Goal: Check status: Check status

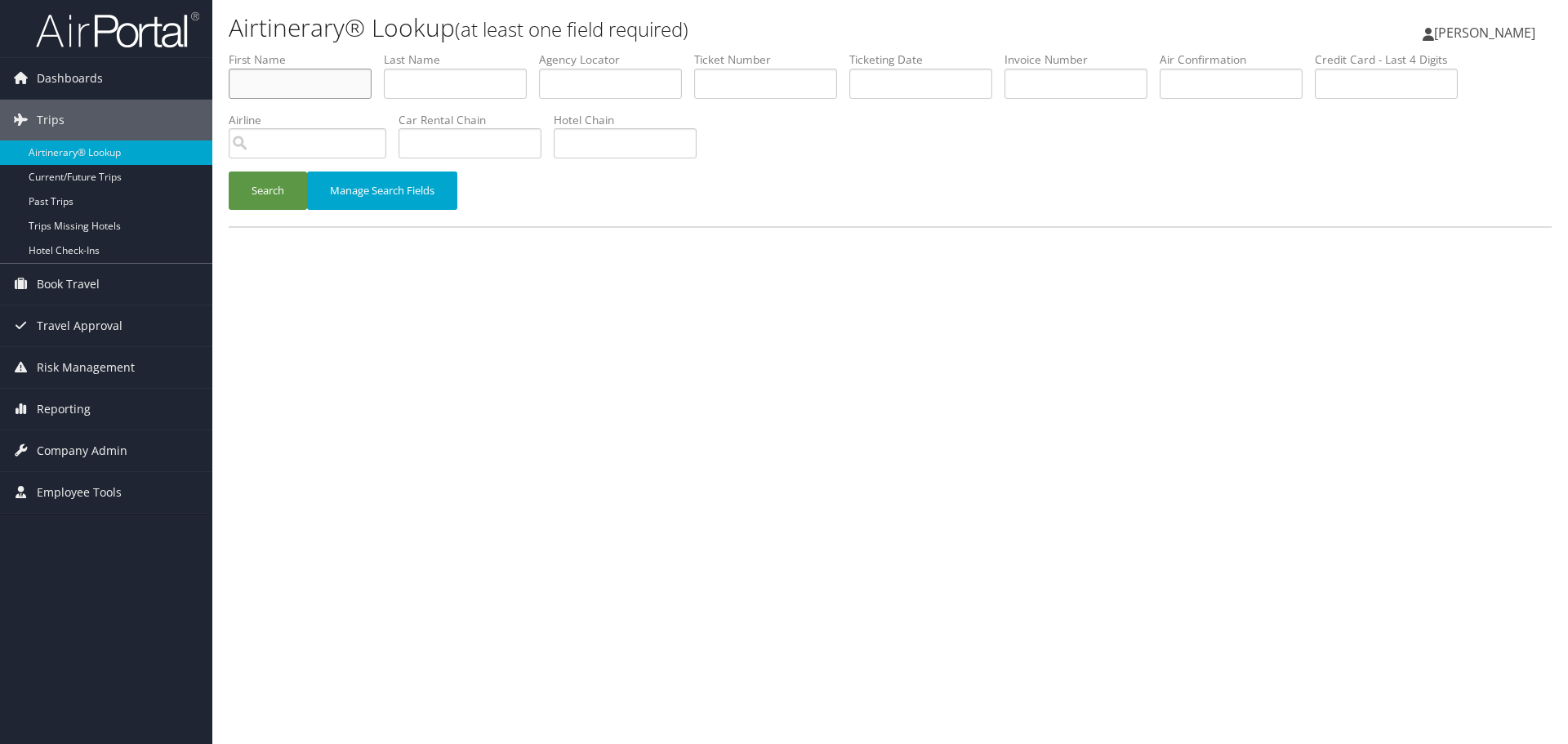
click at [329, 89] on input "text" at bounding box center [300, 83] width 143 height 30
paste input "Adam"
type input "Adam"
click at [447, 90] on input "text" at bounding box center [455, 83] width 143 height 30
paste input "Mcnevin"
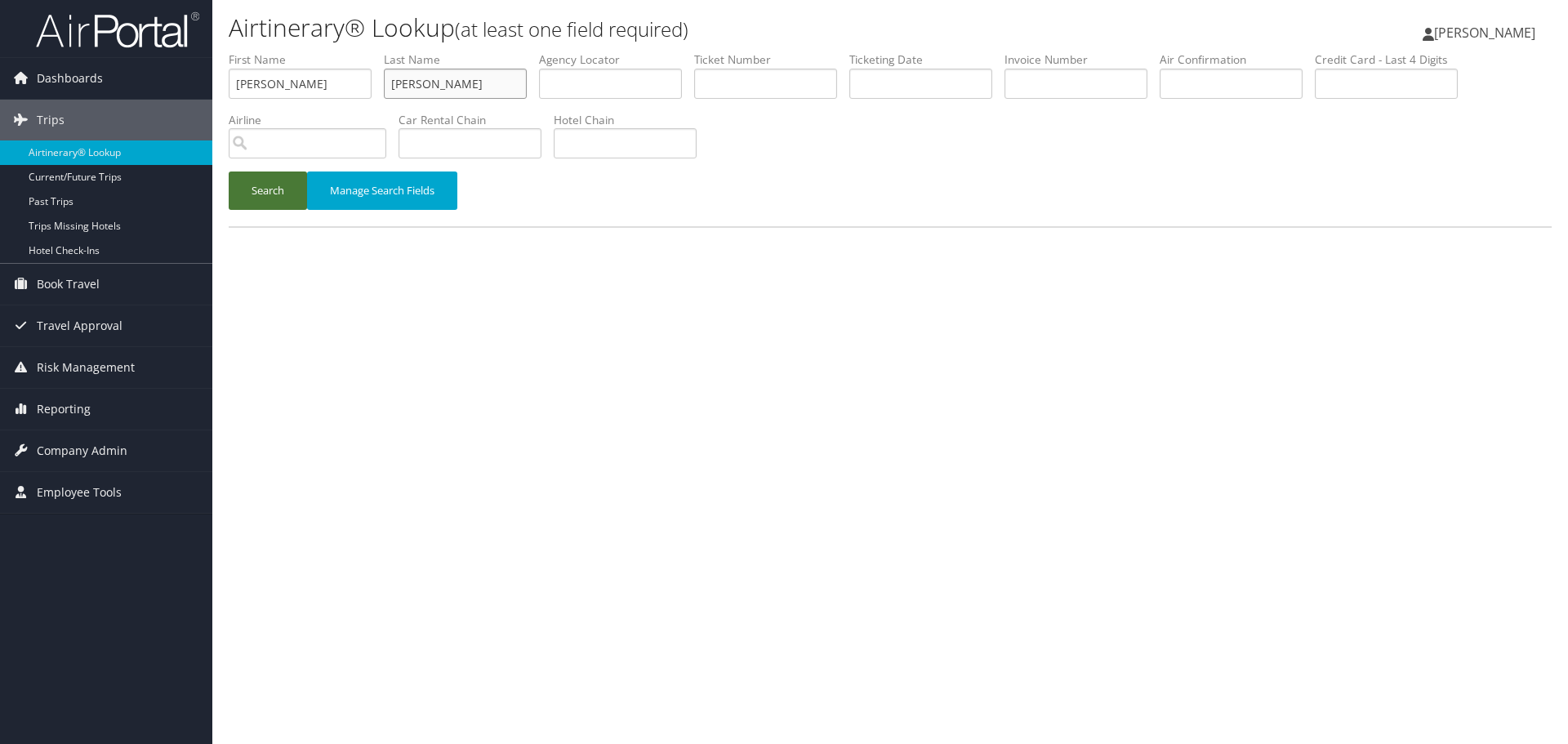
type input "Mcnevin"
click at [270, 196] on button "Search" at bounding box center [268, 191] width 78 height 38
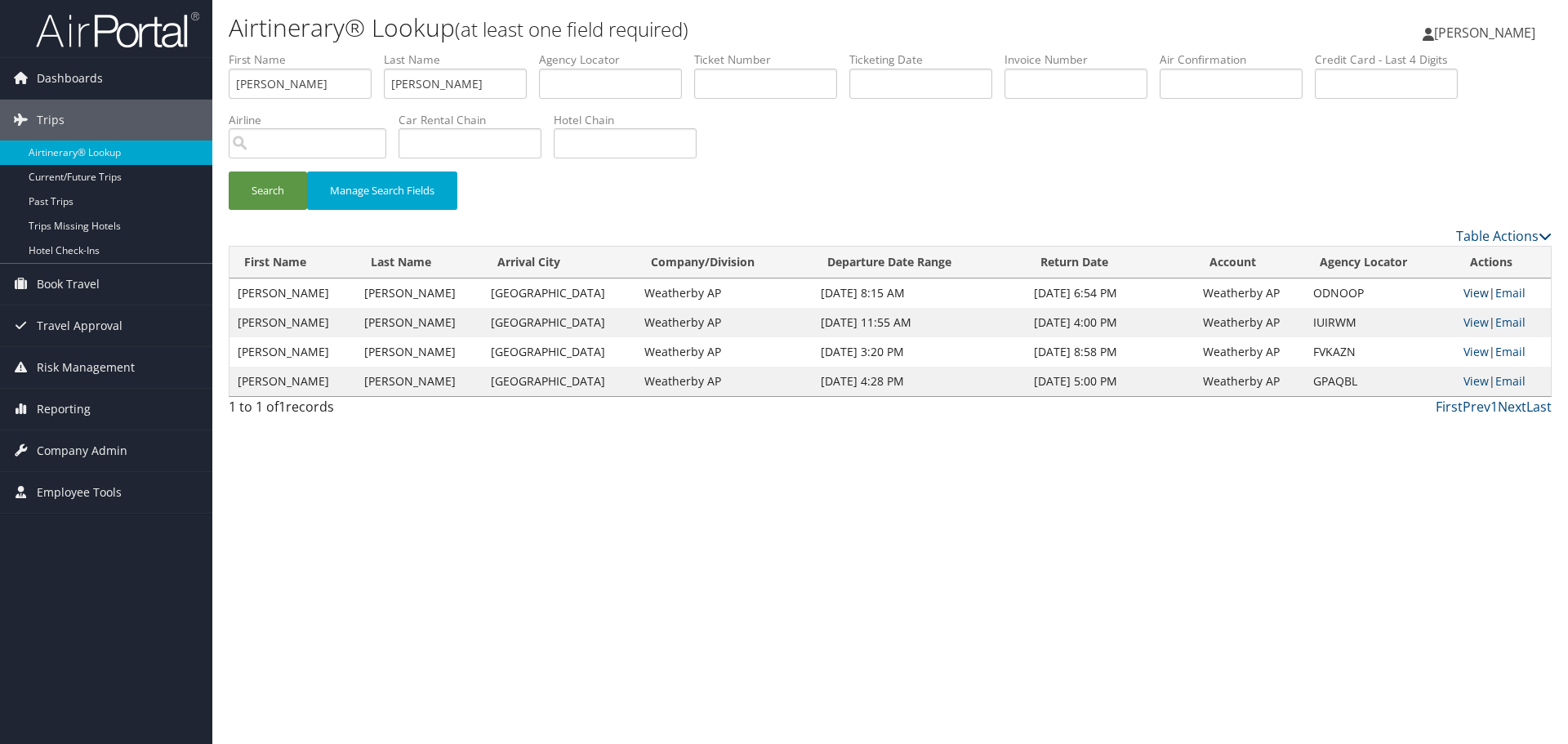
click at [1464, 292] on link "View" at bounding box center [1476, 292] width 25 height 16
click at [300, 68] on input "Adam" at bounding box center [300, 83] width 143 height 30
click at [300, 69] on input "Adam" at bounding box center [300, 83] width 143 height 30
type input "KAMALA"
click at [229, 171] on button "Search" at bounding box center [268, 191] width 78 height 38
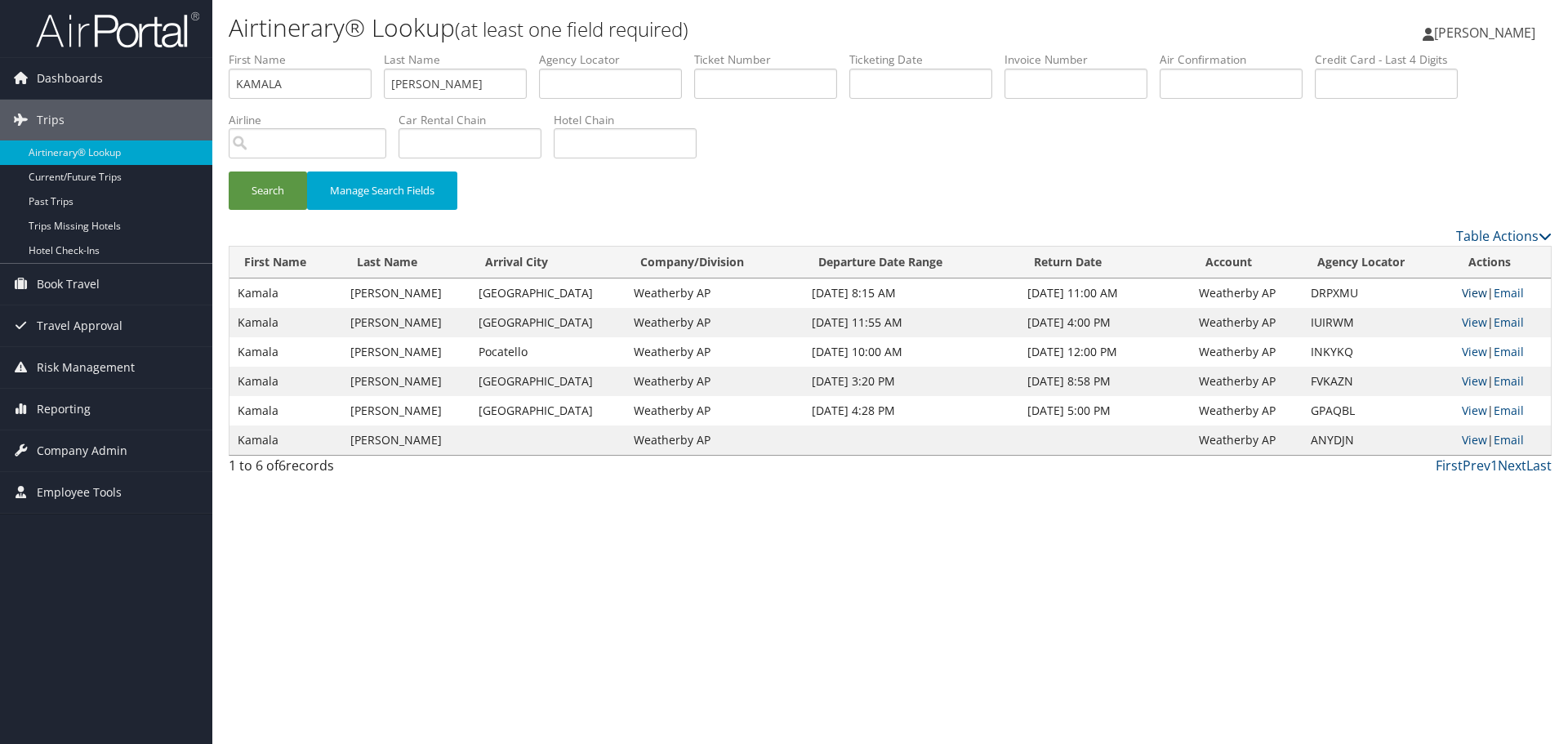
click at [1463, 290] on link "View" at bounding box center [1475, 292] width 25 height 16
click at [159, 157] on link "Airtinerary® Lookup" at bounding box center [106, 152] width 212 height 24
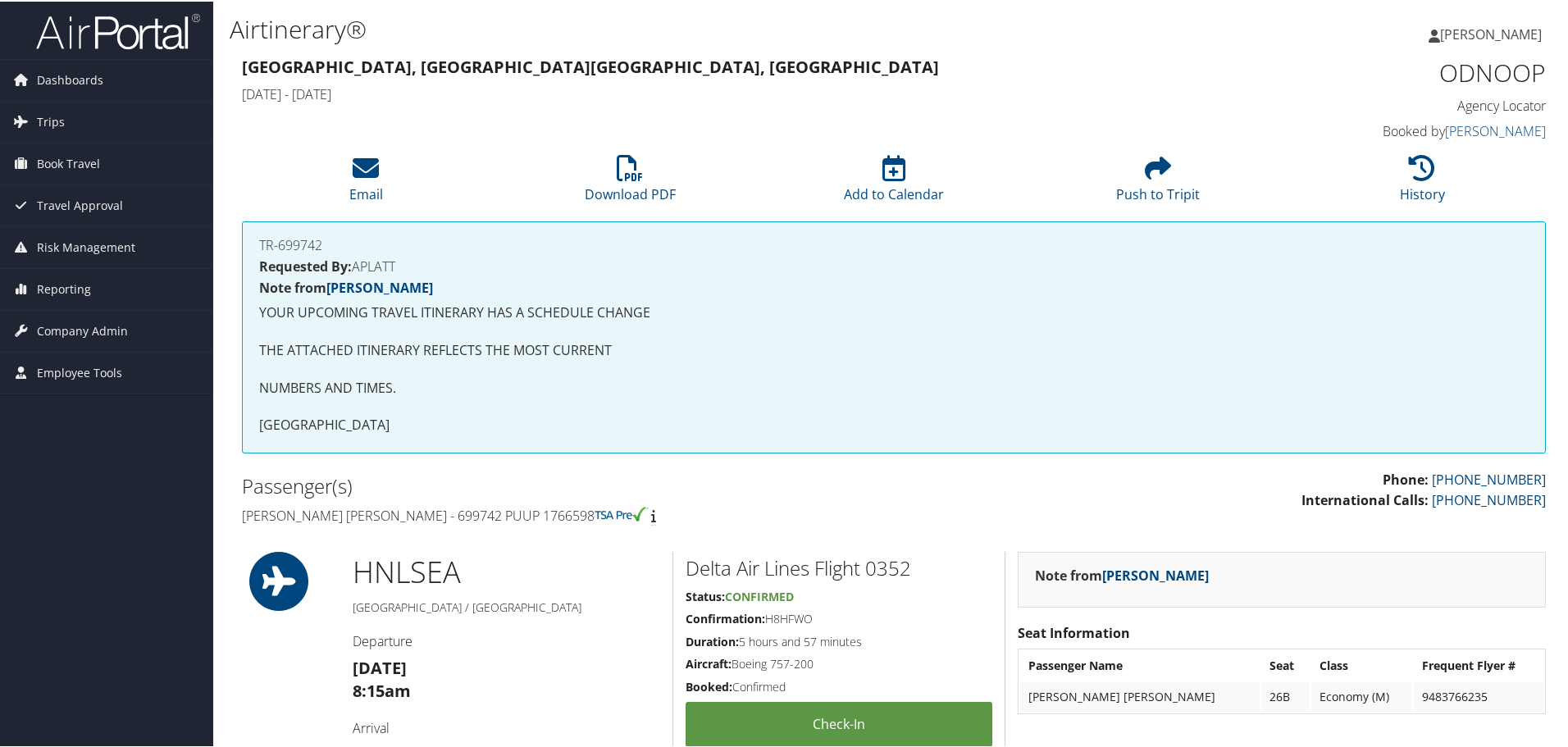
click at [565, 562] on h1 "HNL SEA" at bounding box center [507, 570] width 308 height 41
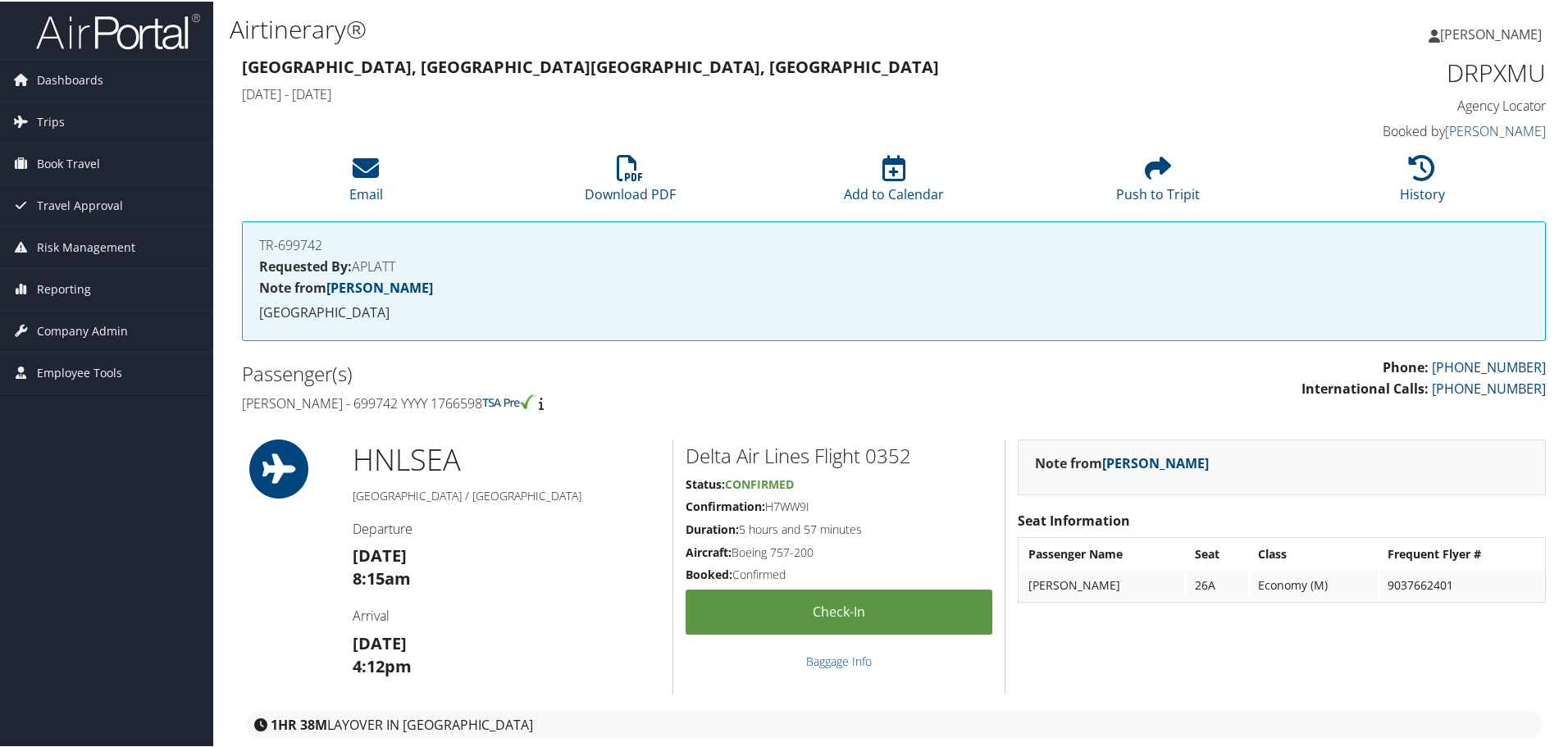
drag, startPoint x: 495, startPoint y: 403, endPoint x: 239, endPoint y: 411, distance: 256.1
click at [239, 411] on div "Passenger(s) Kamala Mcnevin - 699742 YYYY 1766598" at bounding box center [562, 387] width 664 height 62
copy h4 "Kamala Mcnevin - 699742 YYYY 1766598"
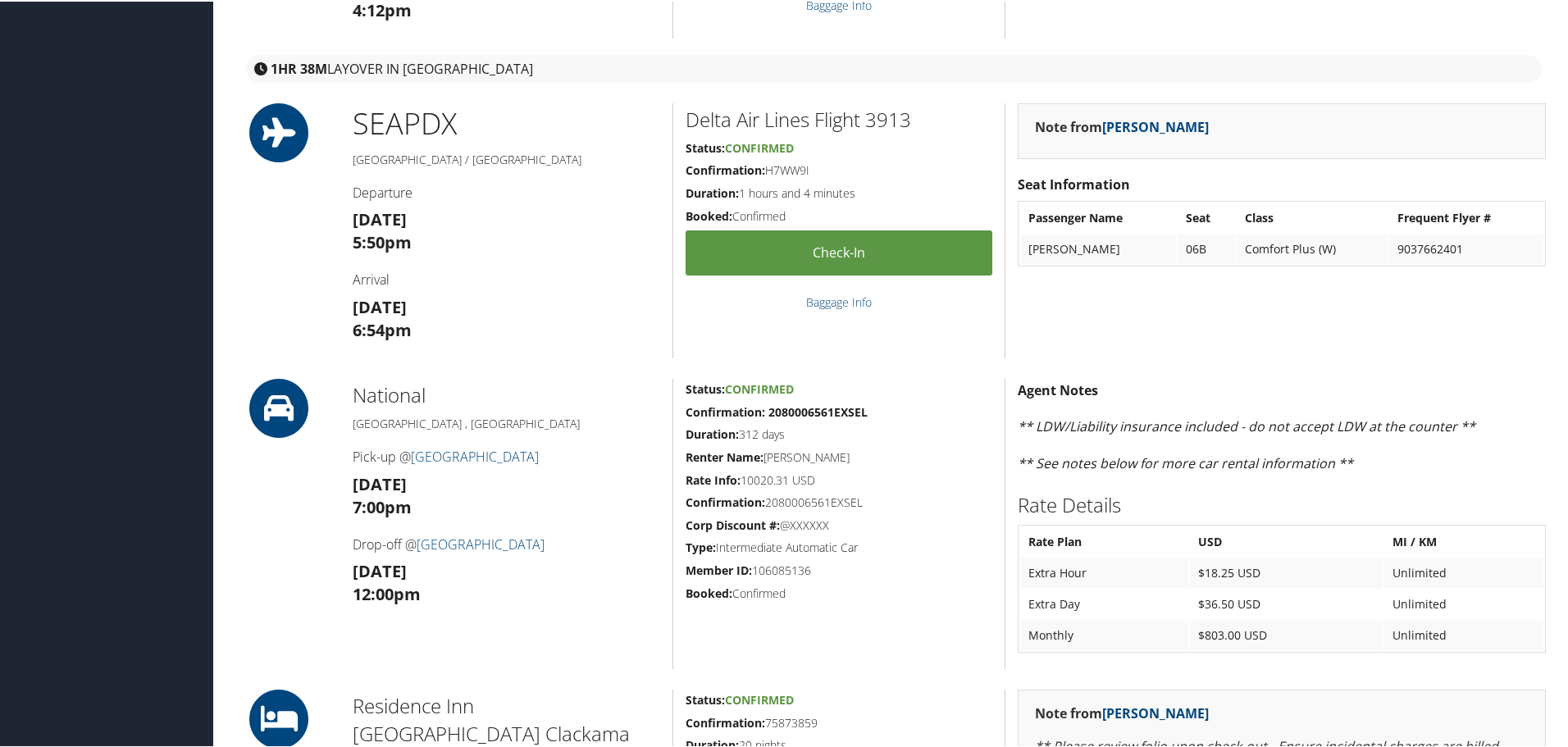
scroll to position [820, 0]
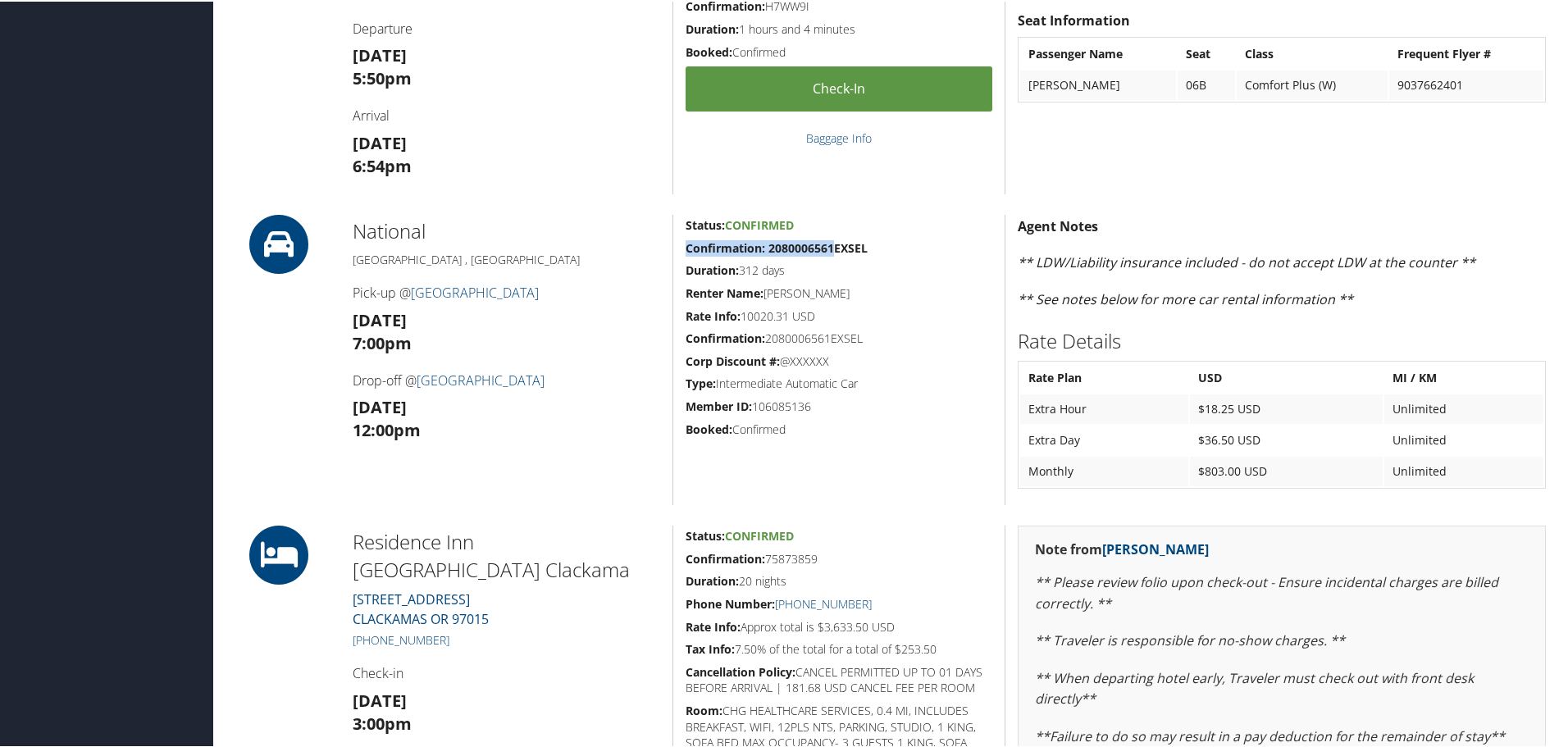
drag, startPoint x: 832, startPoint y: 245, endPoint x: 678, endPoint y: 250, distance: 154.1
click at [678, 250] on div "Status: Confirmed Confirmation: 2080006561EXSEL Duration: 312 days Renter Name:…" at bounding box center [838, 358] width 332 height 290
copy strong "Confirmation: 2080006561"
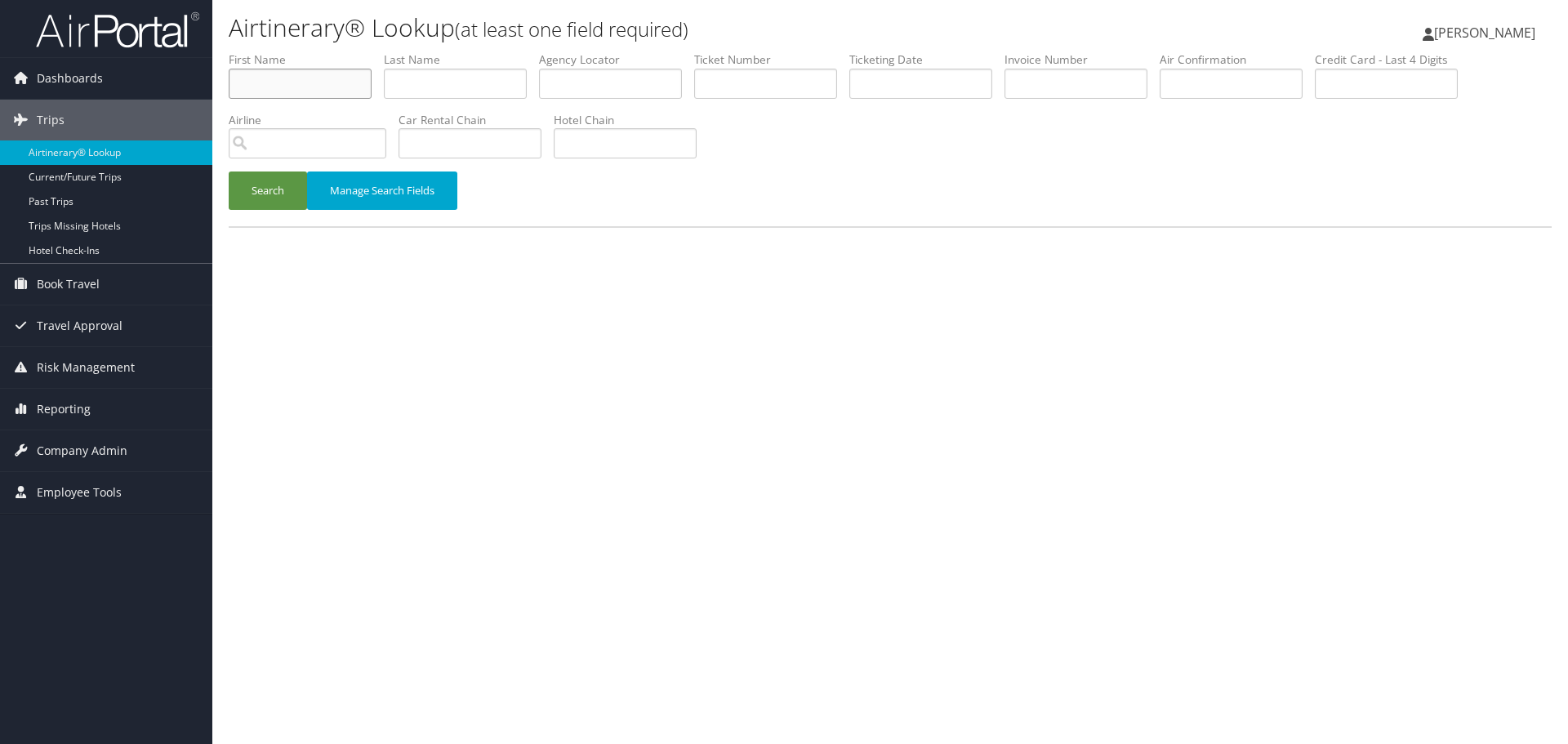
click at [265, 82] on input "text" at bounding box center [300, 83] width 143 height 30
paste input "Ahmed"
type input "Ahmed"
click at [438, 92] on input "text" at bounding box center [455, 83] width 143 height 30
paste input "Assif"
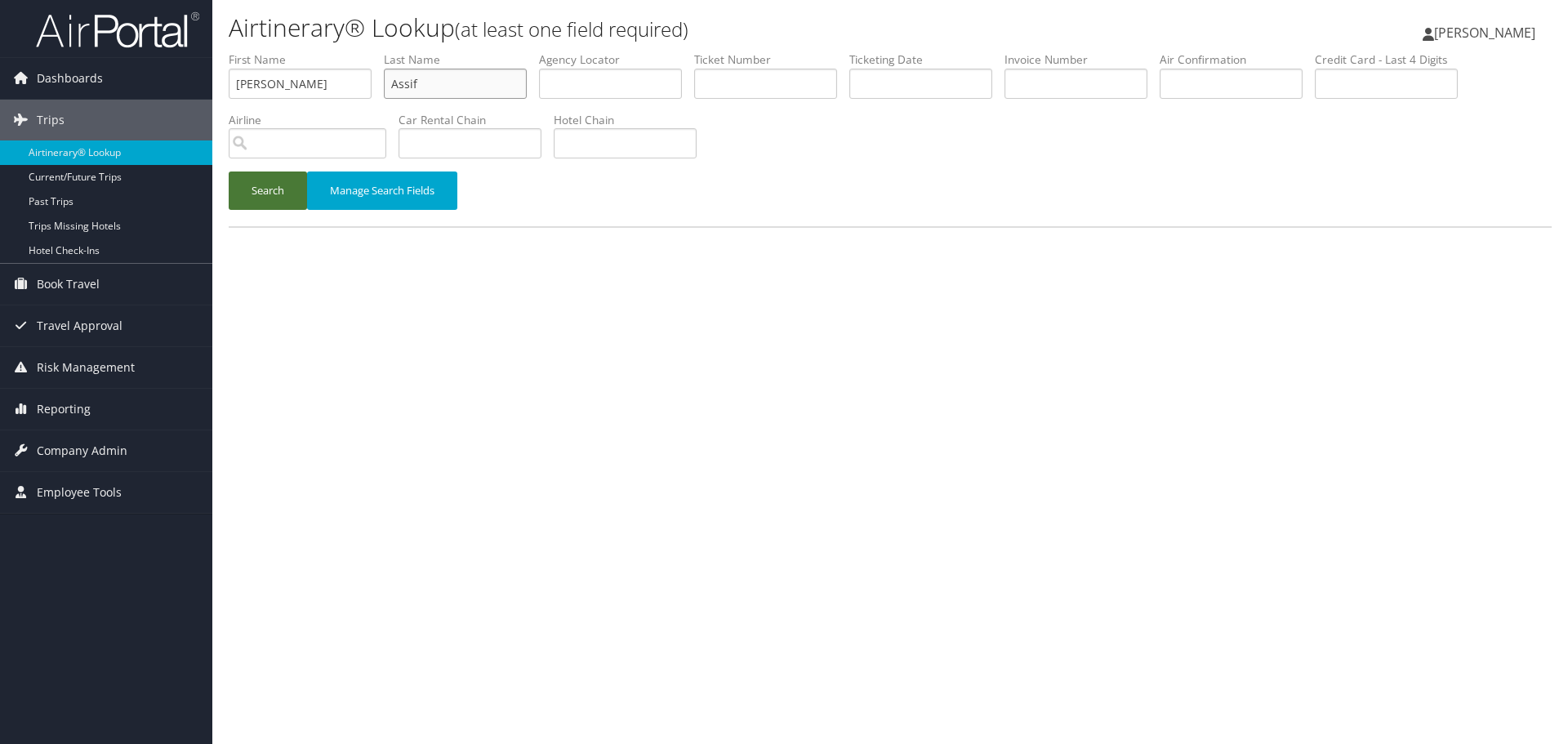
type input "Assif"
click at [275, 197] on button "Search" at bounding box center [268, 191] width 78 height 38
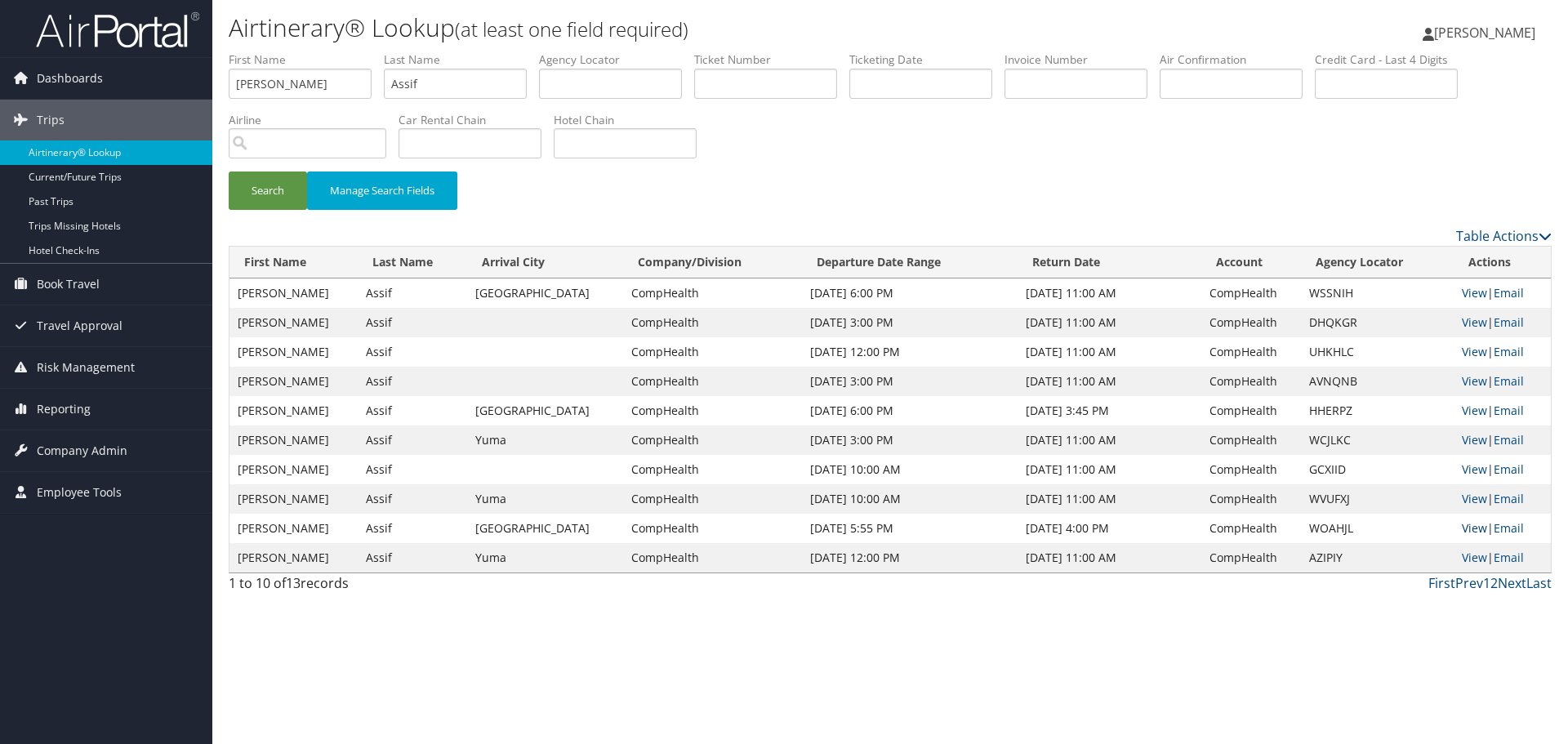
click at [1470, 527] on link "View" at bounding box center [1475, 528] width 25 height 16
click at [67, 152] on link "Airtinerary® Lookup" at bounding box center [106, 152] width 212 height 24
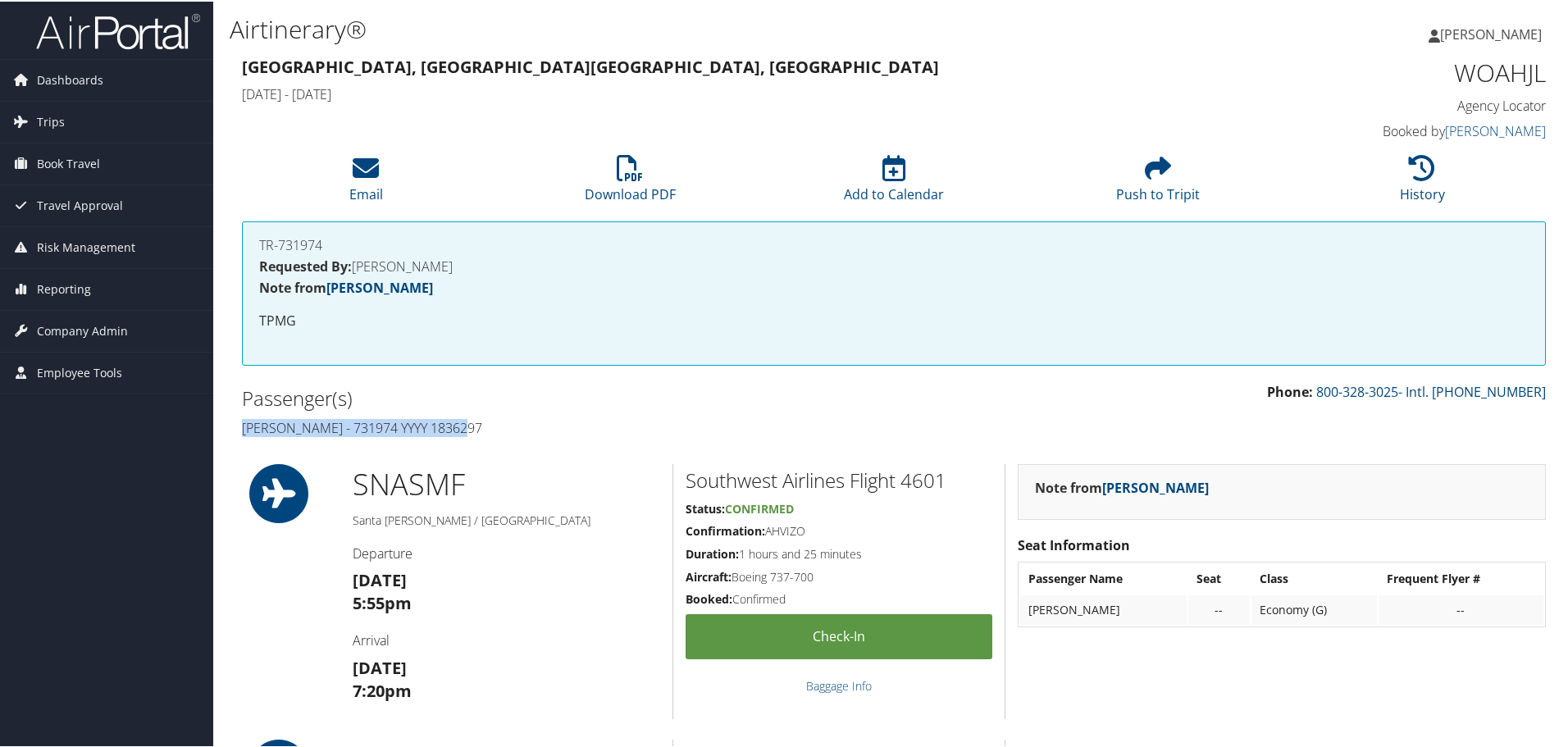
drag, startPoint x: 469, startPoint y: 429, endPoint x: 240, endPoint y: 430, distance: 229.0
click at [240, 430] on div "Passenger(s) [PERSON_NAME] - 731974 YYYY 1836297" at bounding box center [562, 411] width 664 height 62
copy h4 "[PERSON_NAME] - 731974 YYYY 1836297"
click at [1501, 66] on h1 "WOAHJL" at bounding box center [1392, 71] width 308 height 34
click at [1500, 66] on h1 "WOAHJL" at bounding box center [1392, 71] width 308 height 34
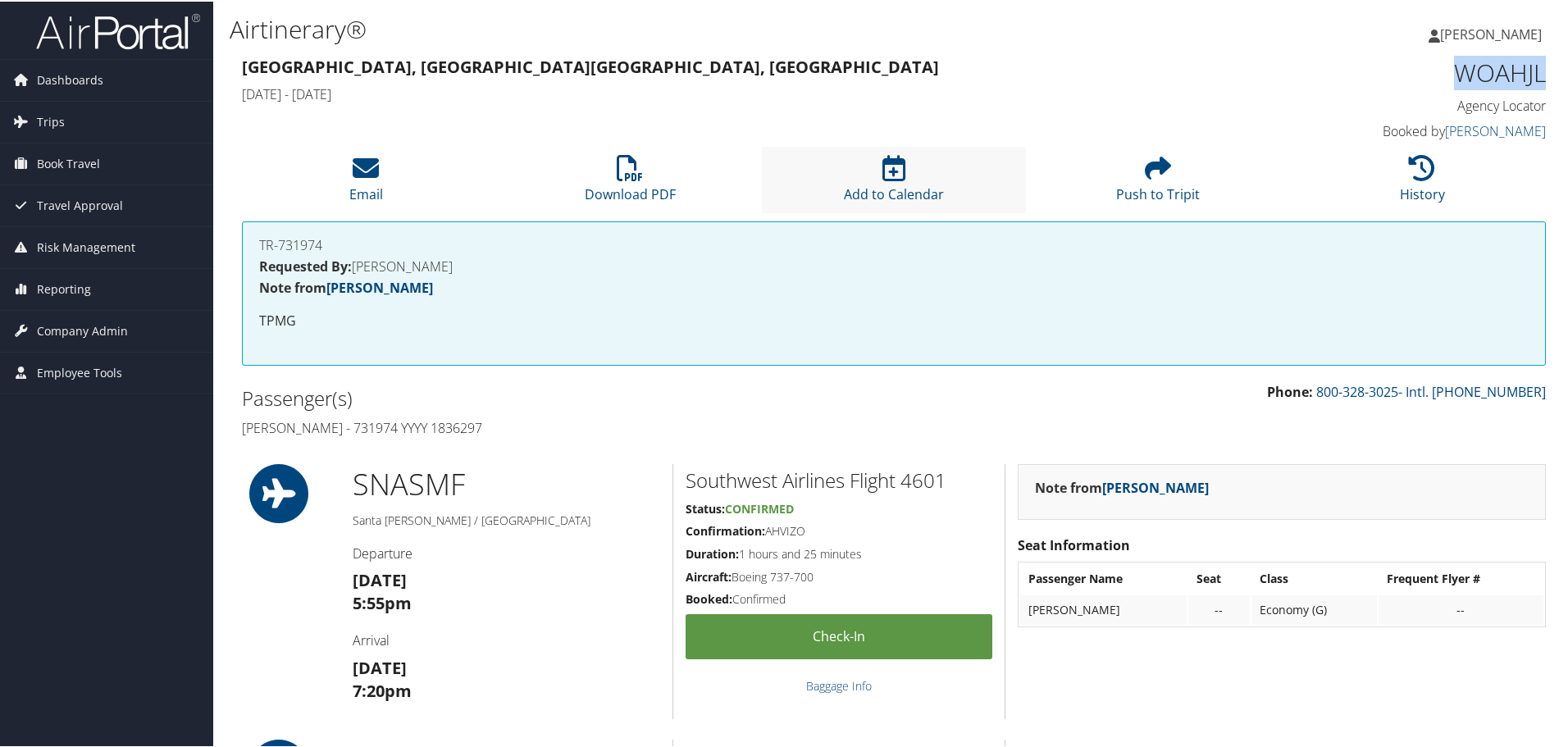
copy h1 "WOAHJL"
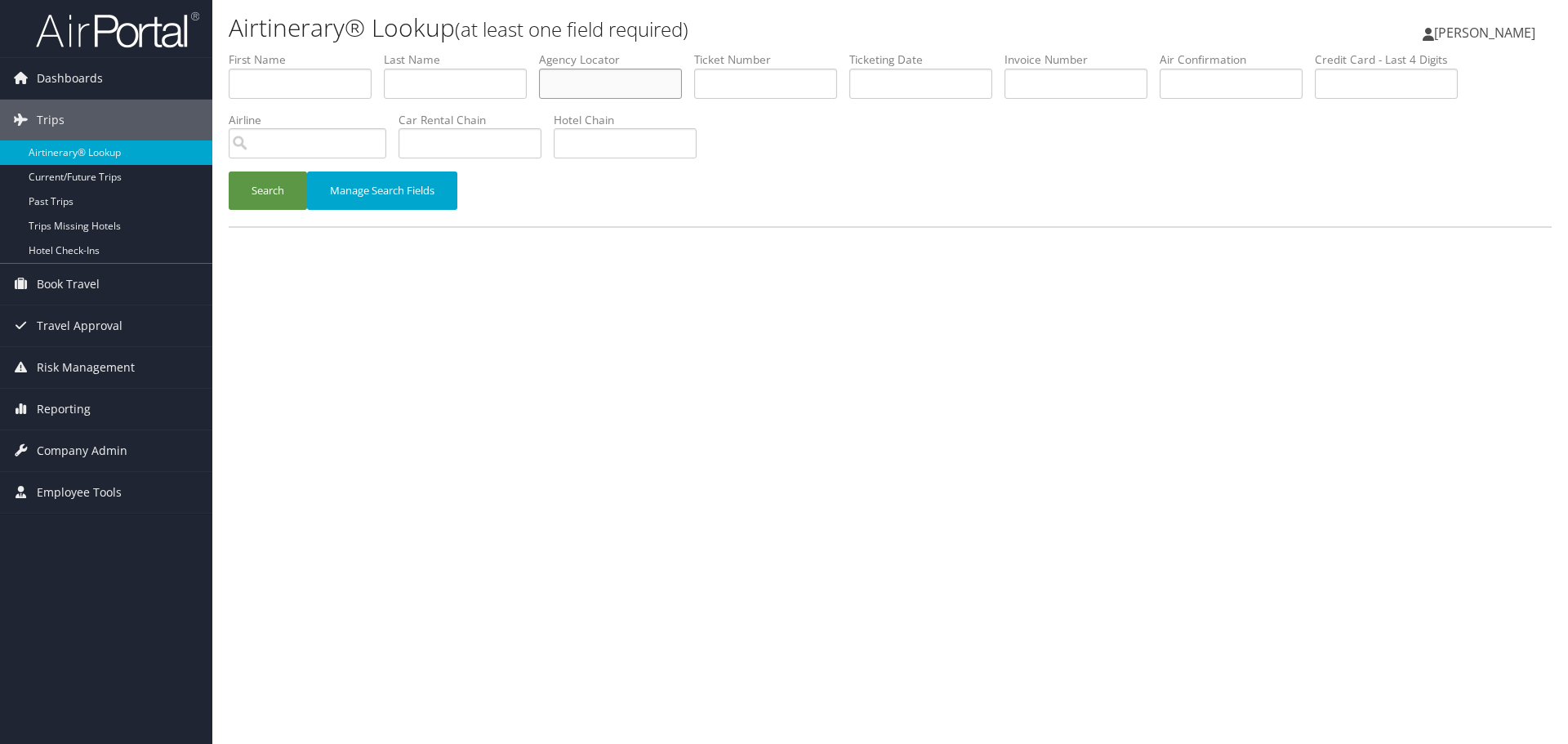
click at [601, 82] on input "text" at bounding box center [611, 83] width 143 height 30
paste input "AIRSOX"
type input "AIRSOX"
click at [268, 197] on button "Search" at bounding box center [268, 191] width 78 height 38
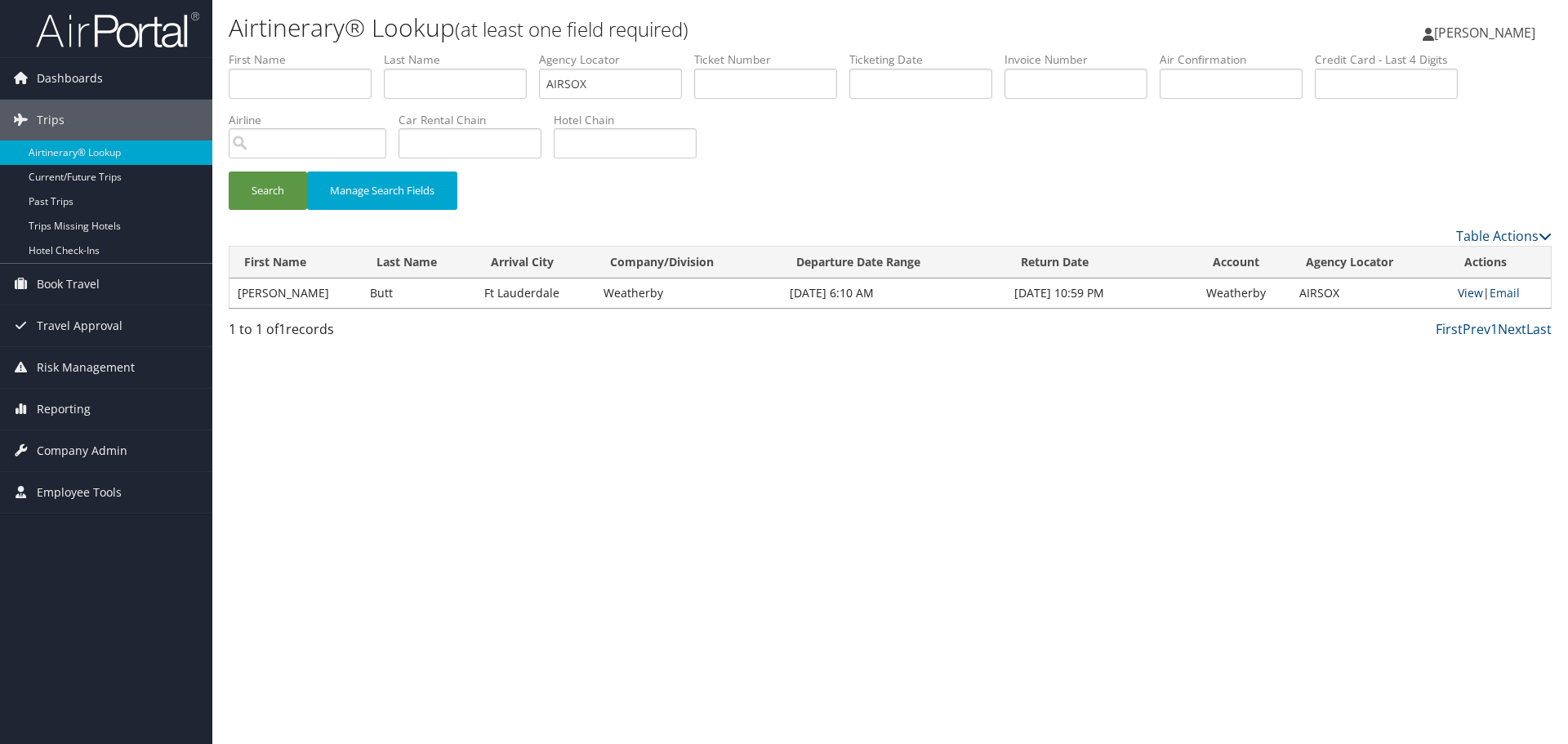
click at [1461, 290] on link "View" at bounding box center [1471, 292] width 25 height 16
click at [85, 153] on link "Airtinerary® Lookup" at bounding box center [106, 152] width 212 height 24
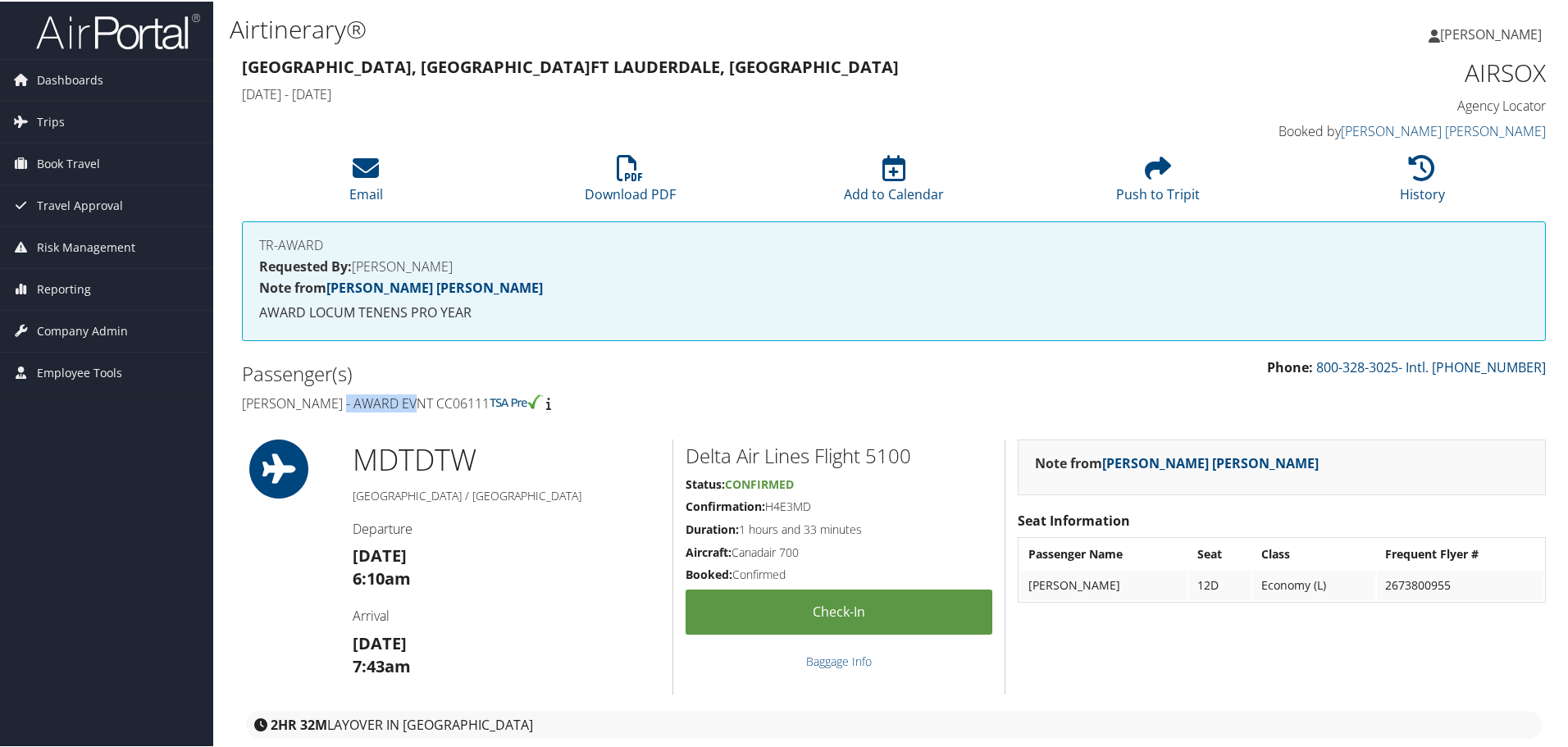
drag, startPoint x: 331, startPoint y: 405, endPoint x: 408, endPoint y: 409, distance: 77.1
click at [408, 409] on h4 "[PERSON_NAME] - AWARD EVNT CC06111" at bounding box center [561, 402] width 639 height 18
copy h4 "AWARD EVNT"
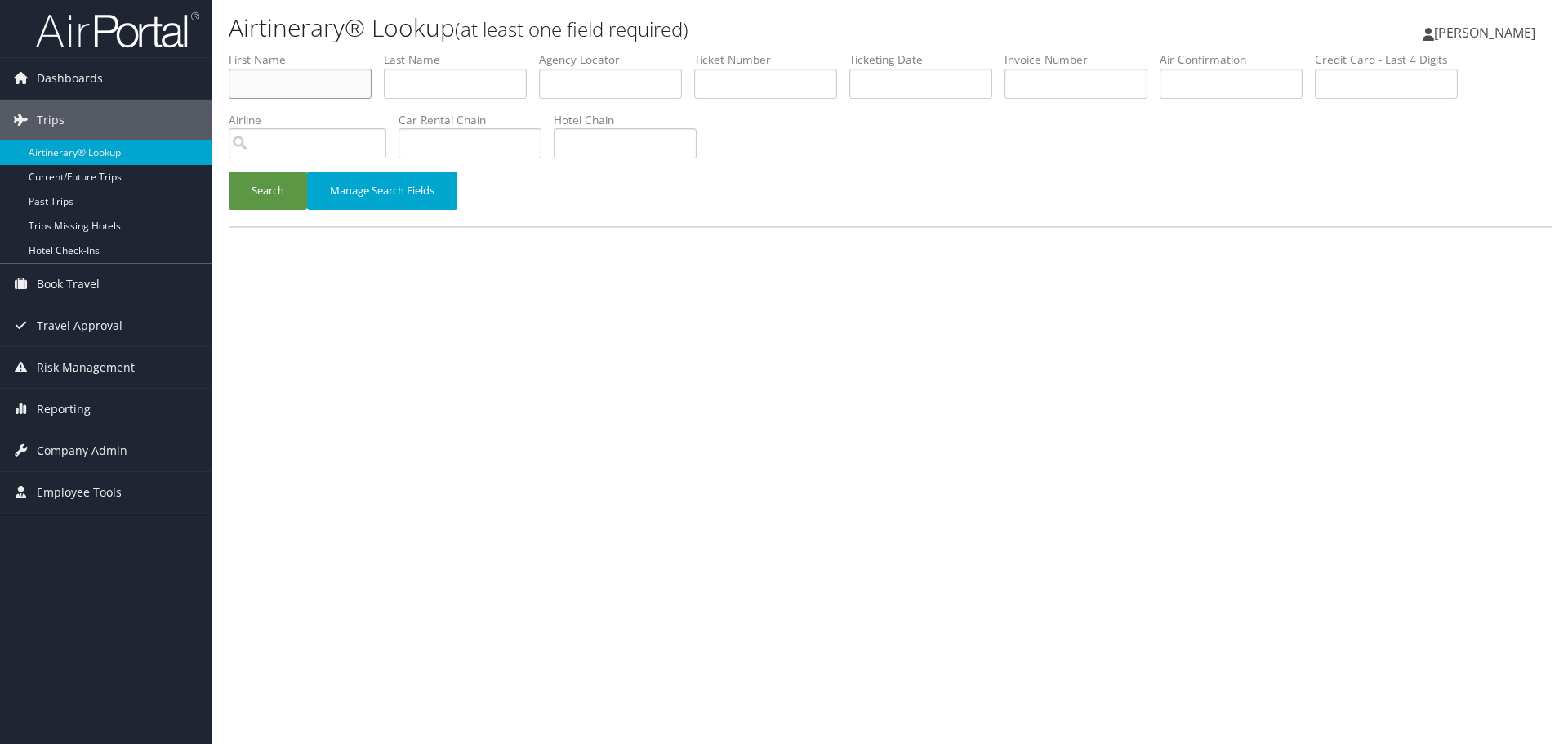
click at [320, 88] on input "text" at bounding box center [300, 83] width 143 height 30
paste input "Kamaal"
type input "Kamaal"
drag, startPoint x: 464, startPoint y: 82, endPoint x: 443, endPoint y: 87, distance: 21.6
click at [464, 82] on input "text" at bounding box center [455, 83] width 143 height 30
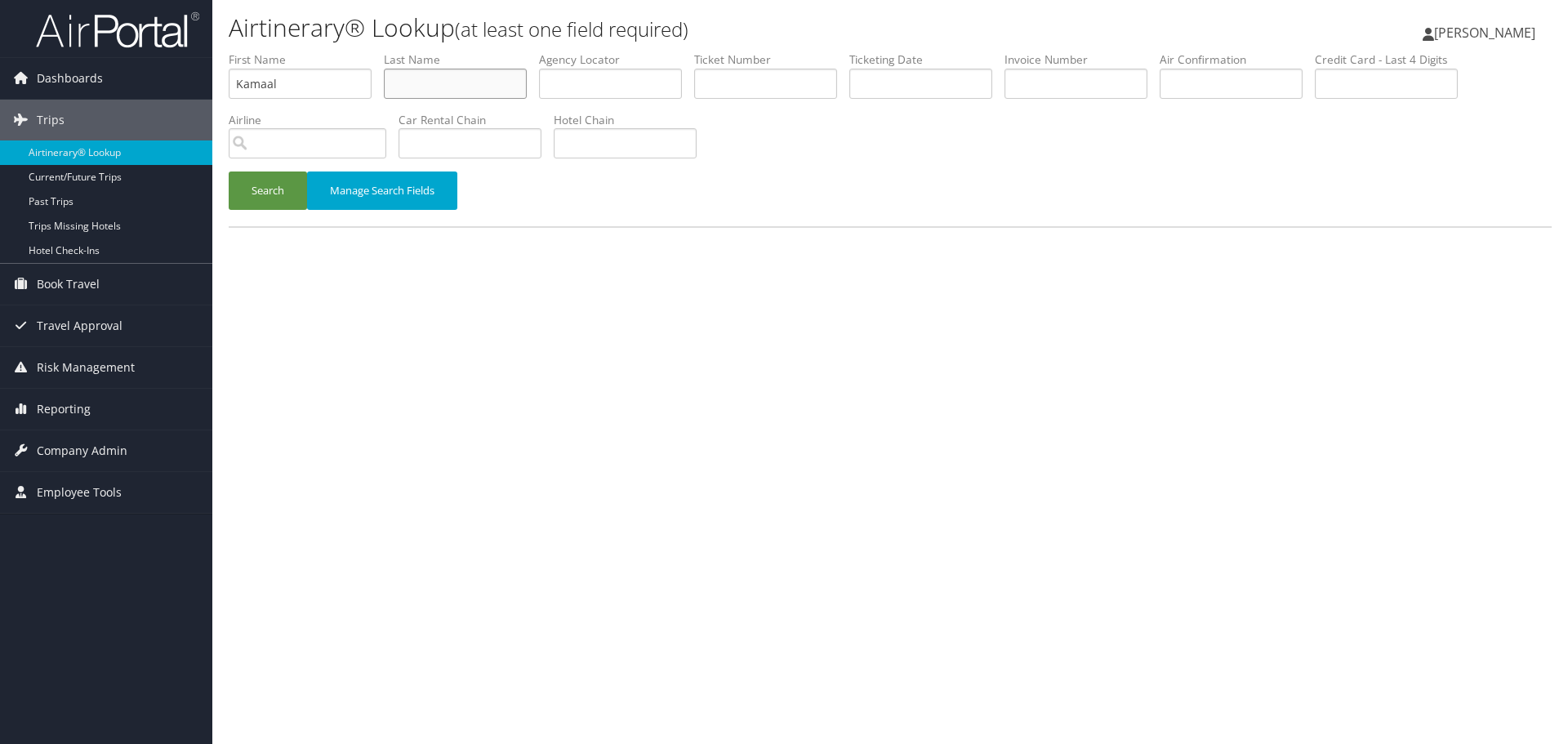
paste input "Mckoy"
type input "Mckoy"
click at [282, 195] on button "Search" at bounding box center [268, 191] width 78 height 38
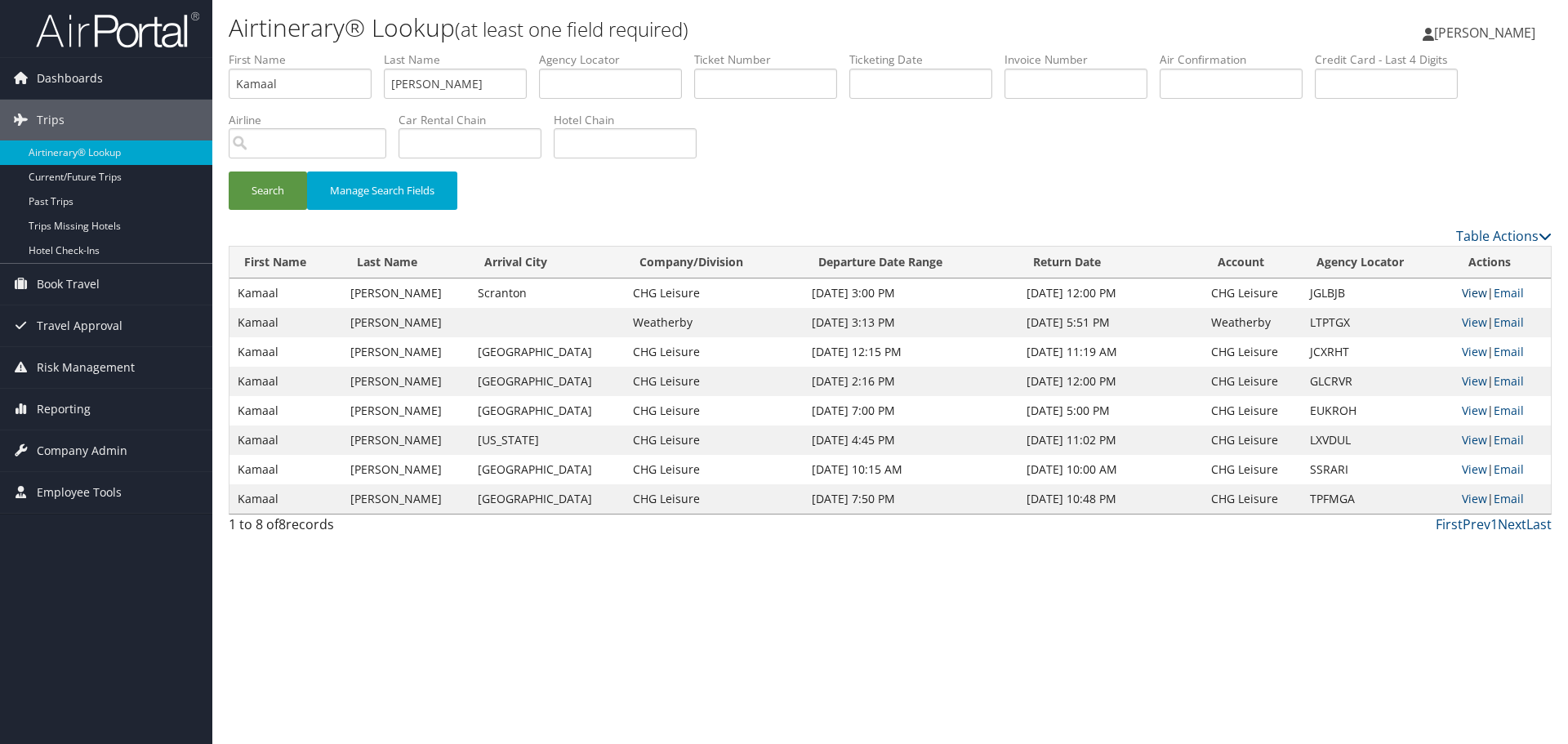
click at [1466, 288] on link "View" at bounding box center [1475, 292] width 25 height 16
click at [158, 151] on link "Airtinerary® Lookup" at bounding box center [106, 152] width 212 height 24
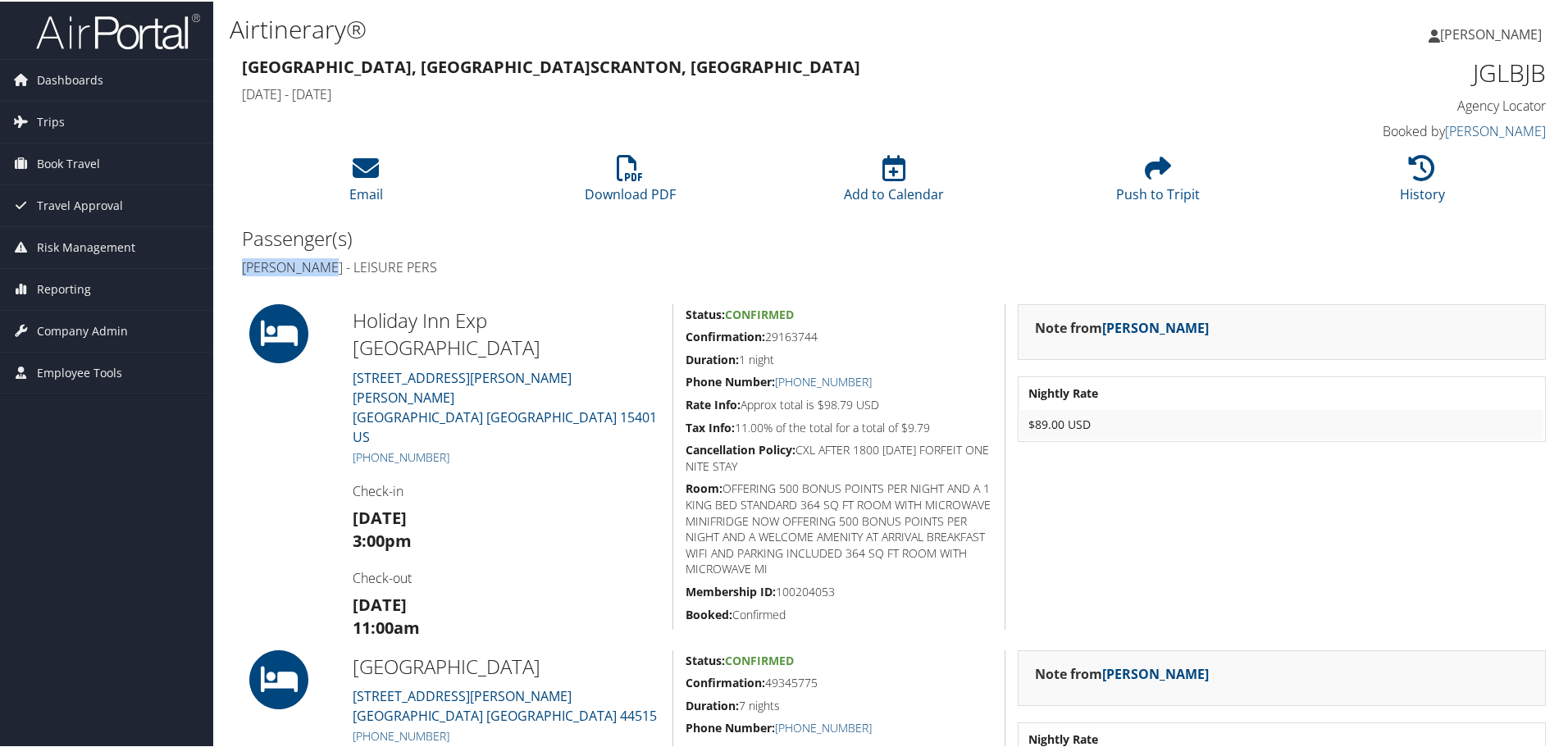
drag, startPoint x: 337, startPoint y: 268, endPoint x: 242, endPoint y: 271, distance: 95.0
click at [242, 271] on h4 "[PERSON_NAME] - LEISURE PERS" at bounding box center [561, 266] width 639 height 18
copy h4 "Kamaal Mckoy"
click at [1486, 77] on h1 "JGLBJB" at bounding box center [1392, 71] width 308 height 34
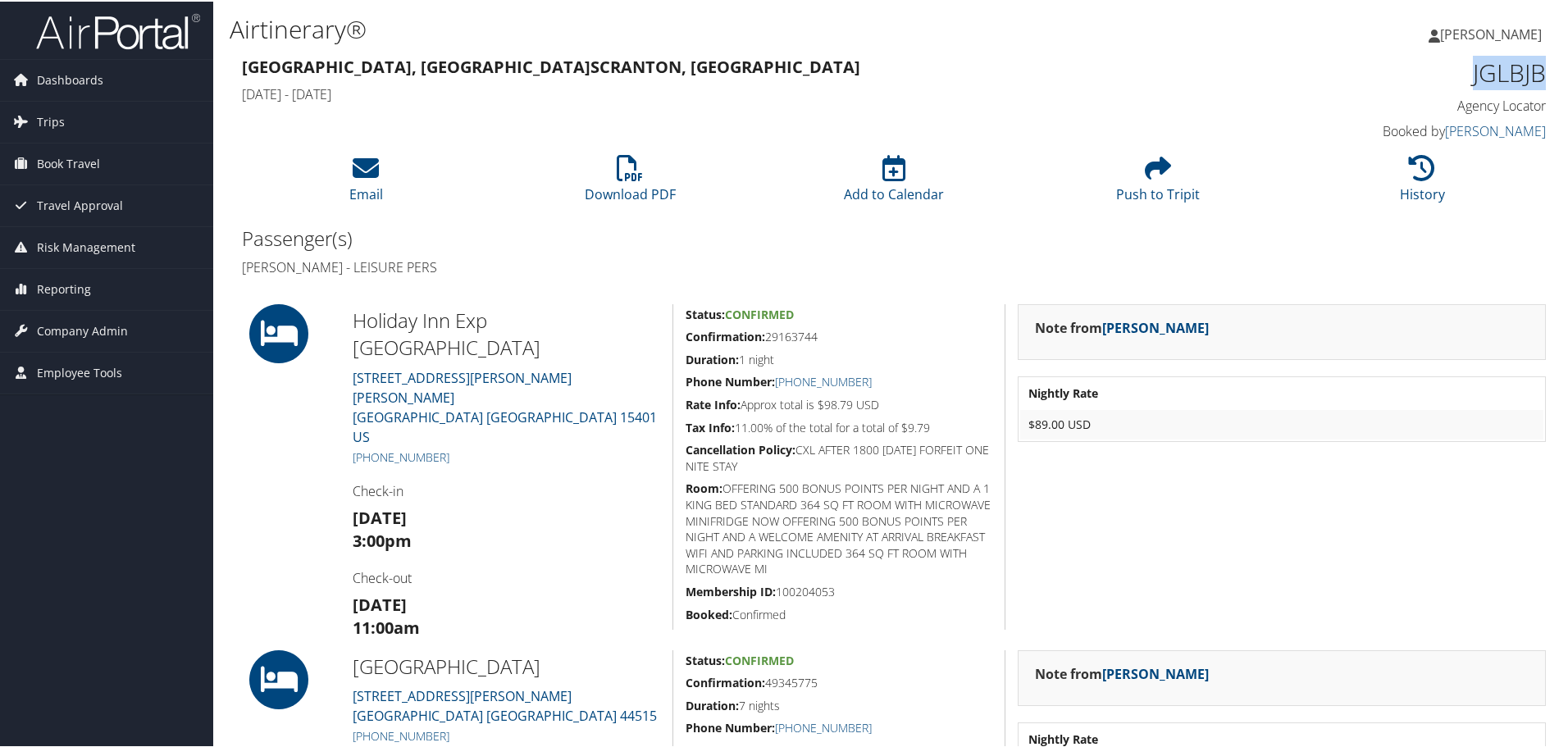
copy h1 "JGLBJB"
drag, startPoint x: 418, startPoint y: 268, endPoint x: 241, endPoint y: 272, distance: 177.0
click at [241, 272] on div "Passenger(s) Kamaal Mckoy - LEISURE PERS" at bounding box center [562, 251] width 664 height 62
copy h4 "Kamaal Mckoy - LEISURE PERS"
click at [1517, 75] on h1 "JGLBJB" at bounding box center [1392, 71] width 308 height 34
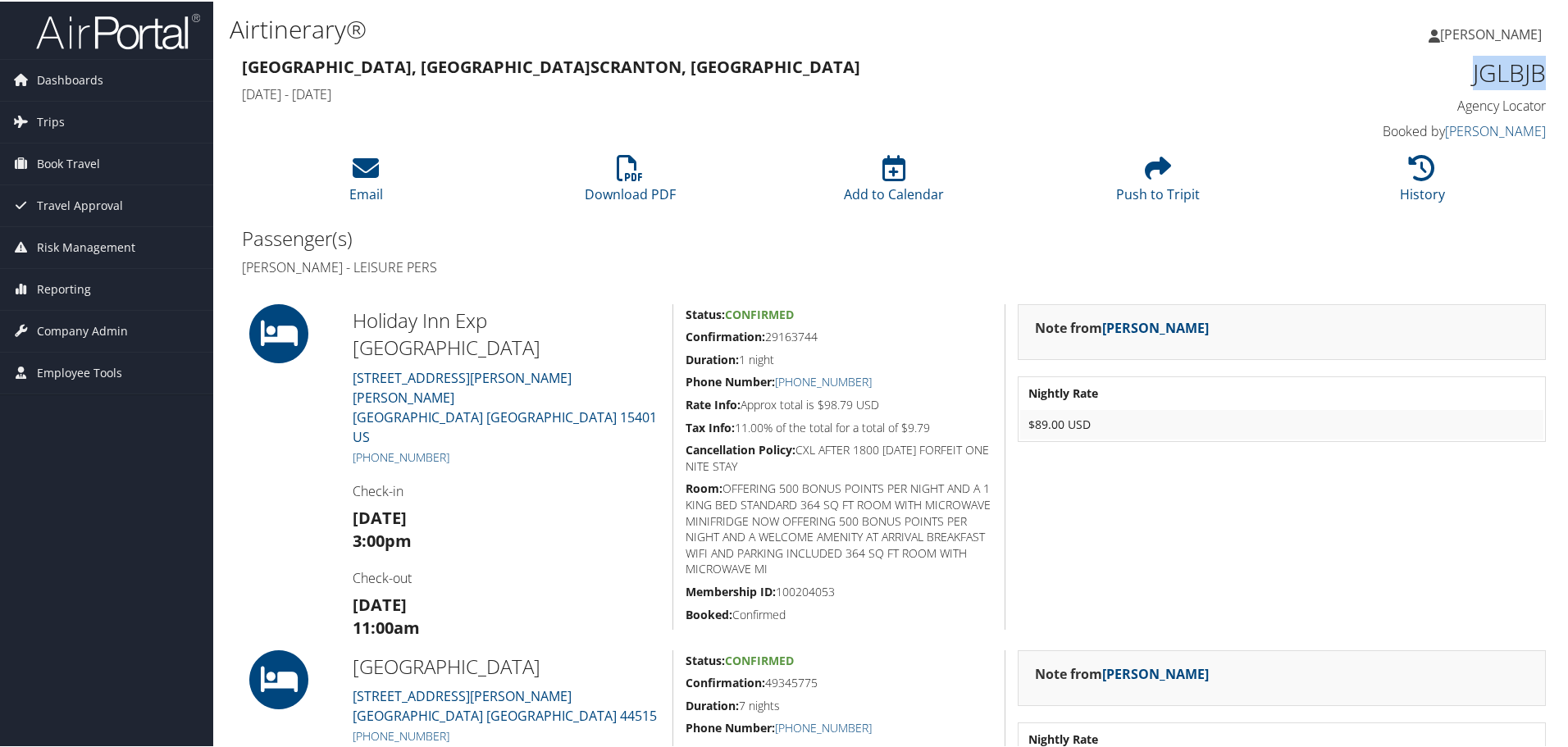
click at [1517, 75] on h1 "JGLBJB" at bounding box center [1392, 71] width 308 height 34
copy h1 "JGLBJB"
click at [1415, 187] on link "History" at bounding box center [1423, 181] width 45 height 39
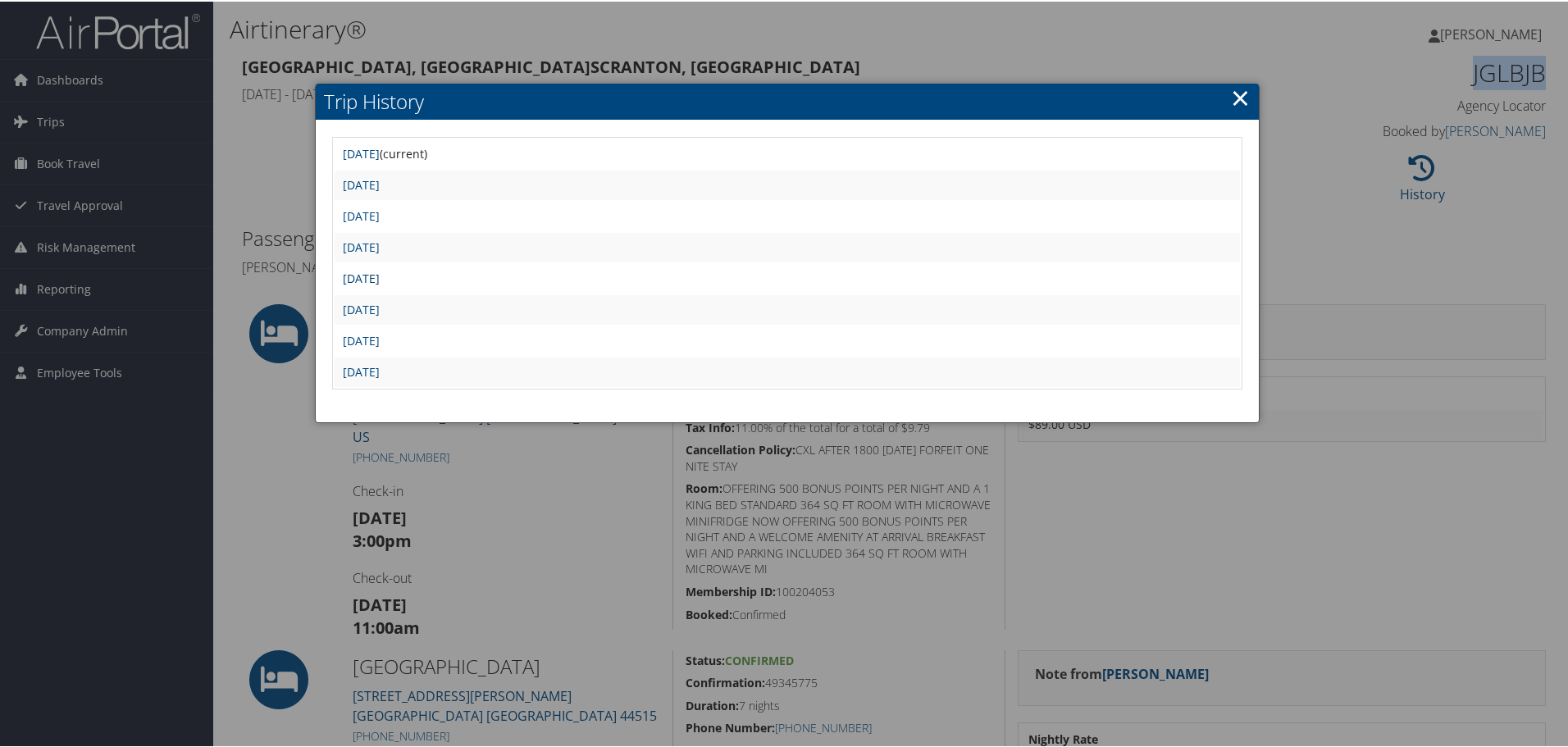
click at [379, 276] on link "Fri Apr 11 21:15:15 MDT 2025" at bounding box center [361, 277] width 37 height 16
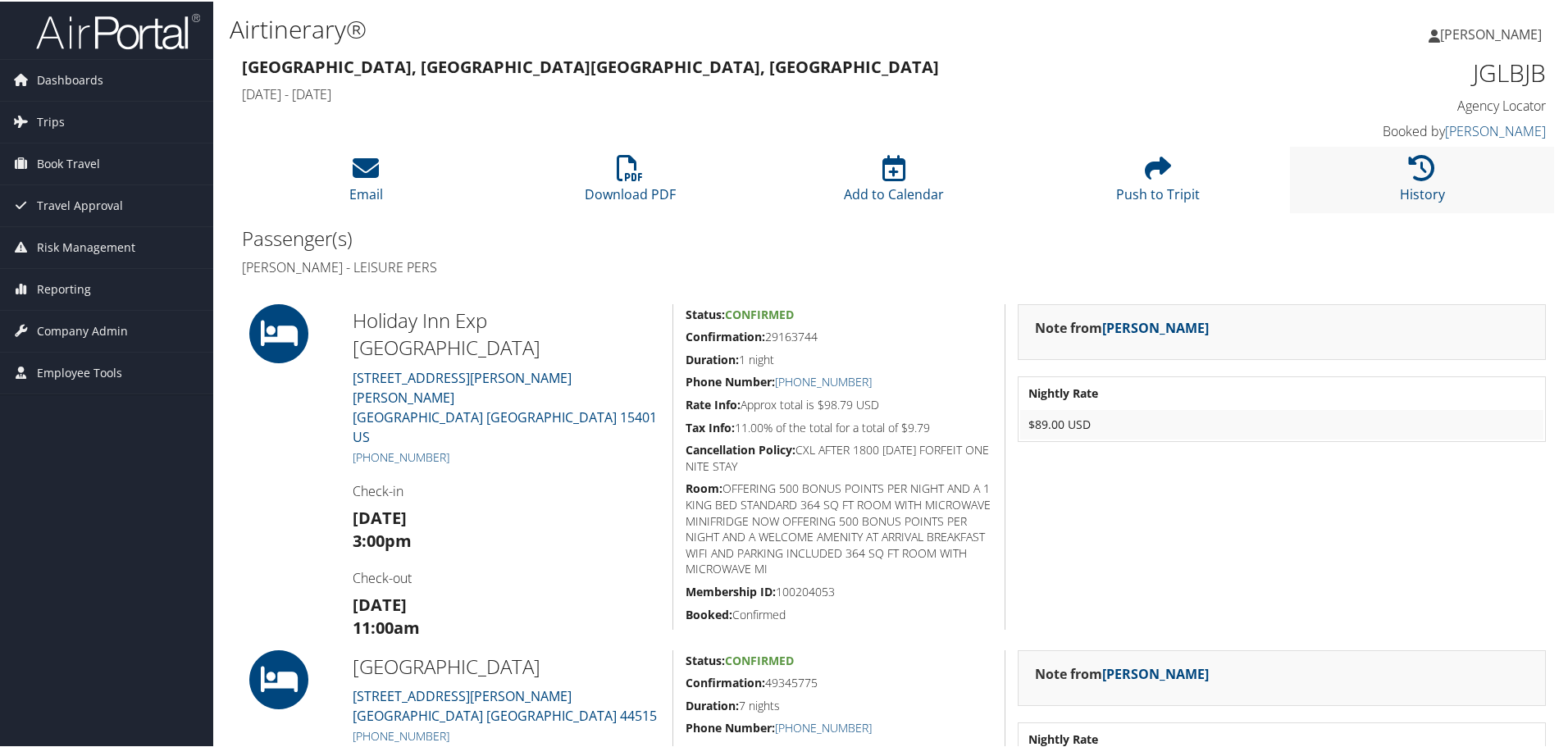
click at [1427, 182] on li "History" at bounding box center [1423, 178] width 264 height 66
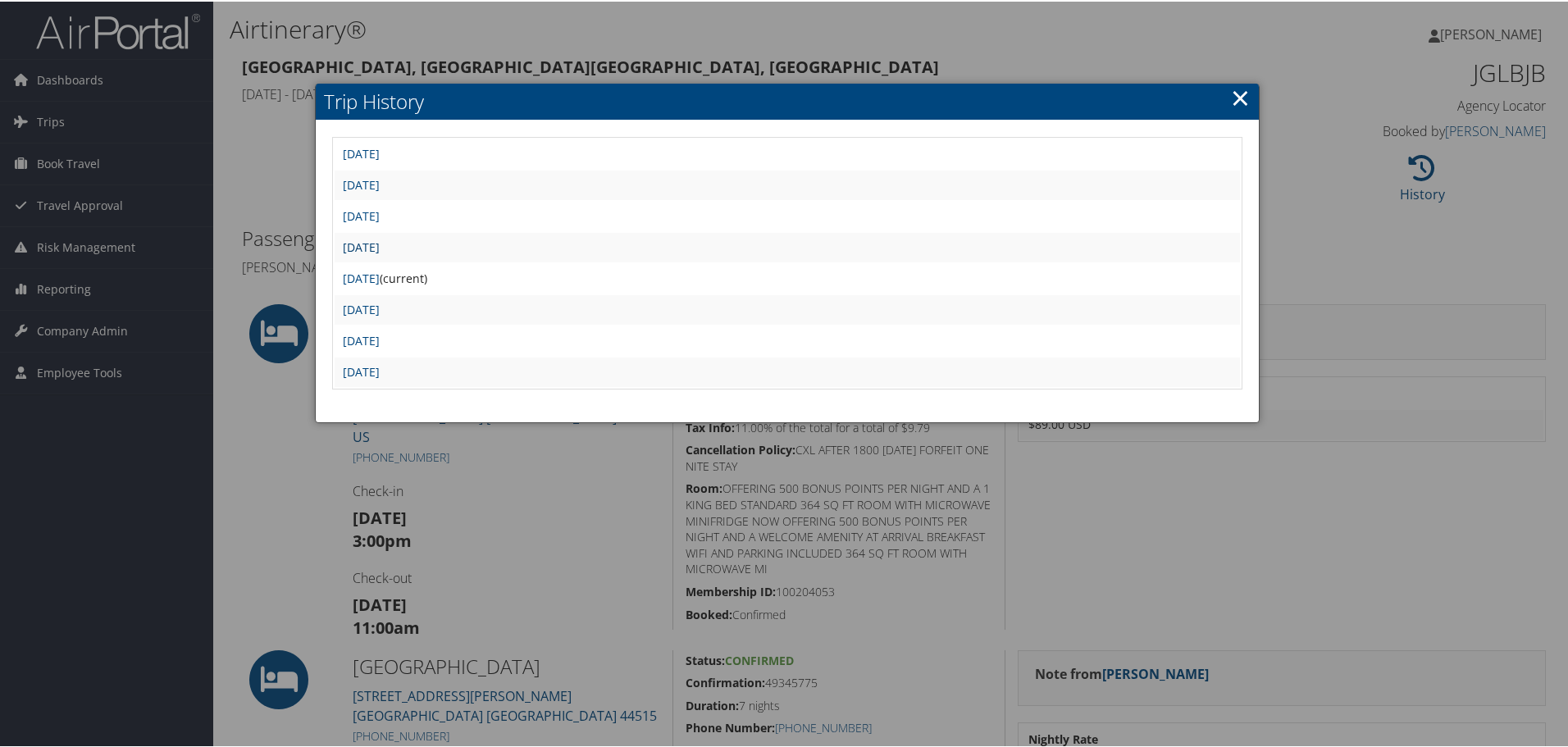
click at [379, 241] on link "[DATE]" at bounding box center [361, 246] width 37 height 16
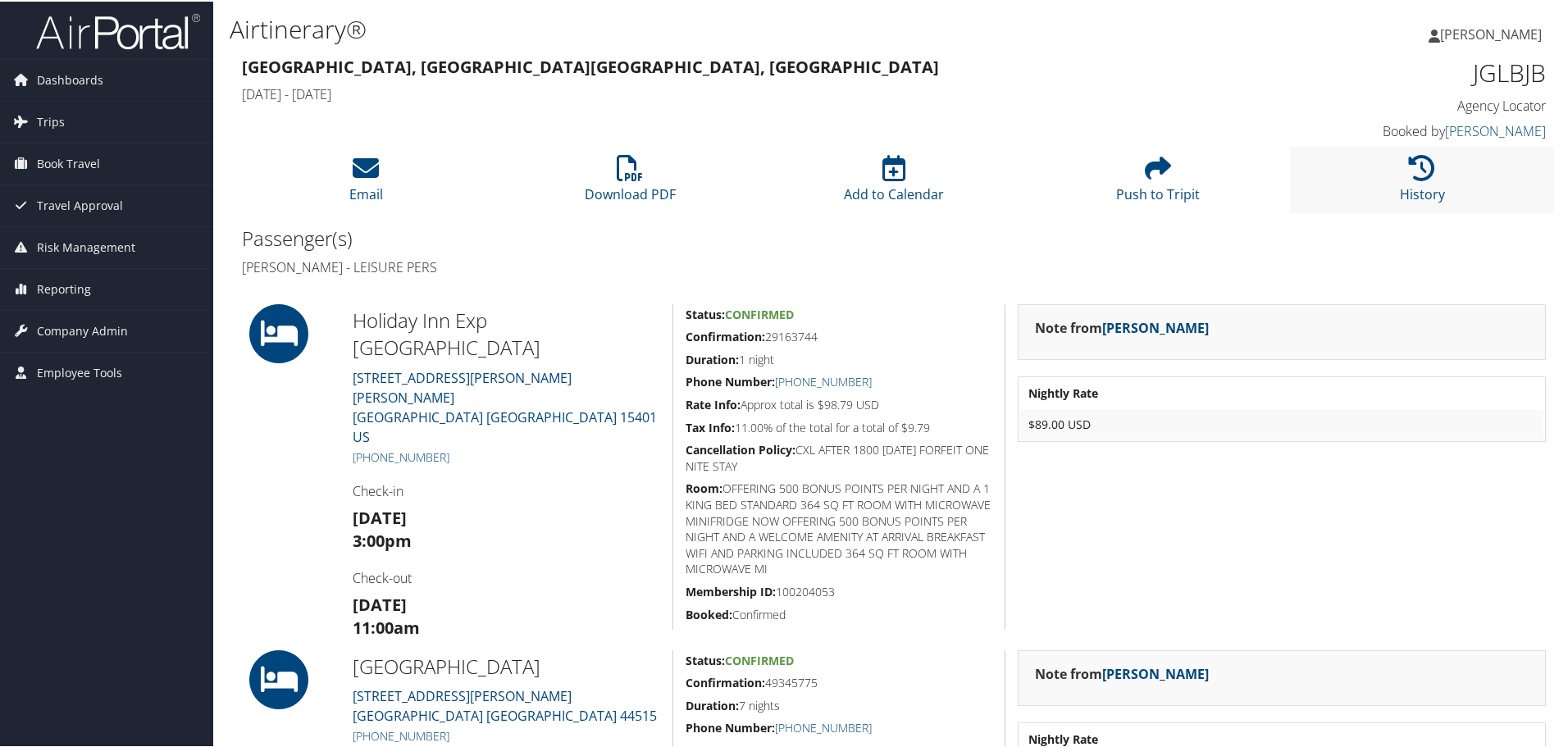
click at [1438, 199] on li "History" at bounding box center [1423, 178] width 264 height 66
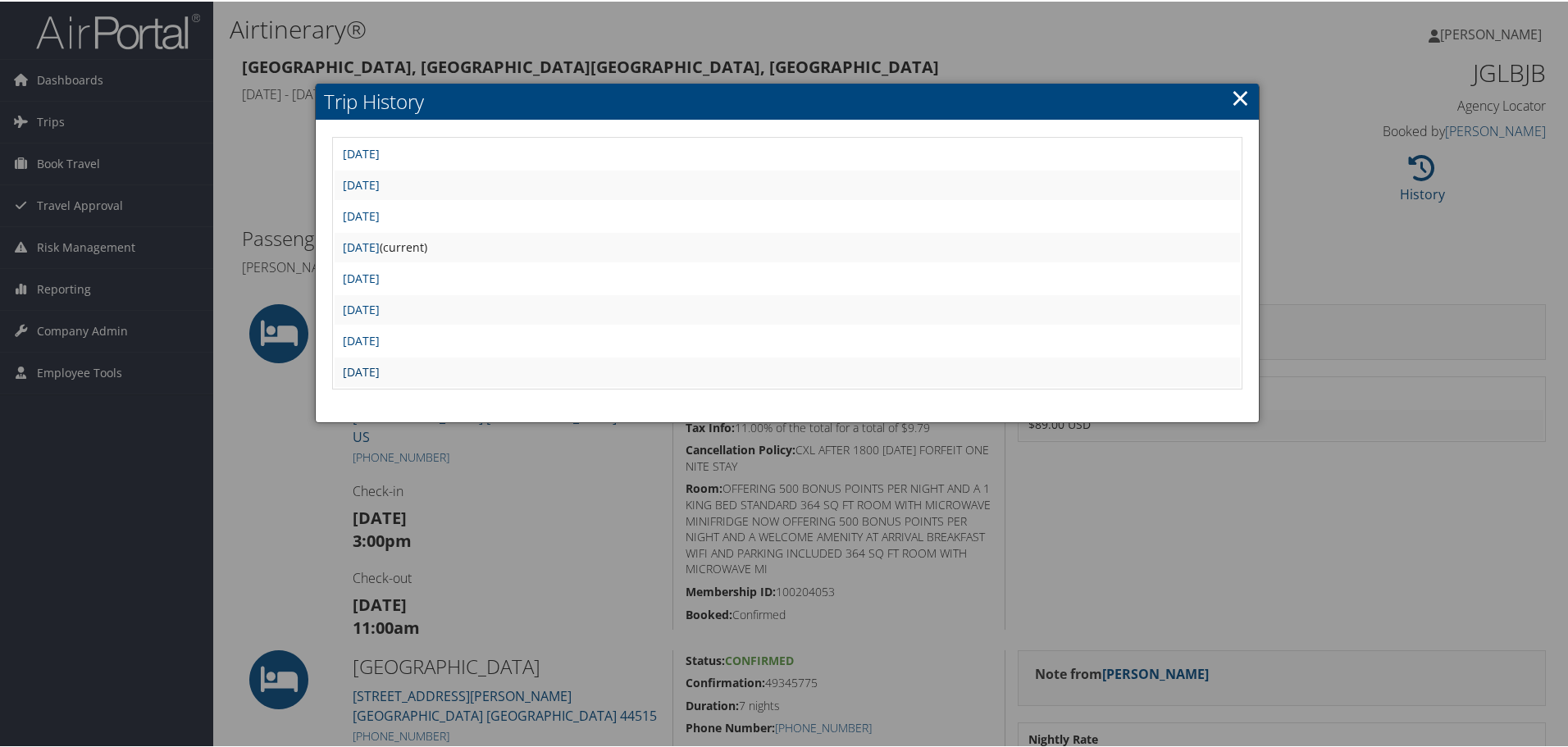
click at [379, 374] on link "Wed Feb 26 12:58:06 MST 2025" at bounding box center [361, 370] width 37 height 16
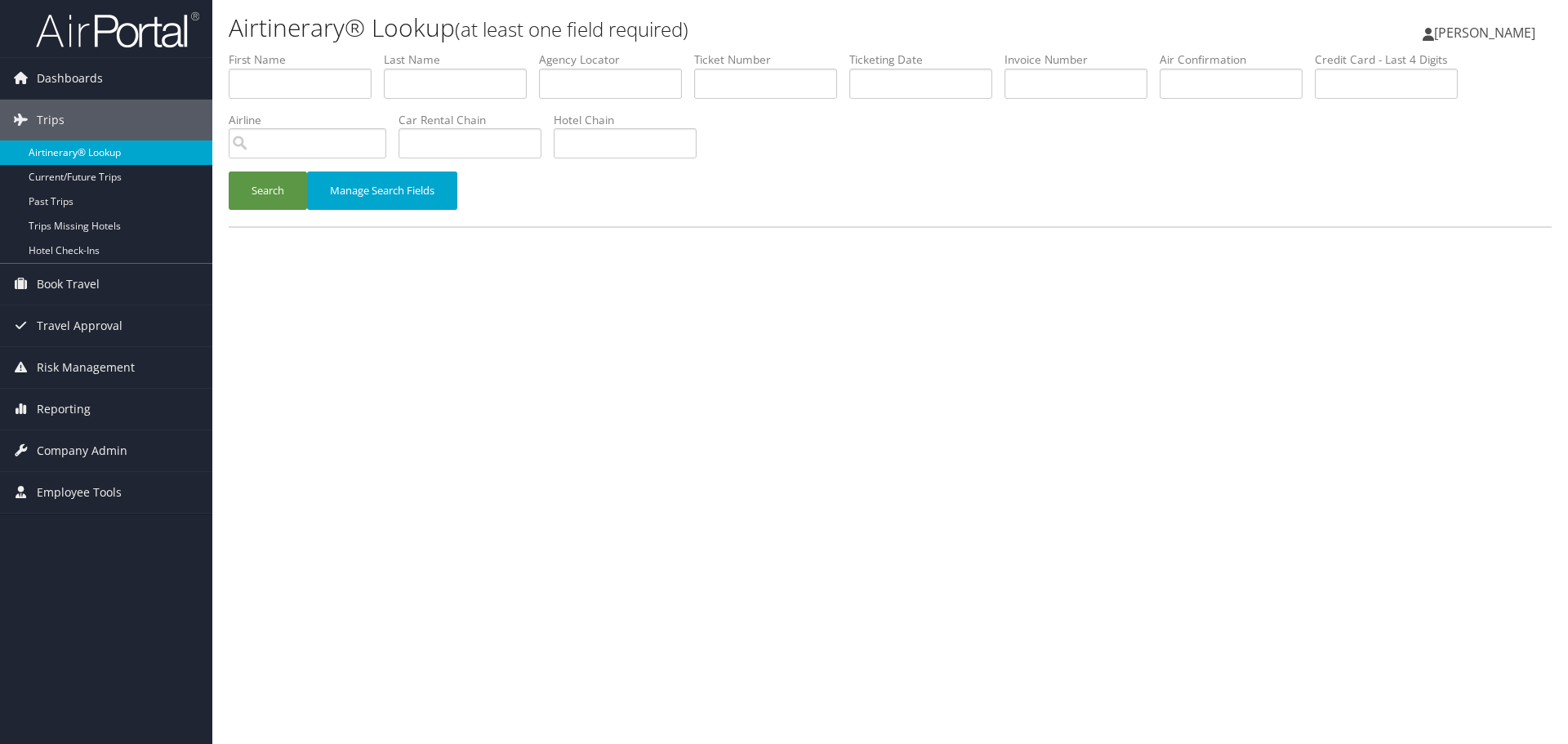
click at [71, 156] on link "Airtinerary® Lookup" at bounding box center [106, 152] width 212 height 24
click at [118, 151] on link "Airtinerary® Lookup" at bounding box center [106, 152] width 212 height 24
click at [97, 152] on link "Airtinerary® Lookup" at bounding box center [106, 152] width 212 height 24
click at [439, 86] on input "text" at bounding box center [455, 83] width 143 height 30
paste input "Zucker"
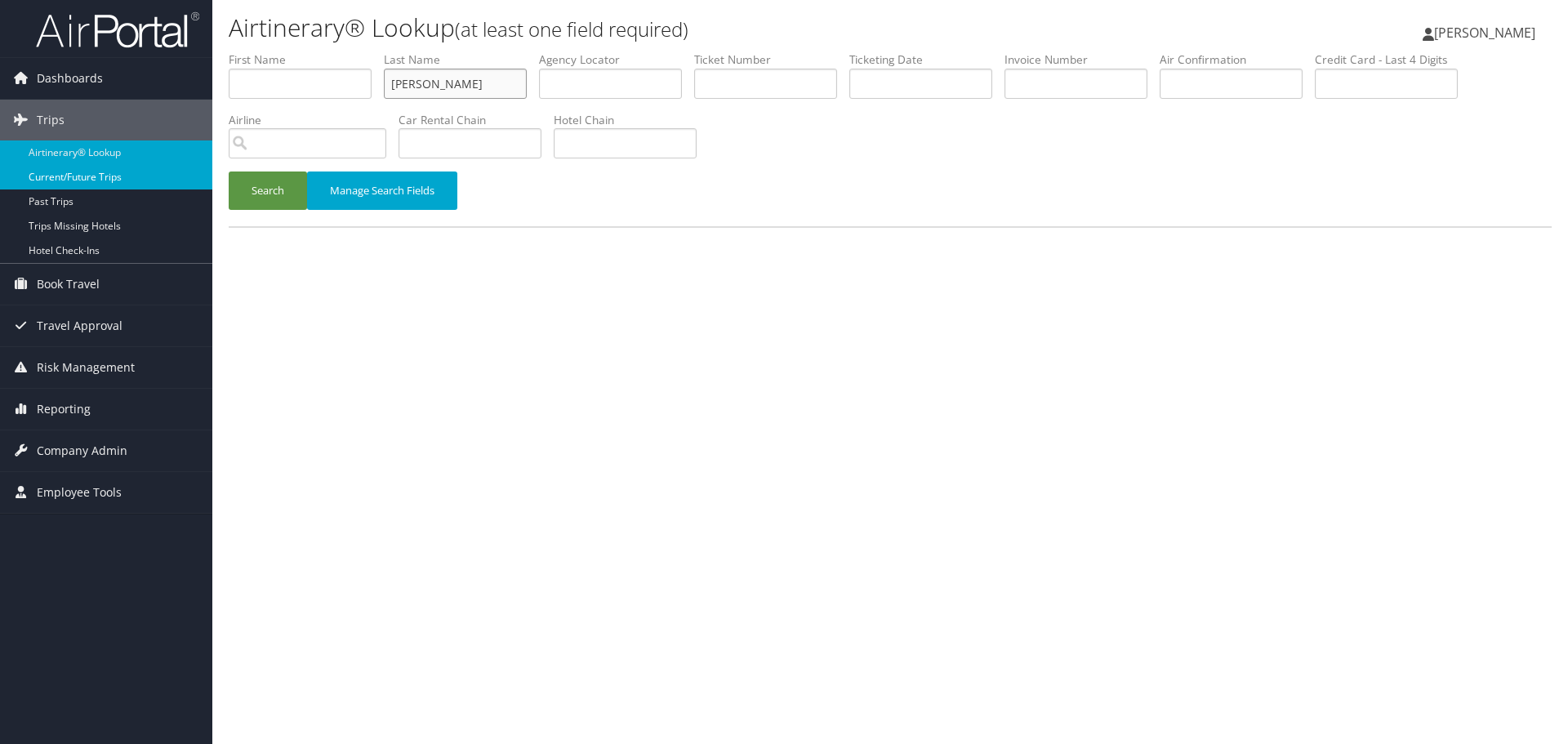
type input "Zucker"
click at [263, 89] on input "text" at bounding box center [300, 83] width 143 height 30
paste input "Jonathan"
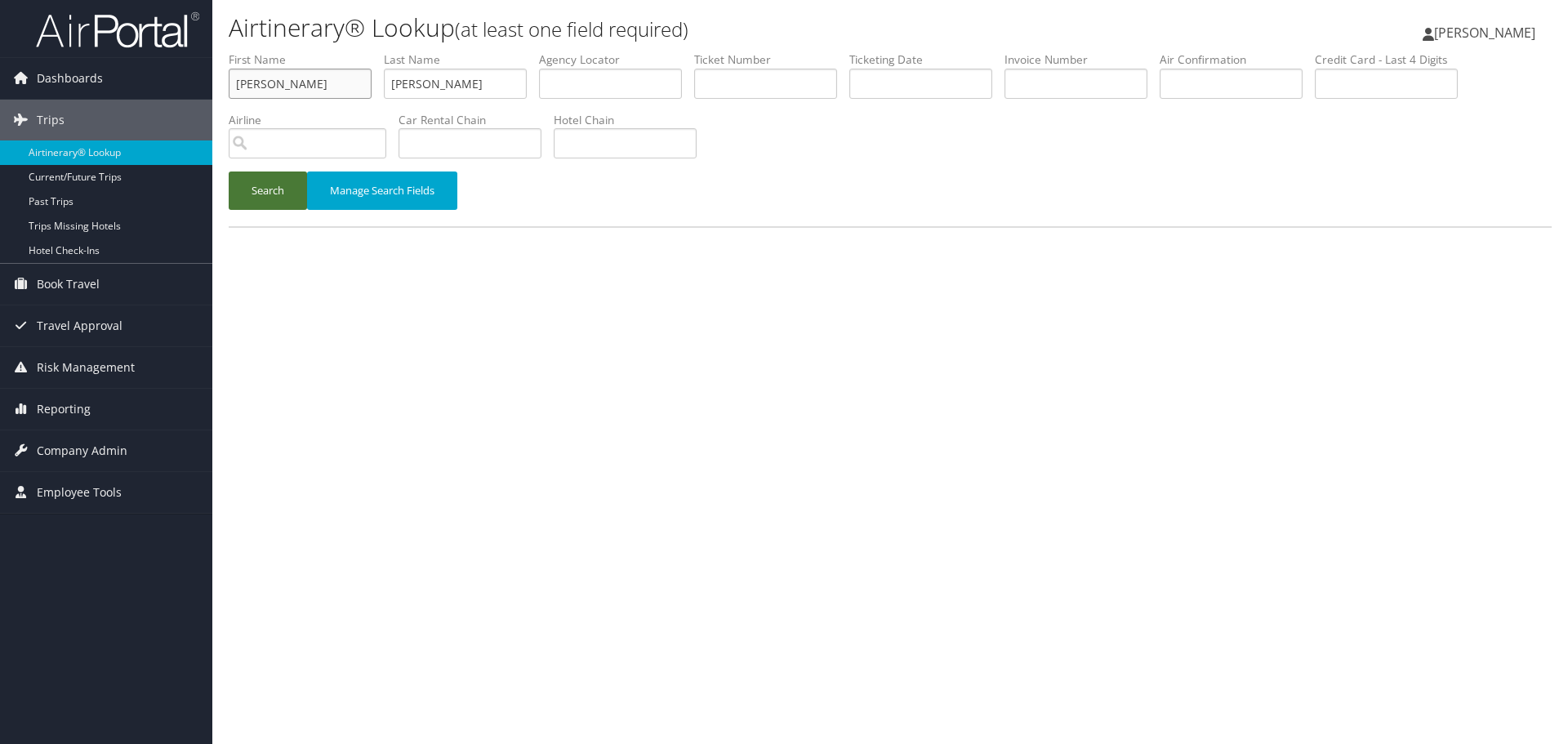
type input "Jonathan"
click at [259, 197] on button "Search" at bounding box center [268, 191] width 78 height 38
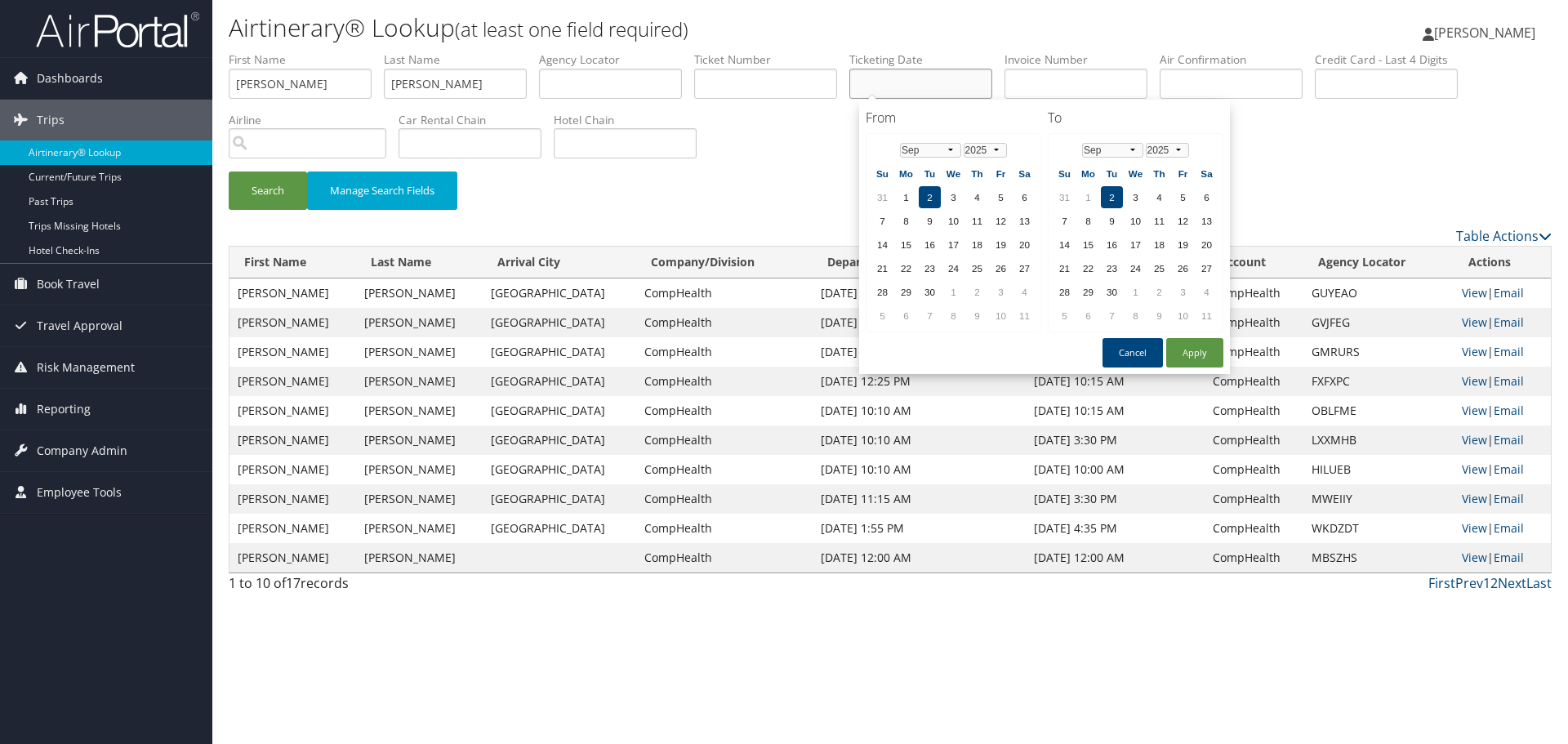
click at [887, 83] on input "text" at bounding box center [921, 83] width 143 height 30
paste input "07/29/2025"
type input "07/29/2025"
click at [255, 190] on button "Search" at bounding box center [268, 191] width 78 height 38
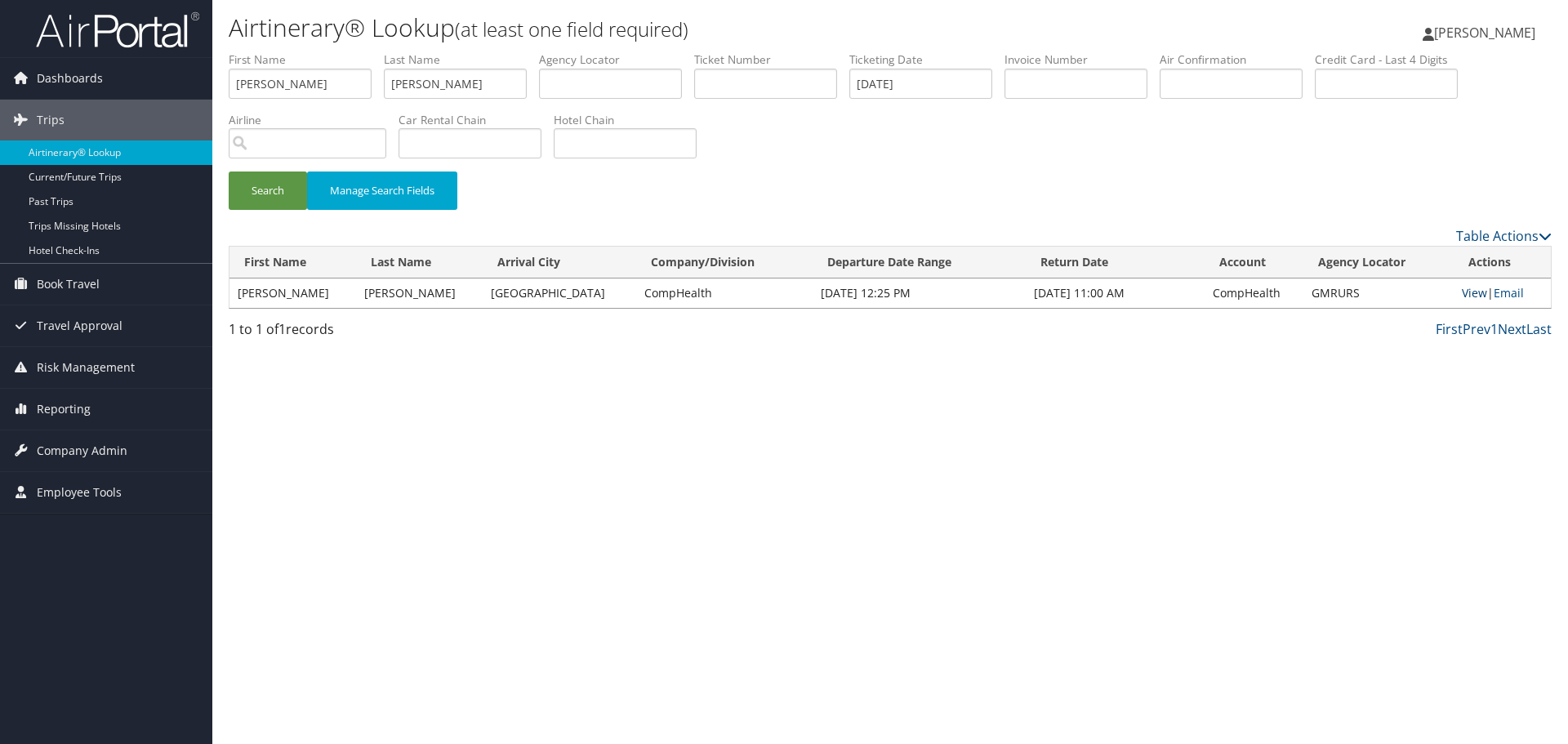
click at [1462, 293] on link "View" at bounding box center [1475, 292] width 25 height 16
click at [107, 153] on link "Airtinerary® Lookup" at bounding box center [106, 152] width 212 height 24
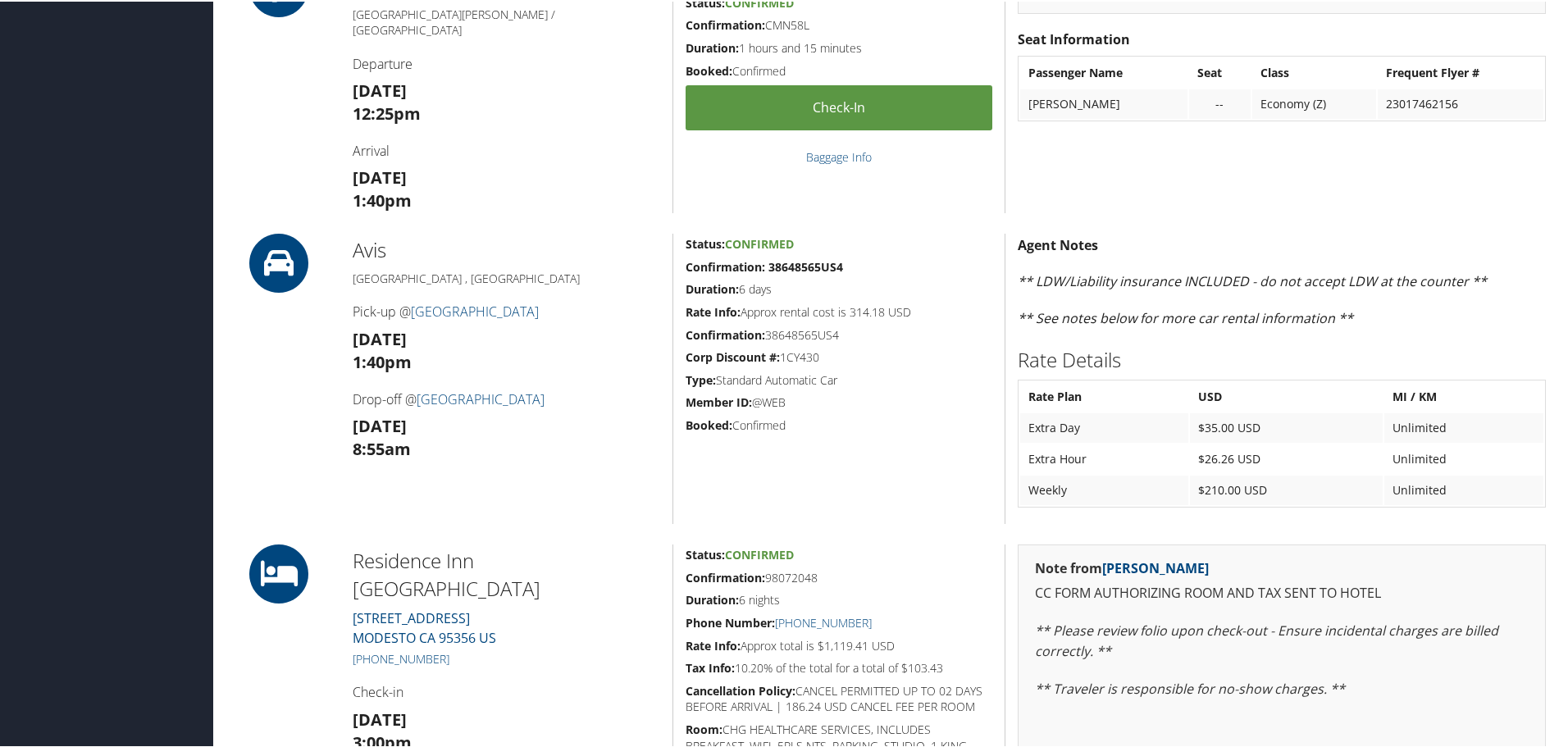
scroll to position [820, 0]
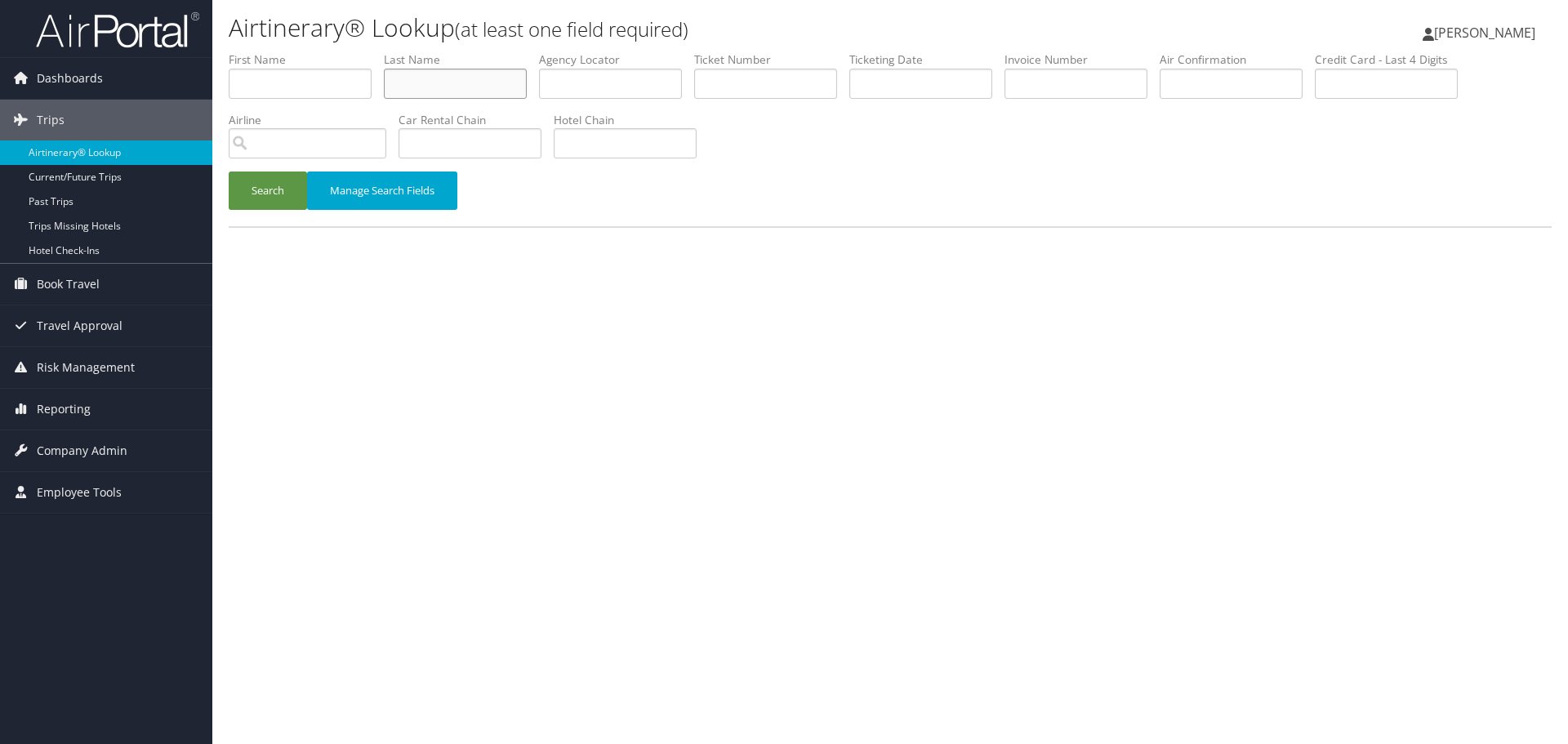
click at [460, 76] on input "text" at bounding box center [455, 83] width 143 height 30
paste input "Zolnoun"
type input "Zolnoun"
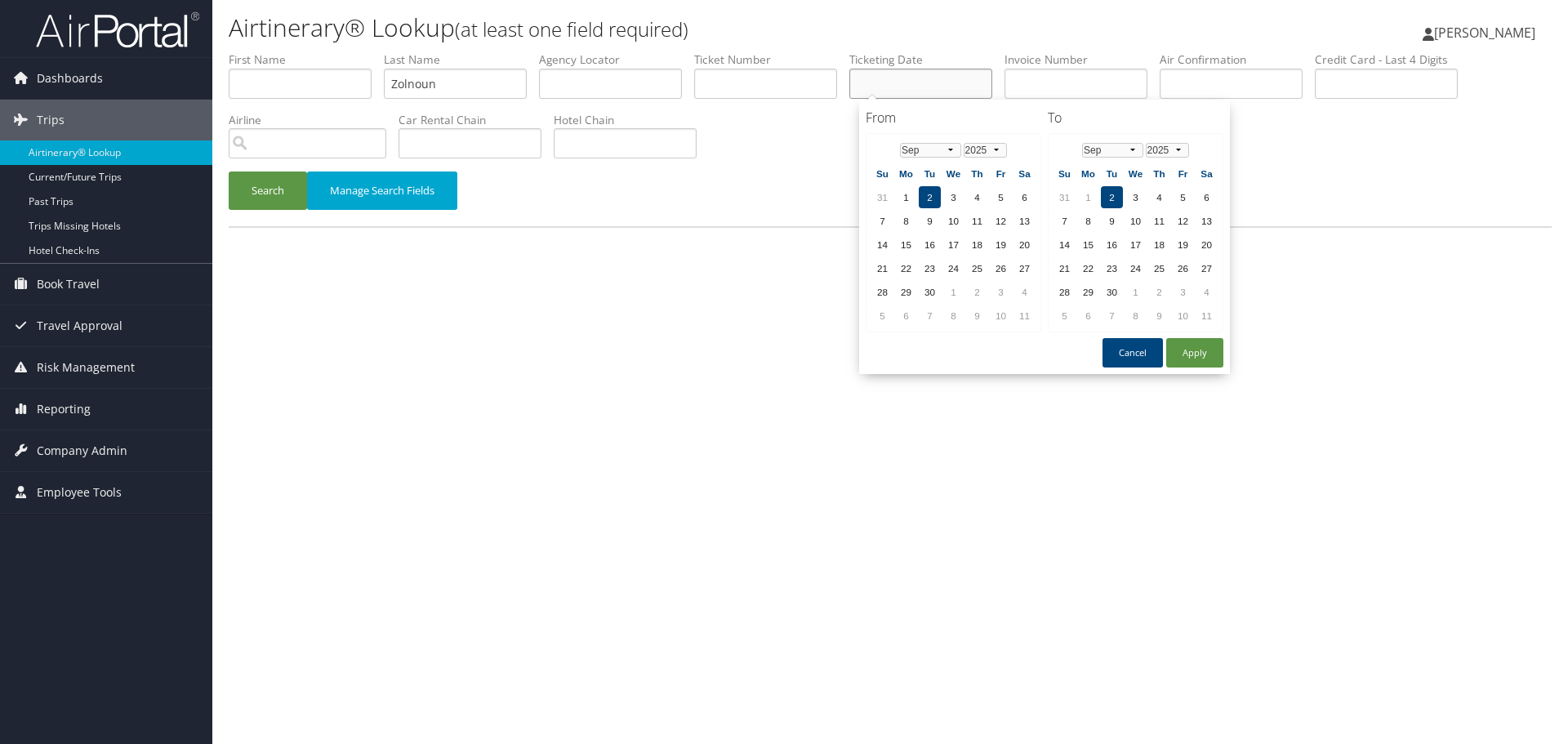
click at [891, 84] on input "text" at bounding box center [921, 83] width 143 height 30
paste input "08/12/2025"
type input "08/12/2025"
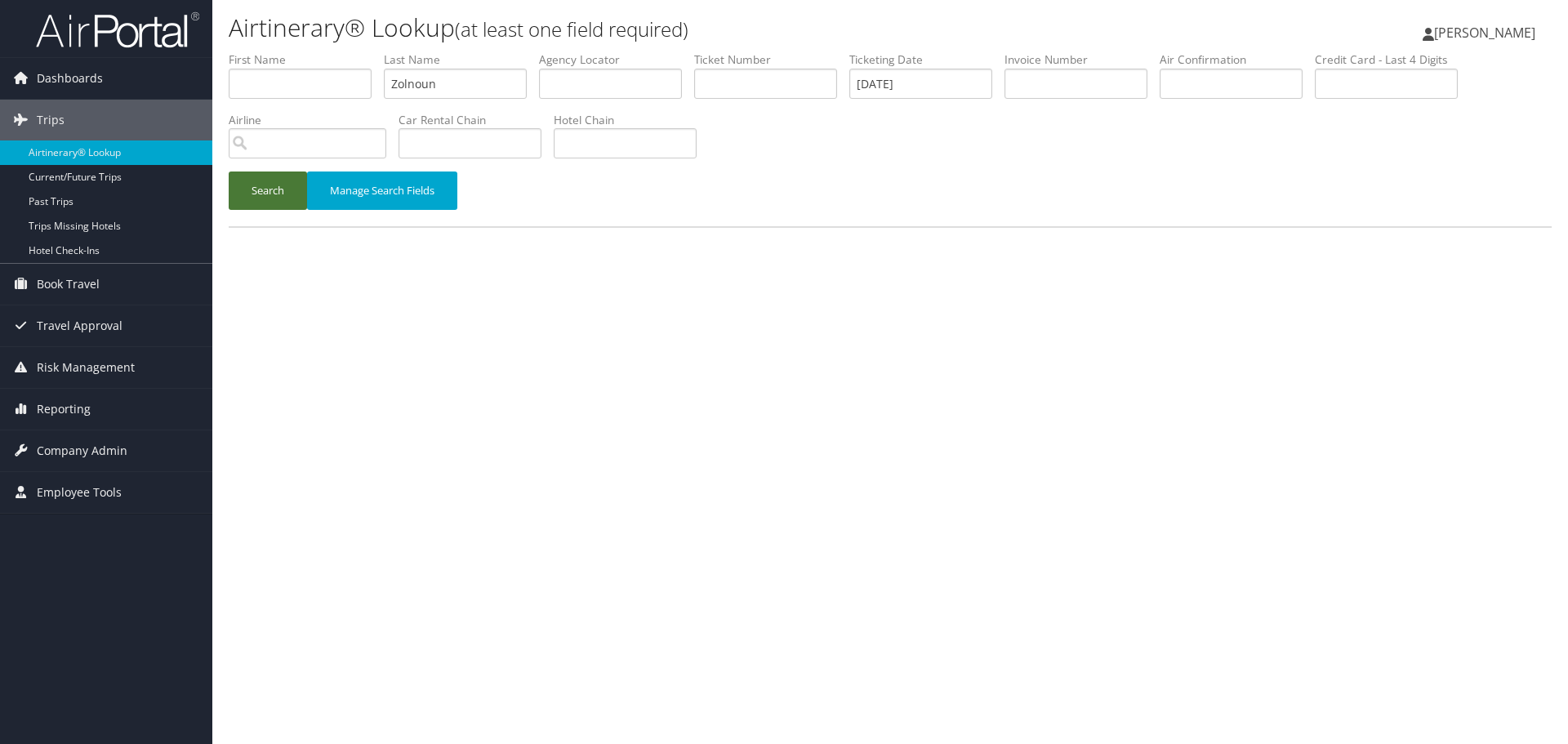
click at [282, 195] on button "Search" at bounding box center [268, 191] width 78 height 38
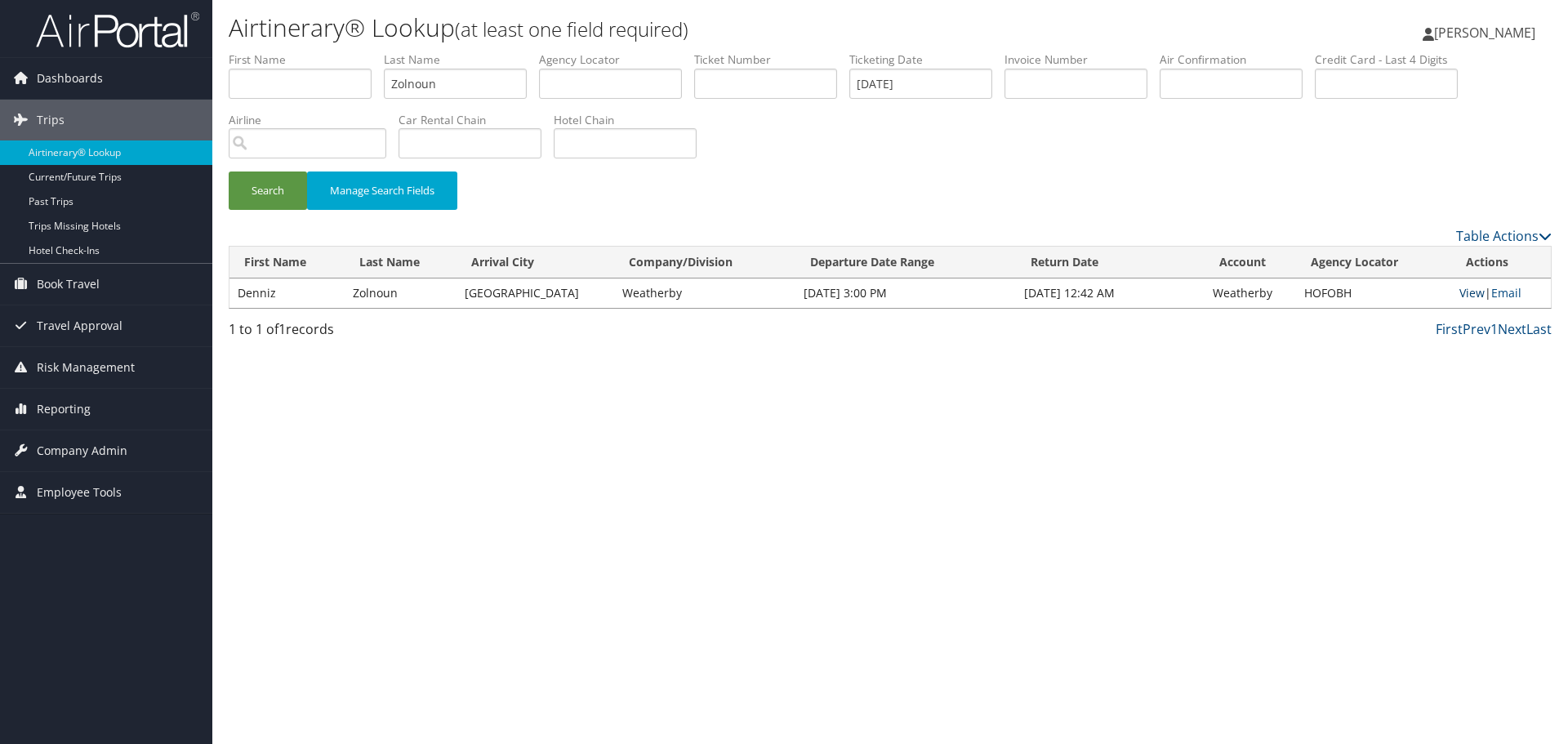
click at [1464, 290] on link "View" at bounding box center [1472, 292] width 25 height 16
click at [110, 151] on link "Airtinerary® Lookup" at bounding box center [106, 152] width 212 height 24
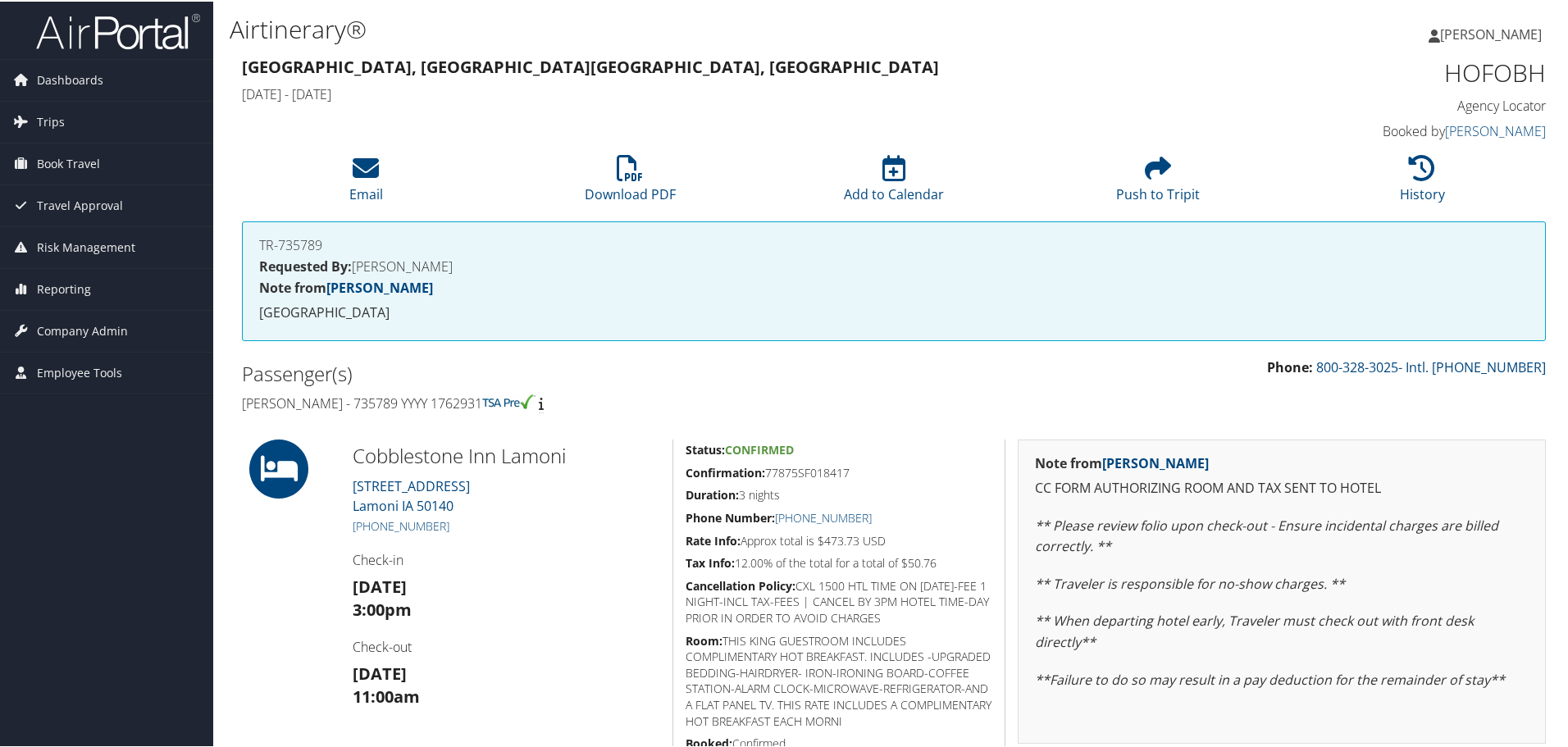
drag, startPoint x: 496, startPoint y: 404, endPoint x: 241, endPoint y: 411, distance: 255.1
click at [241, 411] on div "Passenger(s) Denniz Zolnoun - 735789 YYYY 1762931" at bounding box center [562, 387] width 664 height 62
copy h4 "[PERSON_NAME] - 735789 YYYY 1762931"
click at [1509, 73] on h1 "HOFOBH" at bounding box center [1392, 71] width 308 height 34
click at [1509, 72] on h1 "HOFOBH" at bounding box center [1392, 71] width 308 height 34
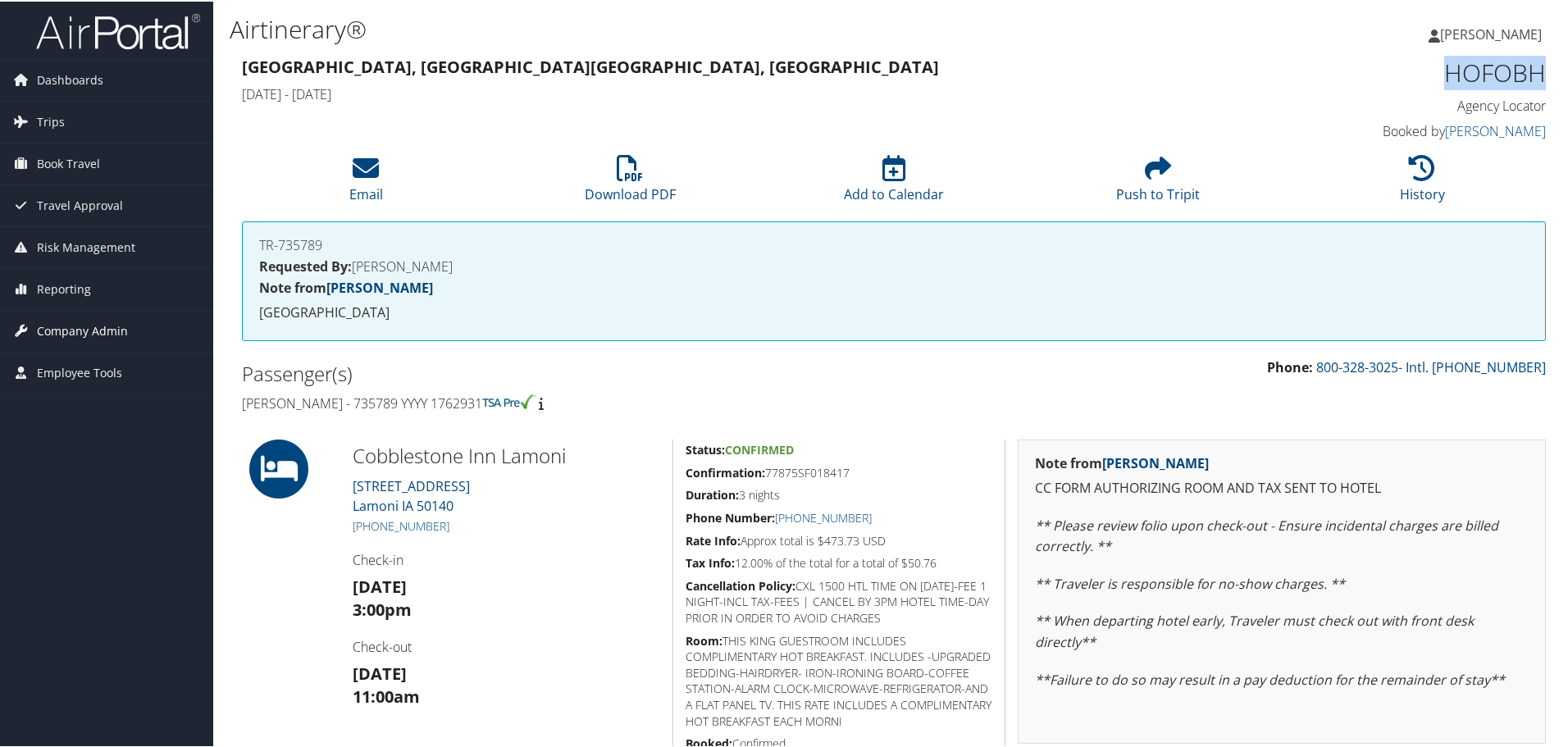
copy h1 "HOFOBH"
click at [1441, 171] on li "History" at bounding box center [1423, 178] width 264 height 66
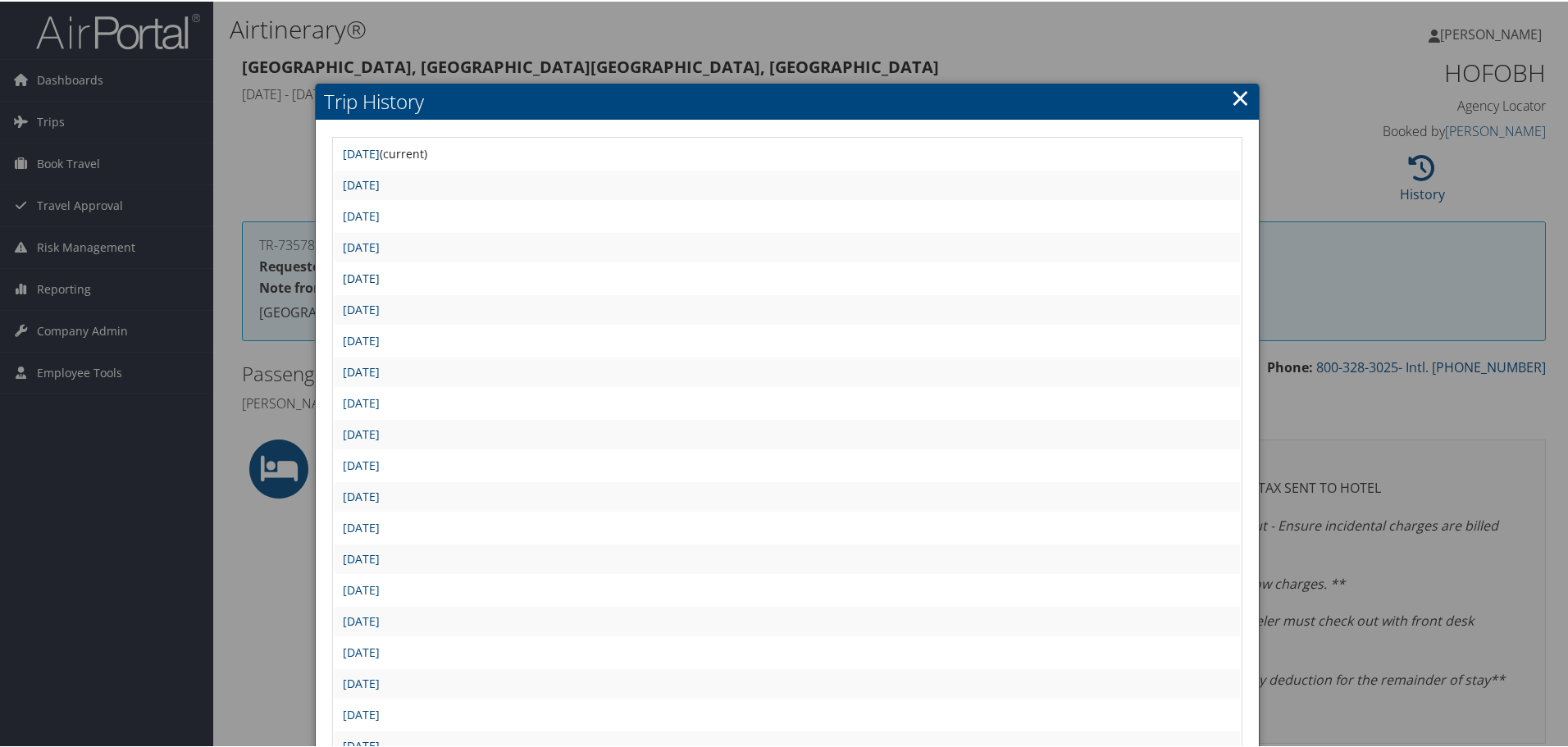
click at [379, 280] on link "Tue Aug 12 20:00:13 MDT 2025" at bounding box center [361, 277] width 37 height 16
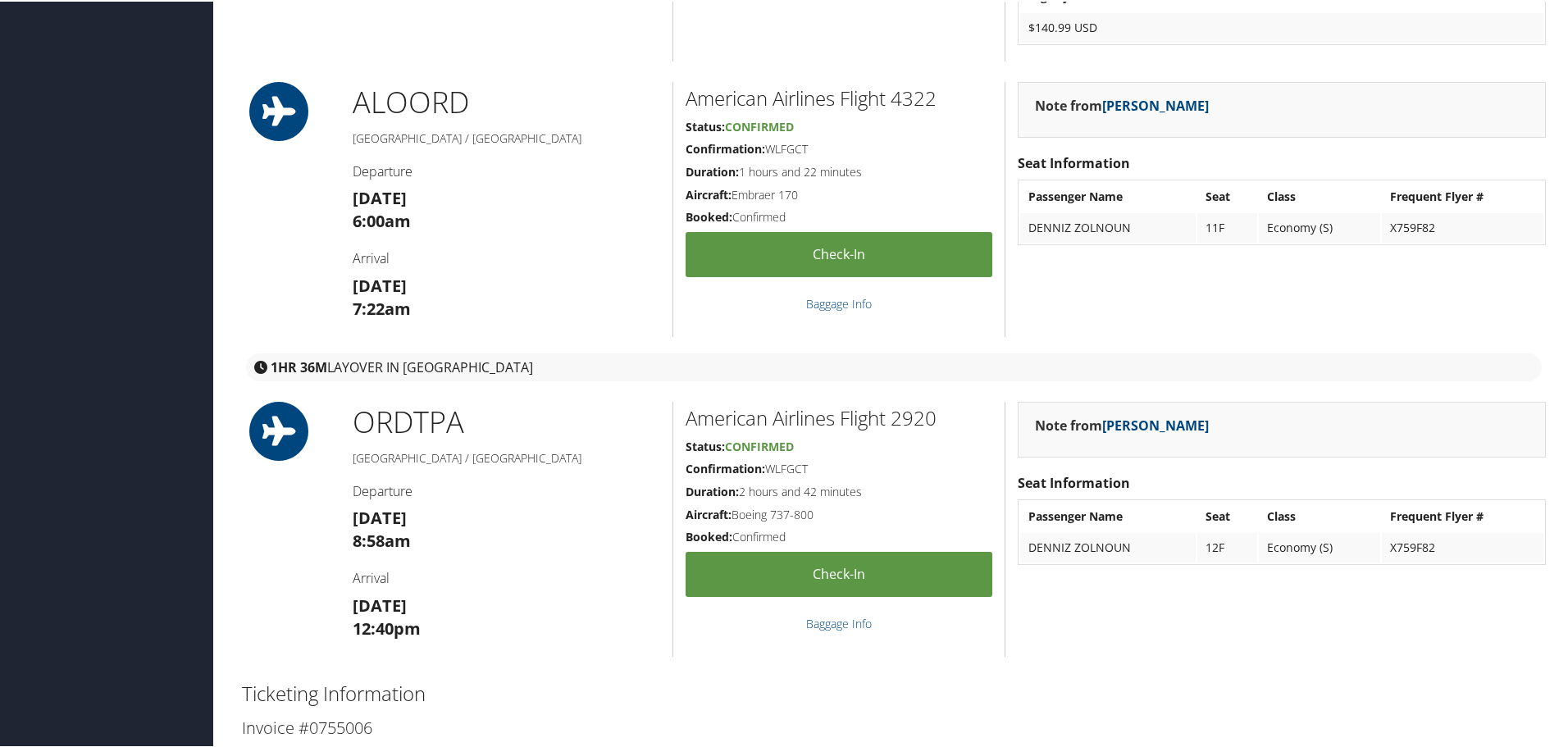
scroll to position [820, 0]
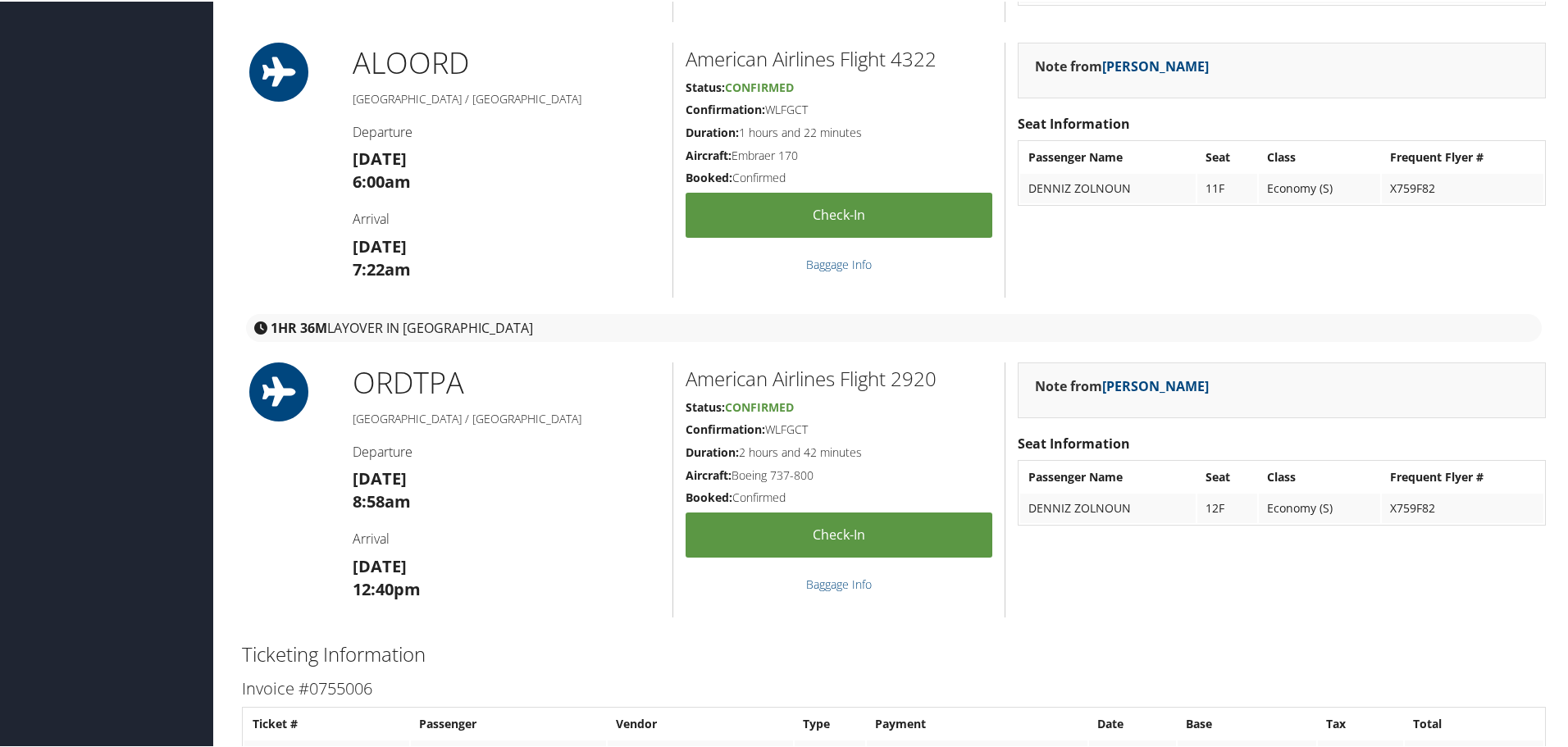
click at [929, 64] on h2 "American Airlines Flight 4322" at bounding box center [838, 57] width 307 height 28
drag, startPoint x: 929, startPoint y: 64, endPoint x: 914, endPoint y: 69, distance: 15.8
click at [929, 64] on h2 "American Airlines Flight 4322" at bounding box center [838, 57] width 307 height 28
copy h2 "4322"
click at [919, 383] on h2 "American Airlines Flight 2920" at bounding box center [838, 377] width 307 height 28
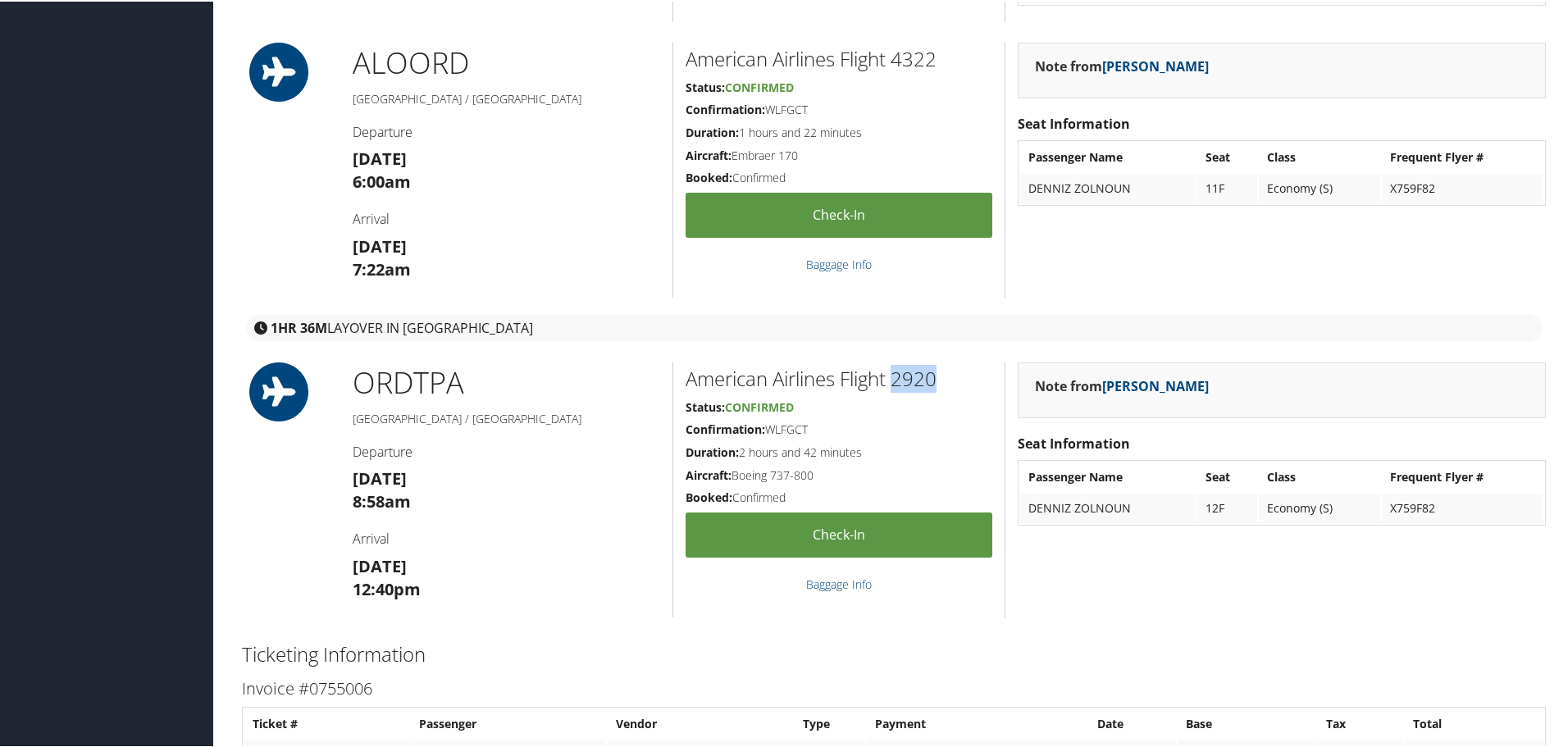
click at [919, 383] on h2 "American Airlines Flight 2920" at bounding box center [838, 377] width 307 height 28
copy h2 "2920"
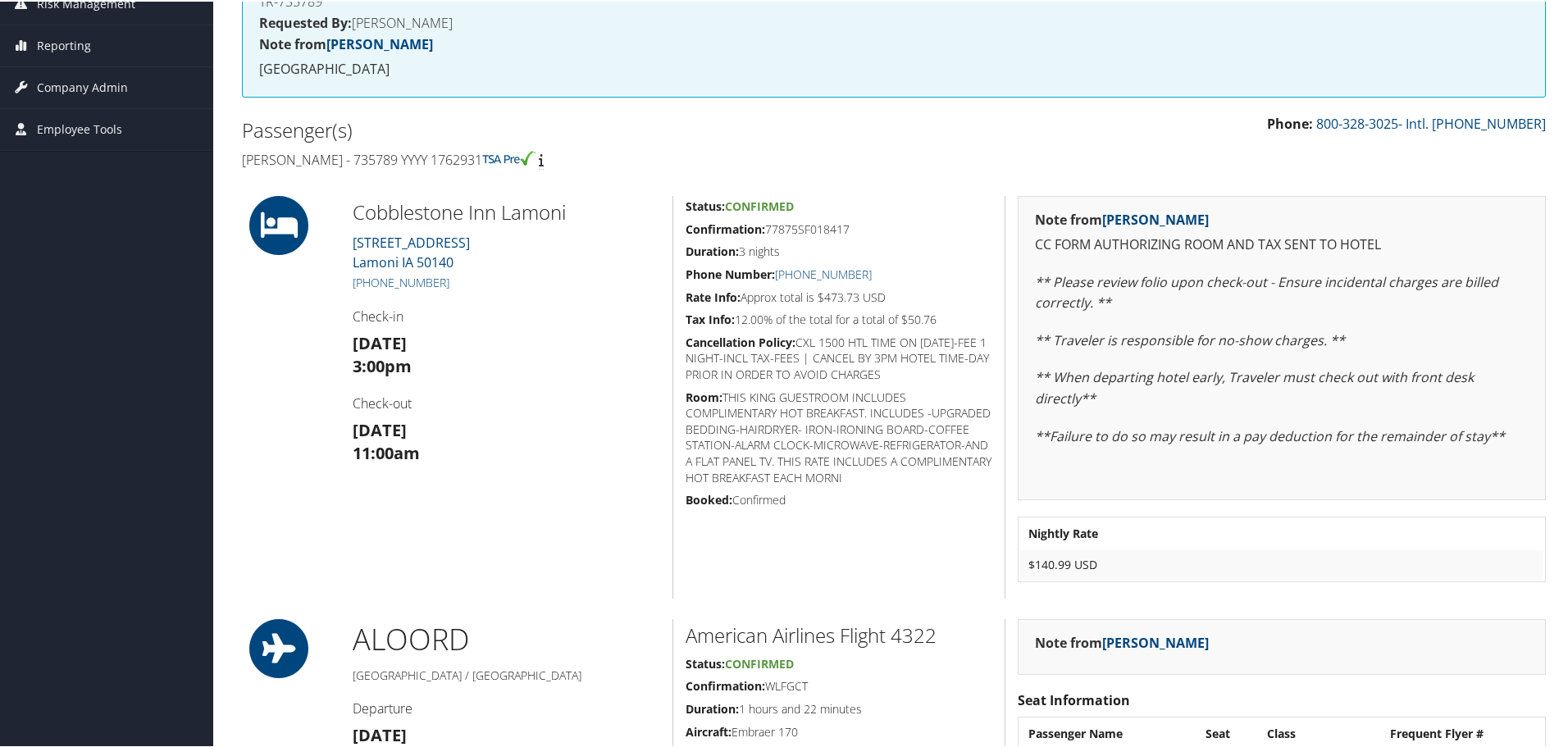
scroll to position [0, 0]
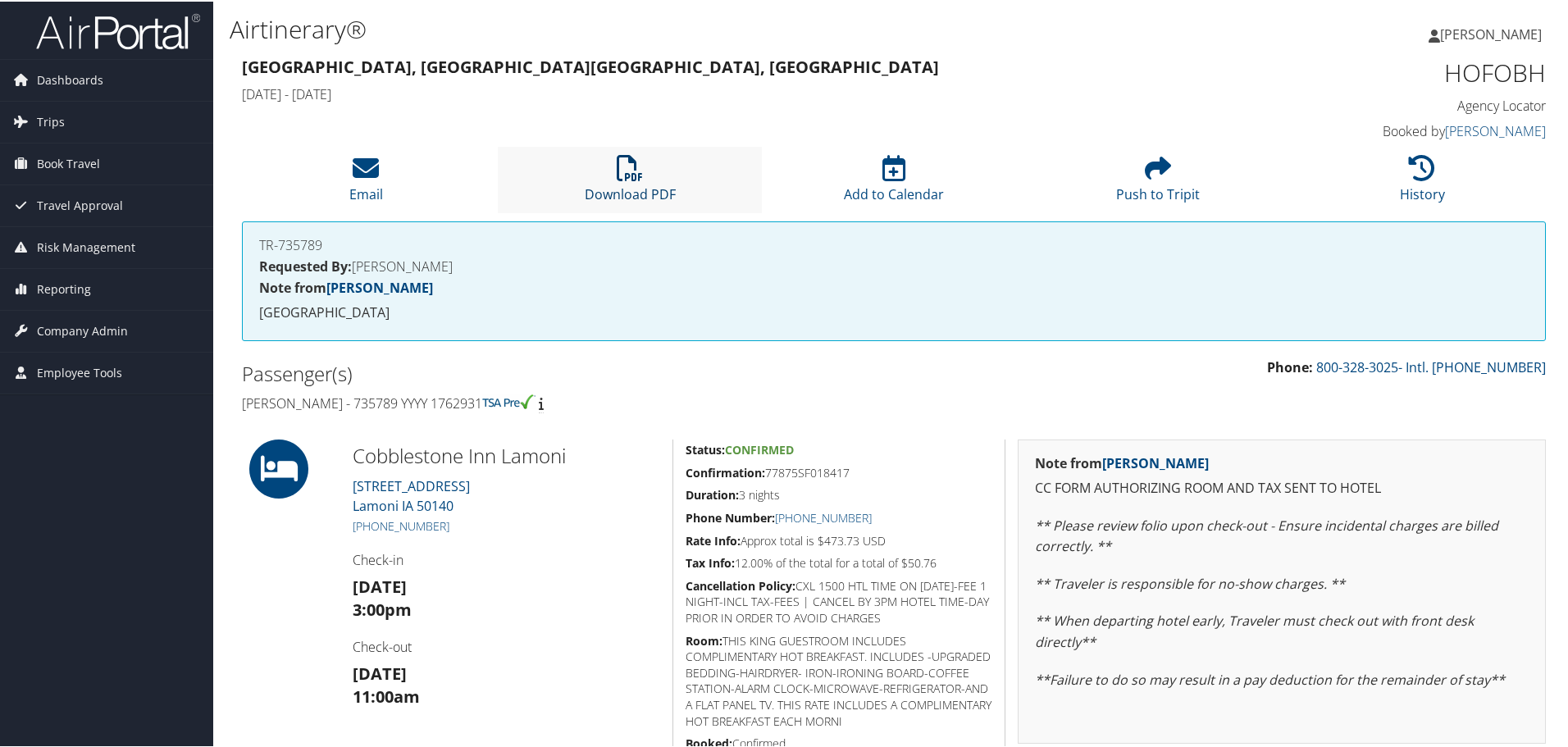
click at [641, 192] on link "Download PDF" at bounding box center [630, 181] width 91 height 39
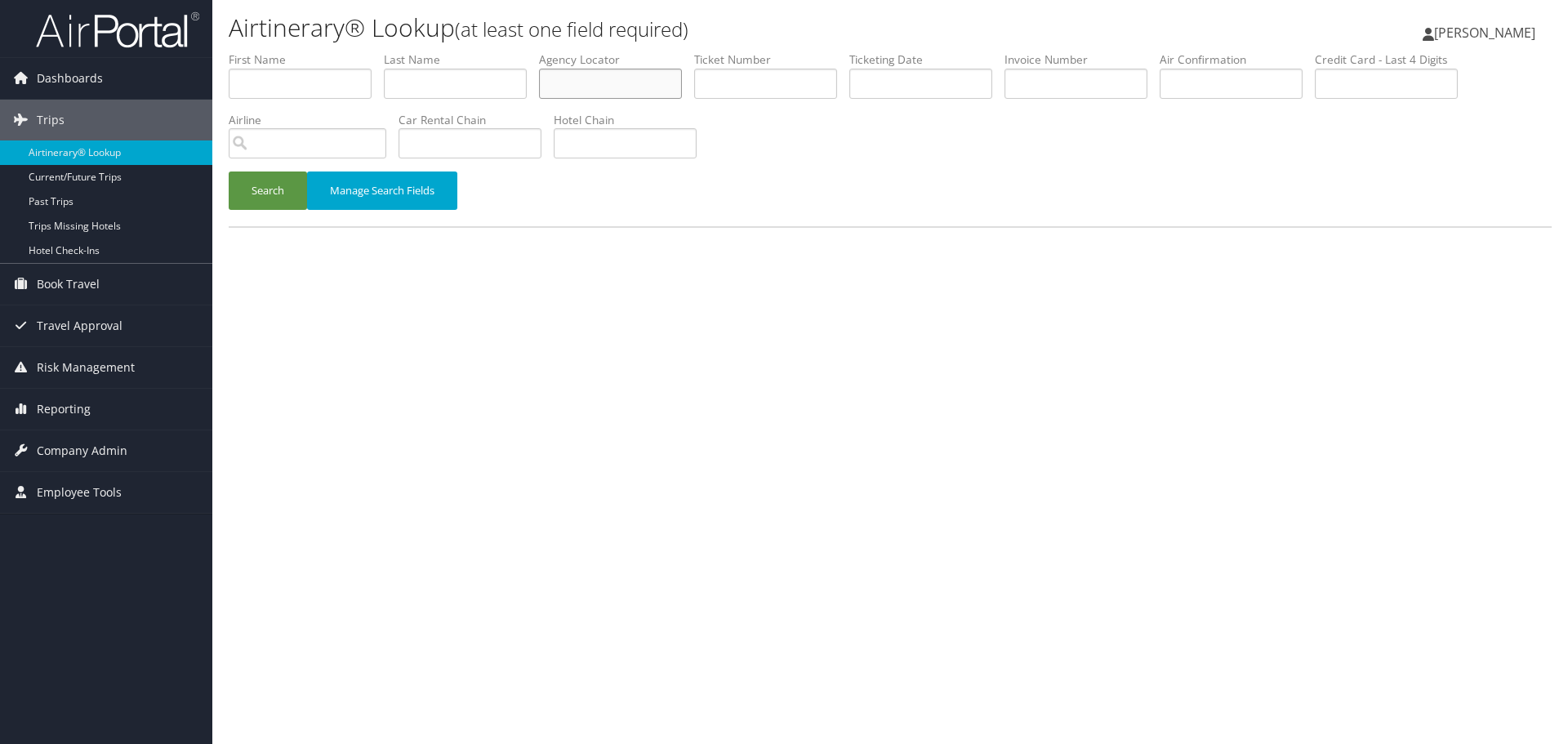
click at [607, 87] on input "text" at bounding box center [611, 83] width 143 height 30
paste input "LHJZCU"
click at [283, 192] on button "Search" at bounding box center [268, 191] width 78 height 38
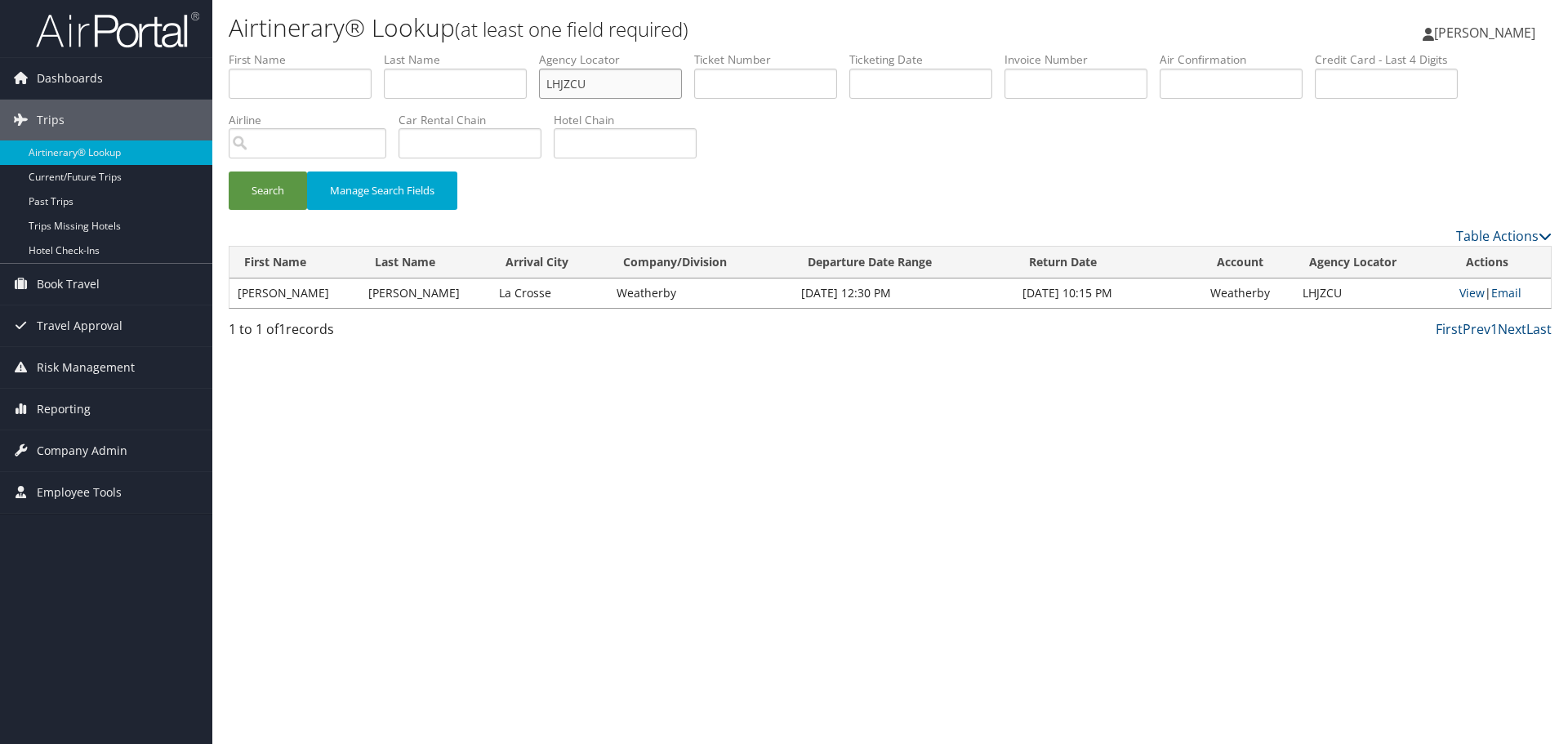
click at [600, 82] on input "LHJZCU" at bounding box center [611, 83] width 143 height 30
paste input "IQCNF"
type input "LIQCNF"
click at [246, 199] on button "Search" at bounding box center [268, 191] width 78 height 38
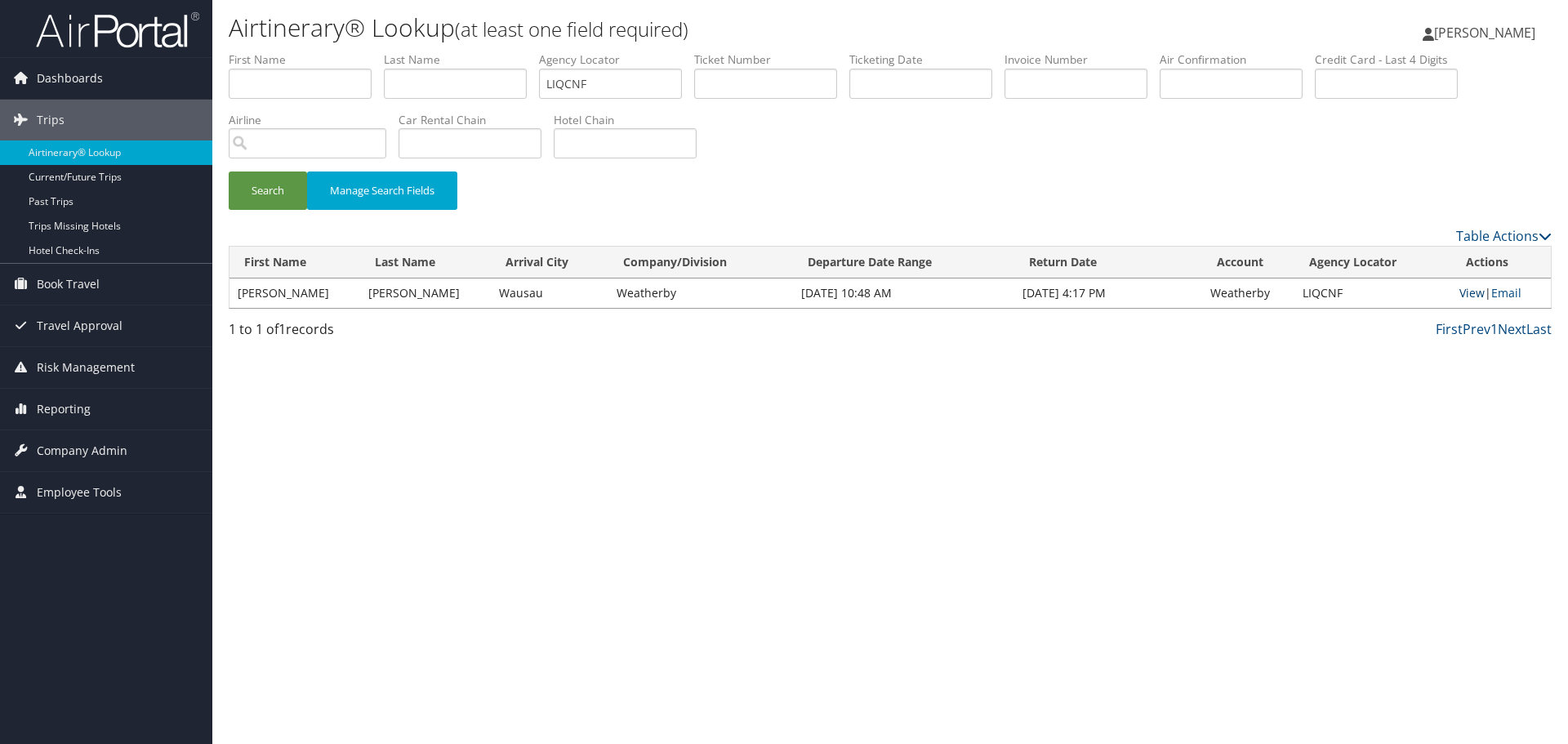
click at [1460, 292] on link "View" at bounding box center [1472, 292] width 25 height 16
click at [453, 82] on input "text" at bounding box center [455, 83] width 143 height 30
paste input "Yuan"
type input "Yuan"
click at [938, 83] on input "text" at bounding box center [921, 83] width 143 height 30
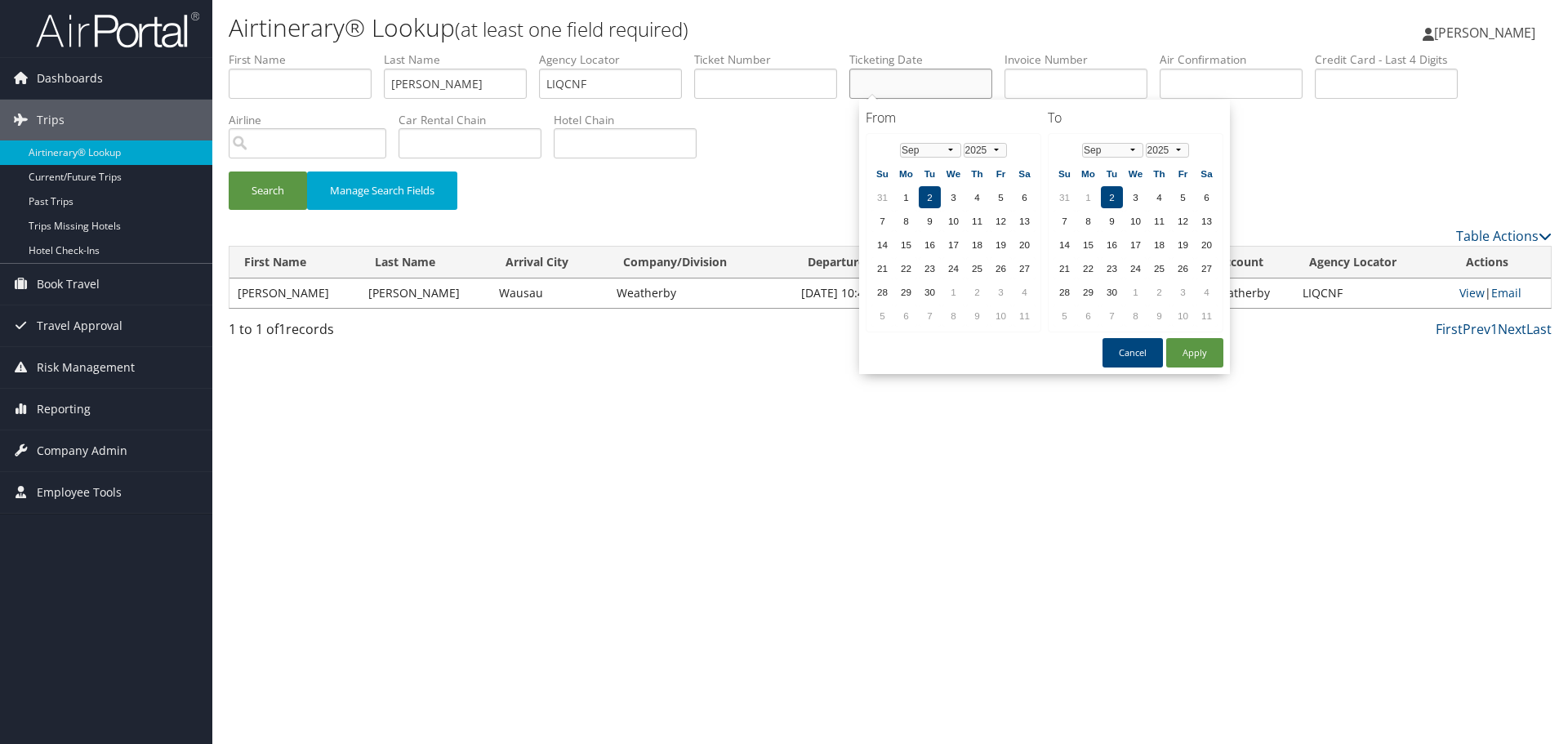
paste input "08/06/2025"
type input "08/06/2025"
click at [575, 88] on input "LIQCNF" at bounding box center [611, 83] width 143 height 30
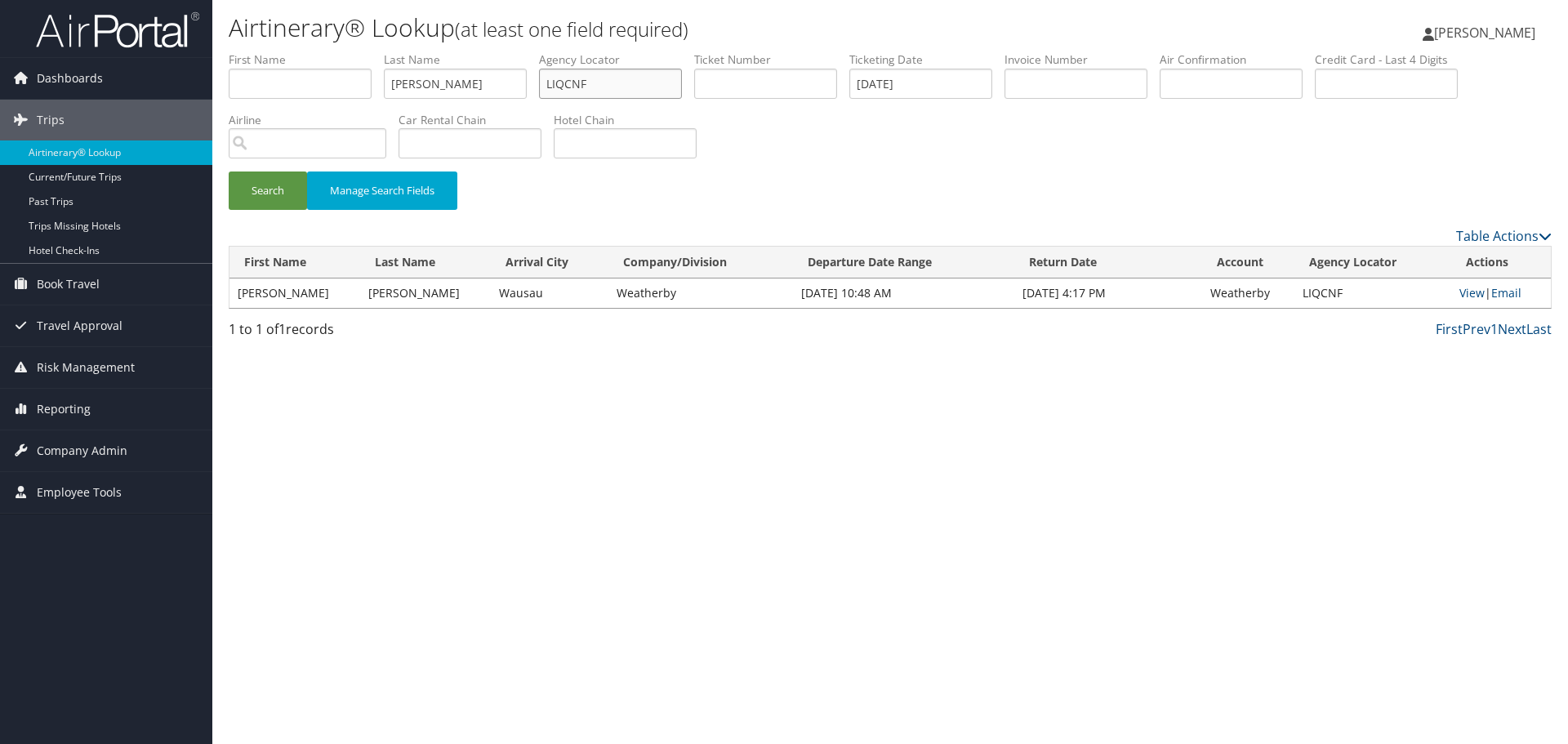
click at [575, 88] on input "LIQCNF" at bounding box center [611, 83] width 143 height 30
click at [285, 191] on button "Search" at bounding box center [268, 191] width 78 height 38
click at [1470, 295] on link "View" at bounding box center [1475, 292] width 25 height 16
click at [89, 154] on link "Airtinerary® Lookup" at bounding box center [106, 152] width 212 height 24
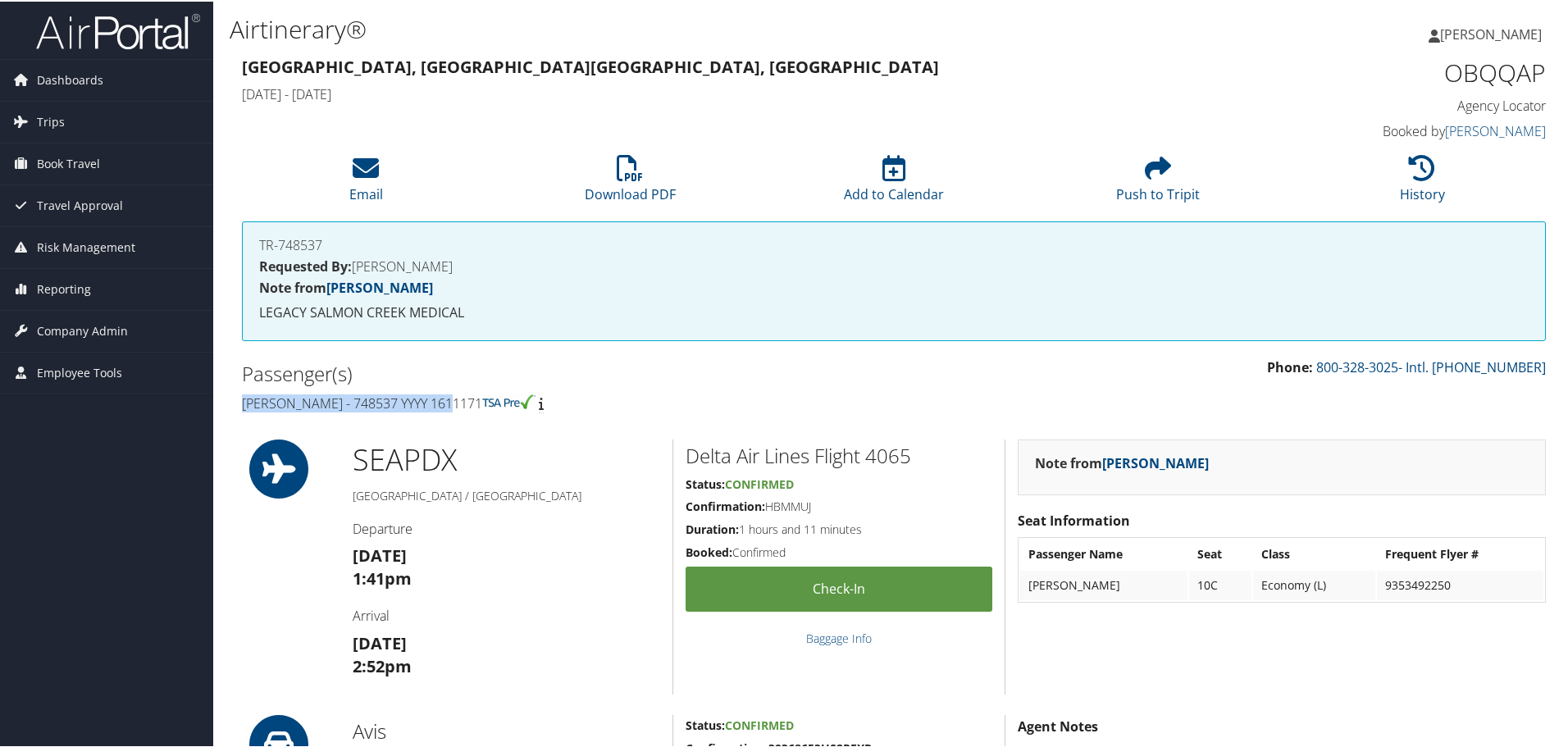
drag, startPoint x: 456, startPoint y: 401, endPoint x: 243, endPoint y: 401, distance: 213.0
click at [243, 401] on h4 "Ryan Yuan - 748537 YYYY 1611171" at bounding box center [561, 402] width 639 height 18
copy h4 "Ryan Yuan - 748537 YYYY 1611171"
click at [1489, 73] on h1 "OBQQAP" at bounding box center [1392, 71] width 308 height 34
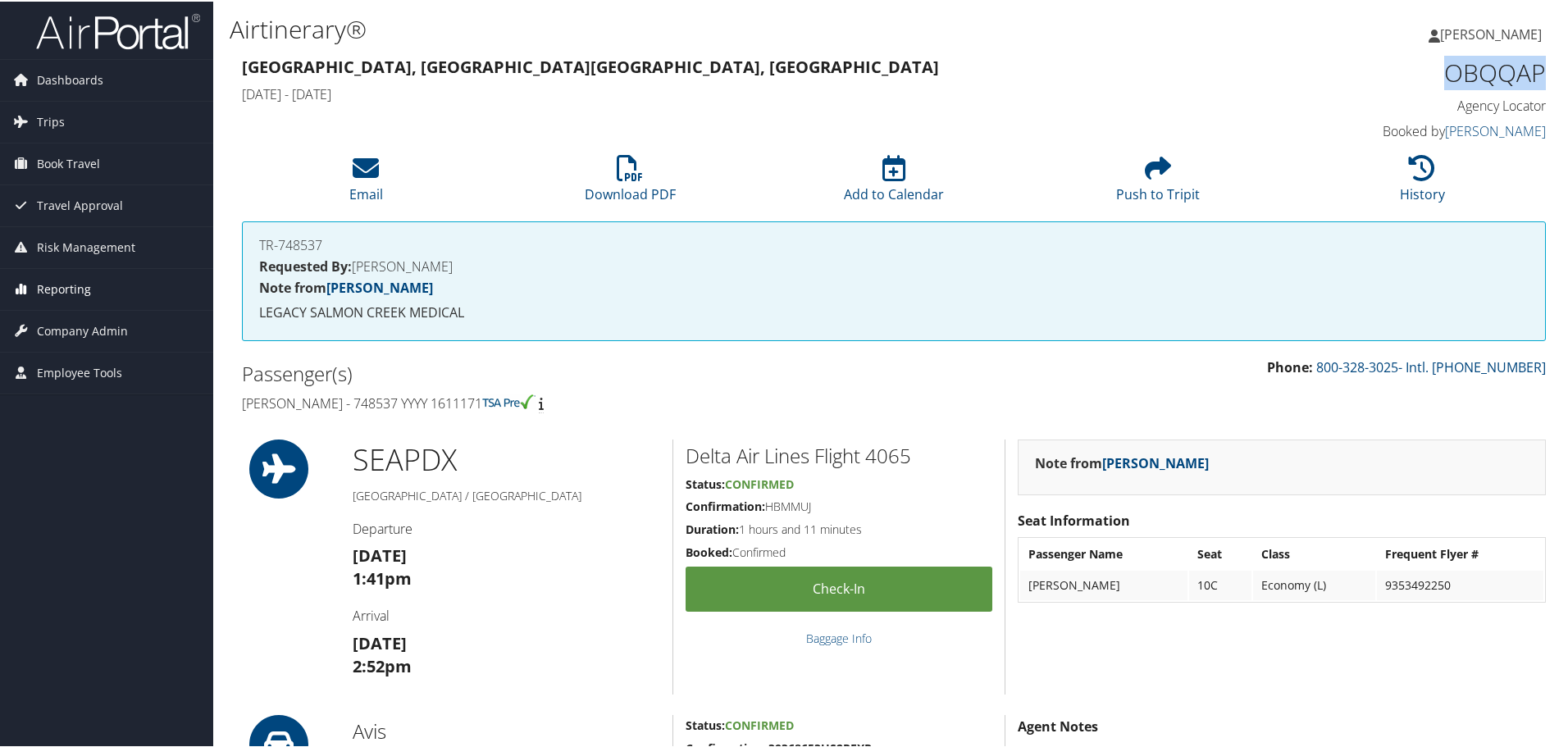
copy h1 "OBQQAP"
click at [899, 451] on h2 "Delta Air Lines Flight 4065" at bounding box center [838, 454] width 307 height 28
copy h2 "4065"
click at [641, 167] on li "Download PDF" at bounding box center [630, 178] width 264 height 66
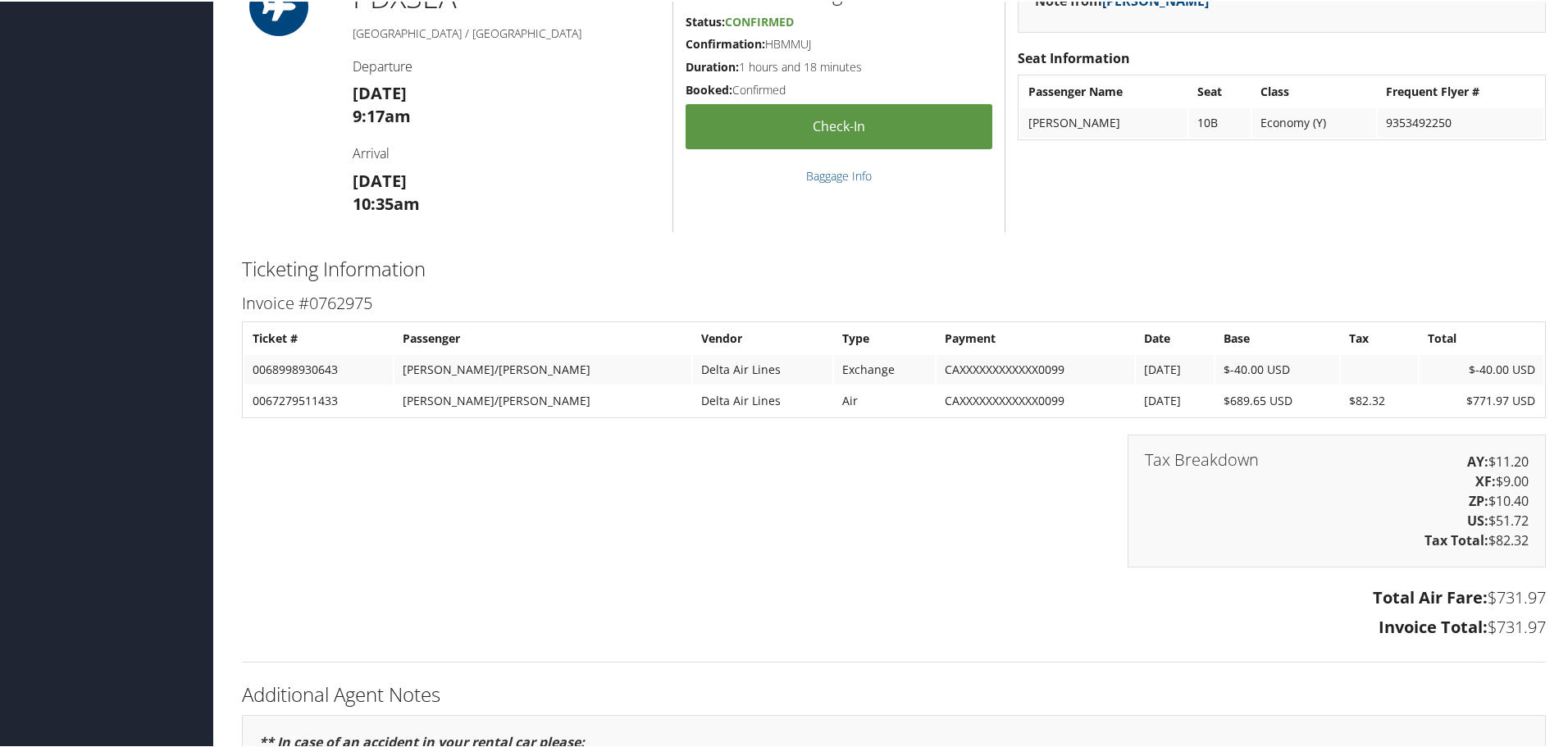
scroll to position [1312, 0]
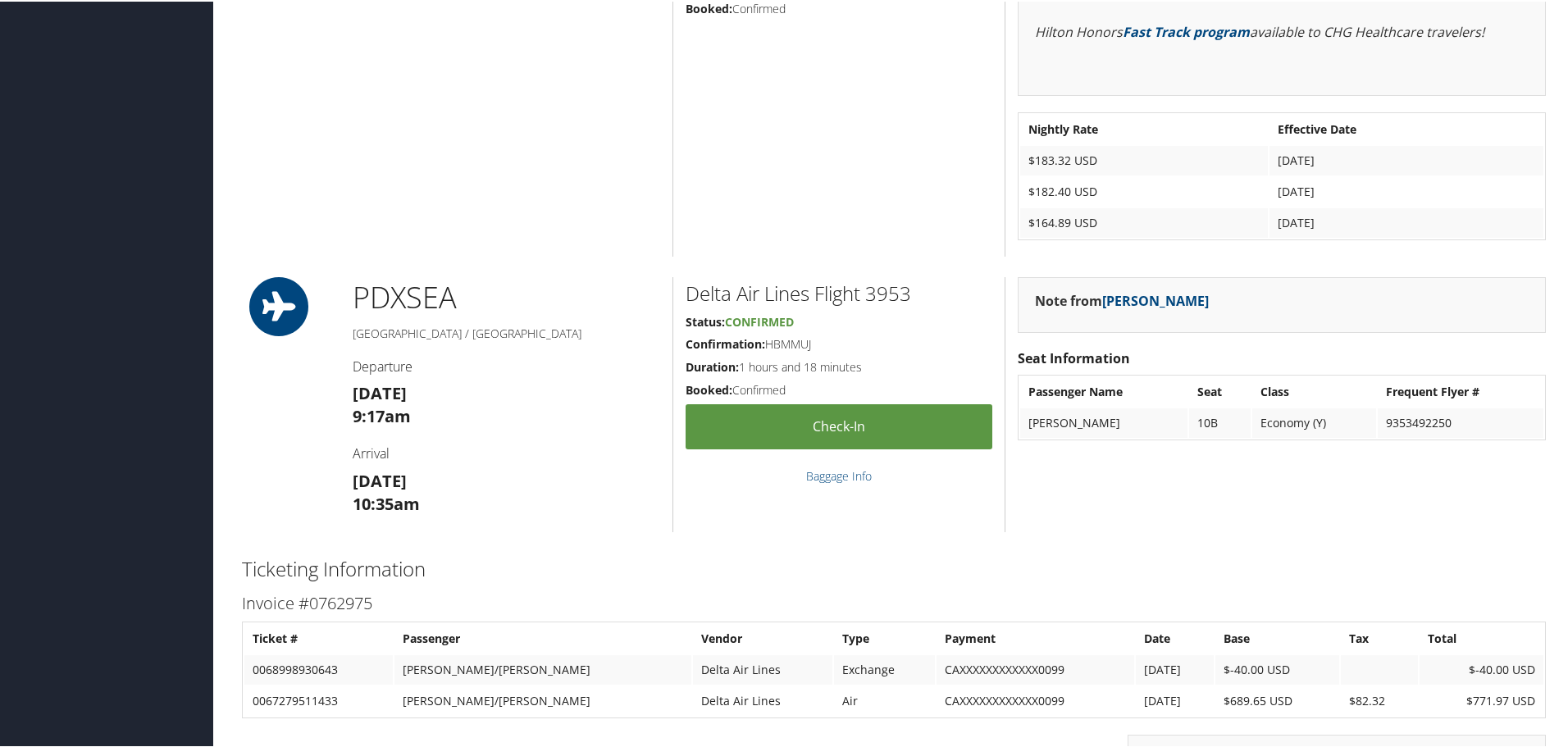
click at [883, 295] on h2 "Delta Air Lines Flight 3953" at bounding box center [838, 292] width 307 height 28
copy h2 "3953"
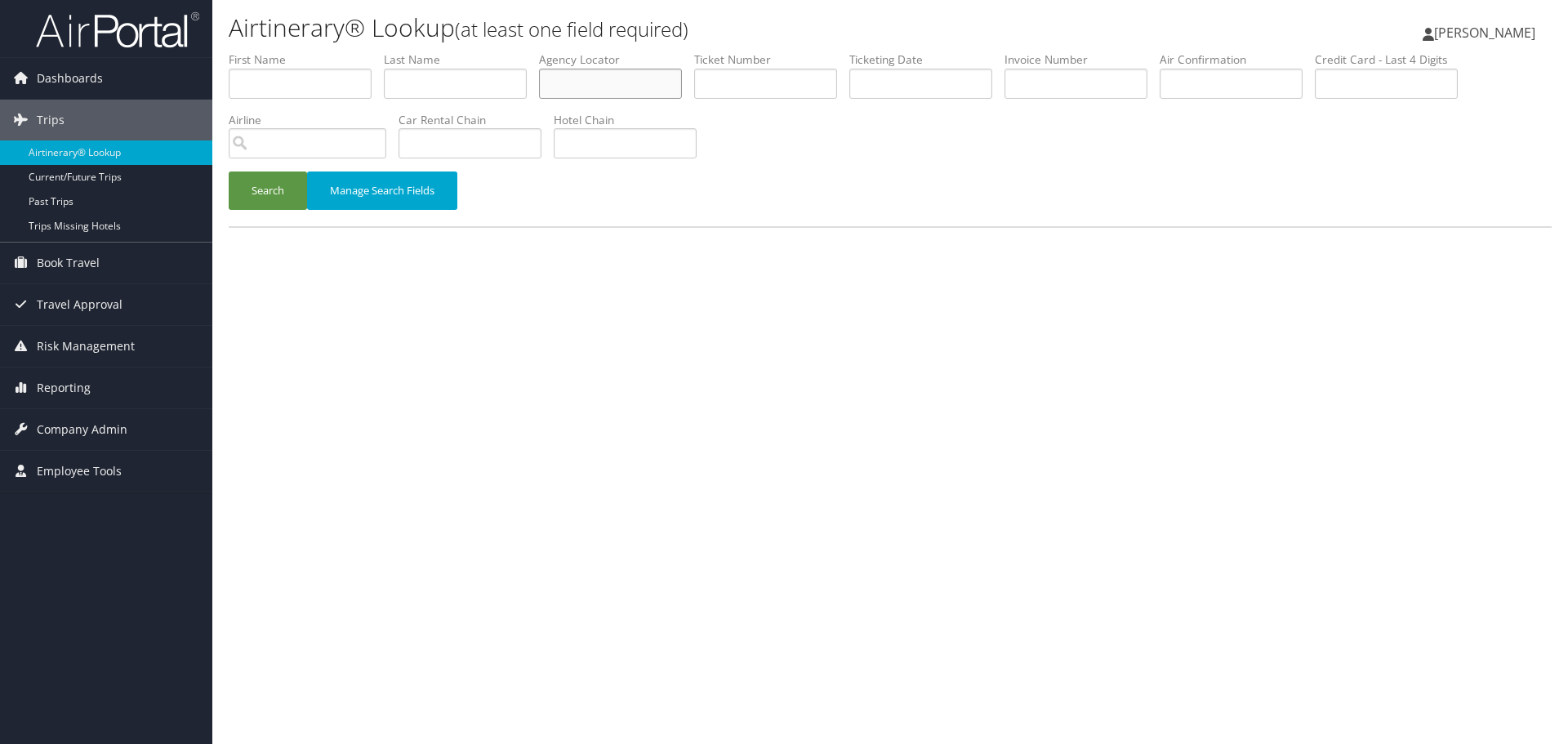
click at [563, 83] on input "text" at bounding box center [611, 83] width 143 height 30
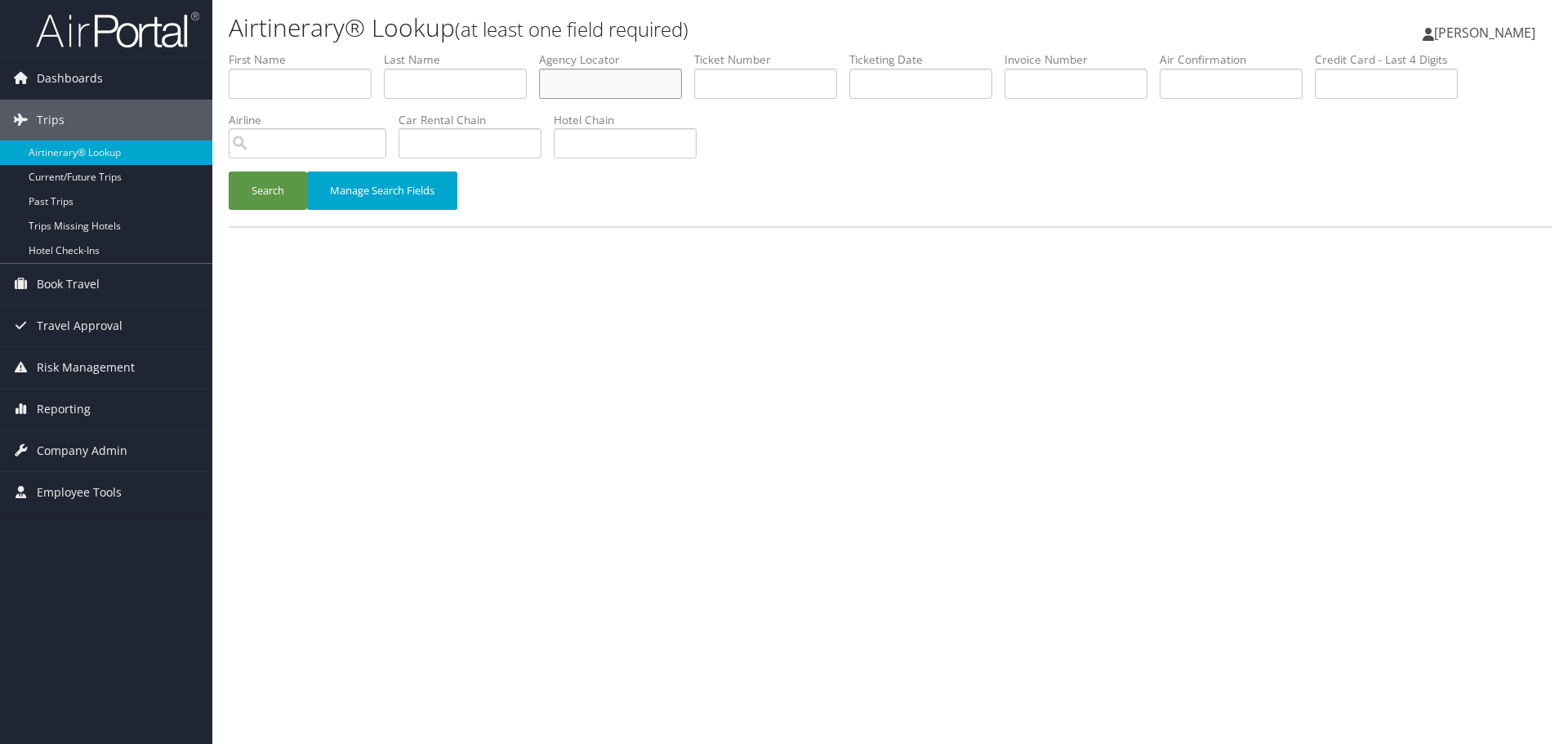
paste input "YVWDDT"
type input "YVWDDT"
click at [245, 202] on button "Search" at bounding box center [268, 191] width 78 height 38
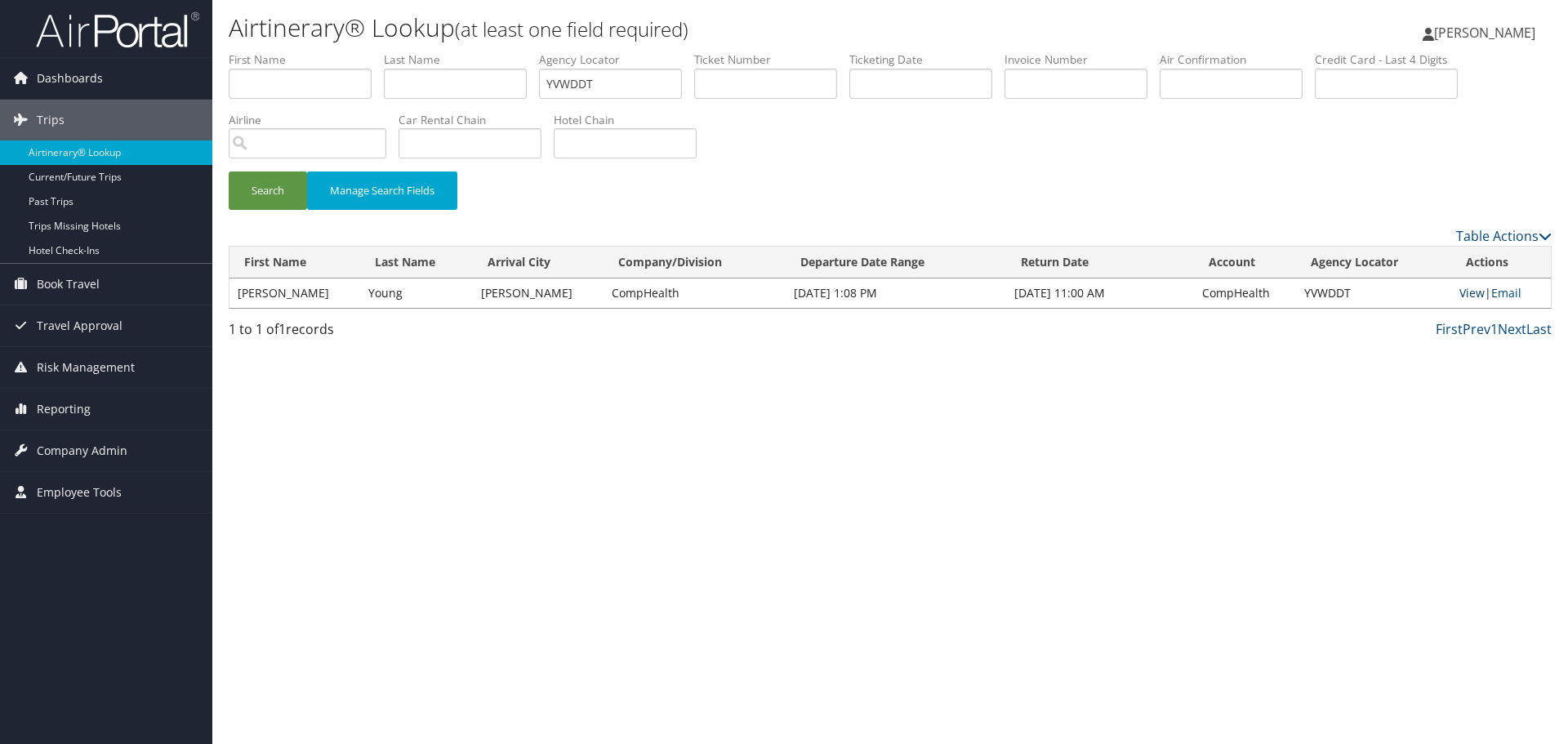
click at [1475, 289] on link "View" at bounding box center [1472, 292] width 25 height 16
click at [121, 153] on link "Airtinerary® Lookup" at bounding box center [106, 152] width 212 height 24
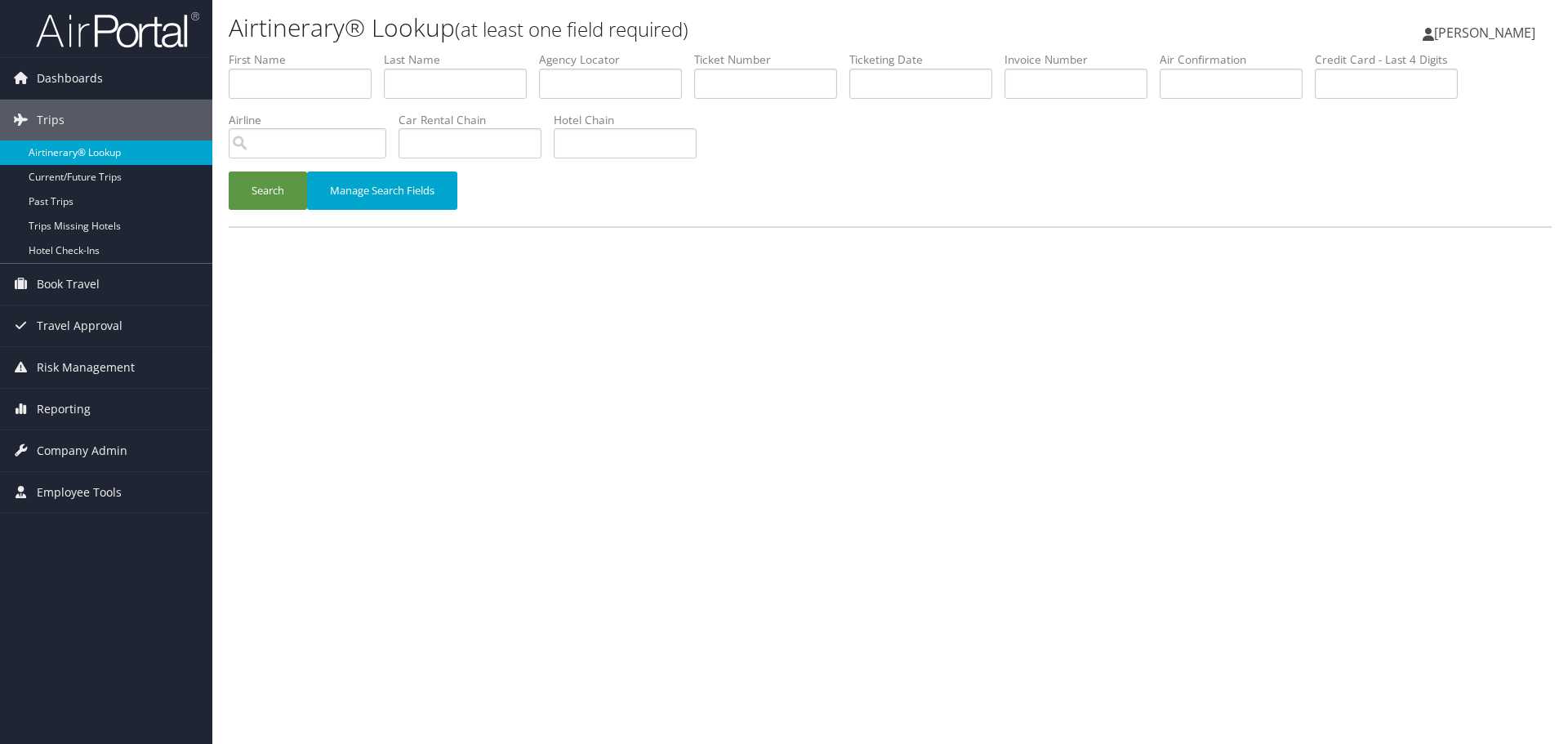
click at [47, 155] on link "Airtinerary® Lookup" at bounding box center [106, 152] width 212 height 24
click at [582, 85] on input "text" at bounding box center [611, 83] width 143 height 30
paste input "SBIGHR"
type input "SBIGHR"
click at [265, 189] on button "Search" at bounding box center [268, 191] width 78 height 38
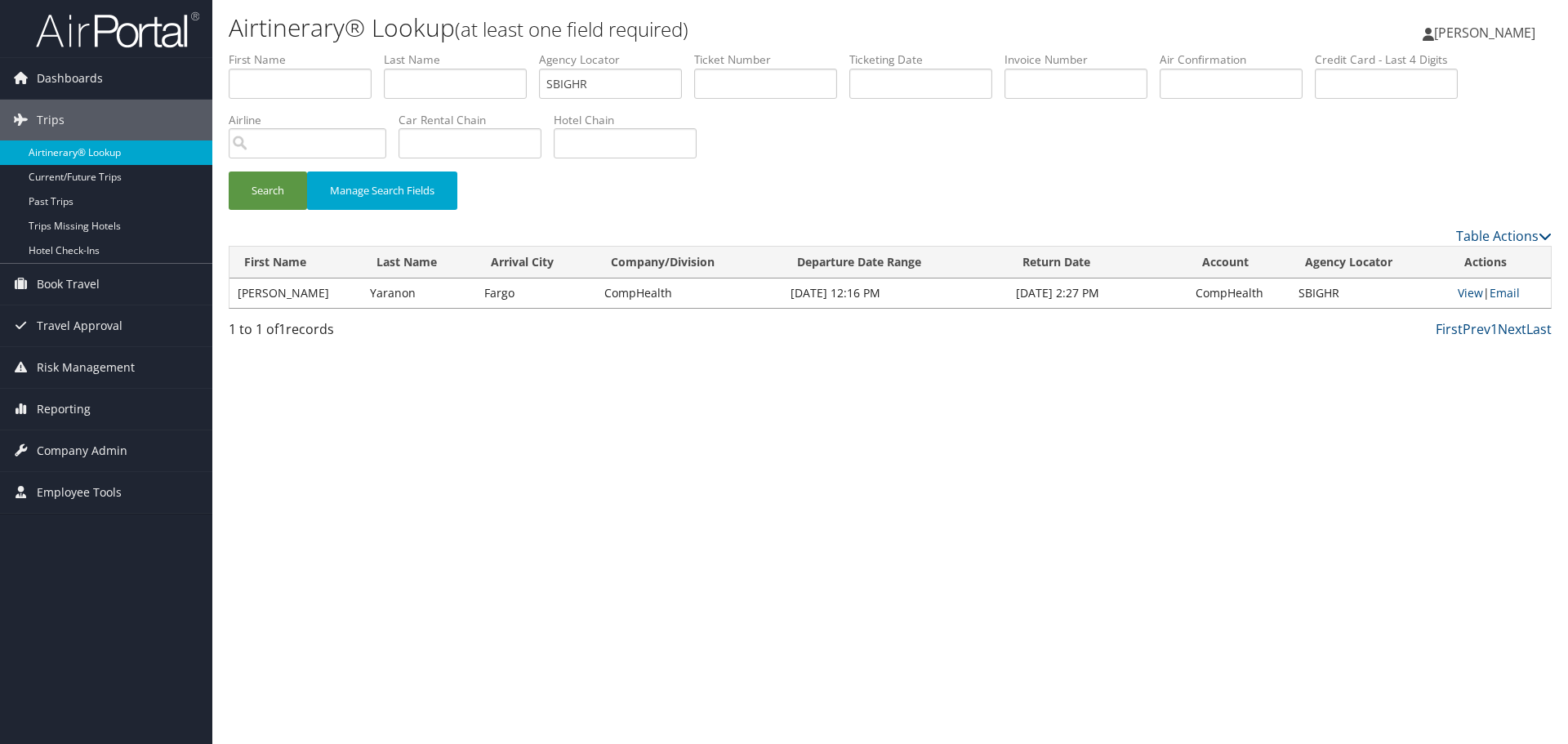
drag, startPoint x: 124, startPoint y: 153, endPoint x: 125, endPoint y: 161, distance: 8.1
click at [124, 153] on link "Airtinerary® Lookup" at bounding box center [106, 152] width 212 height 24
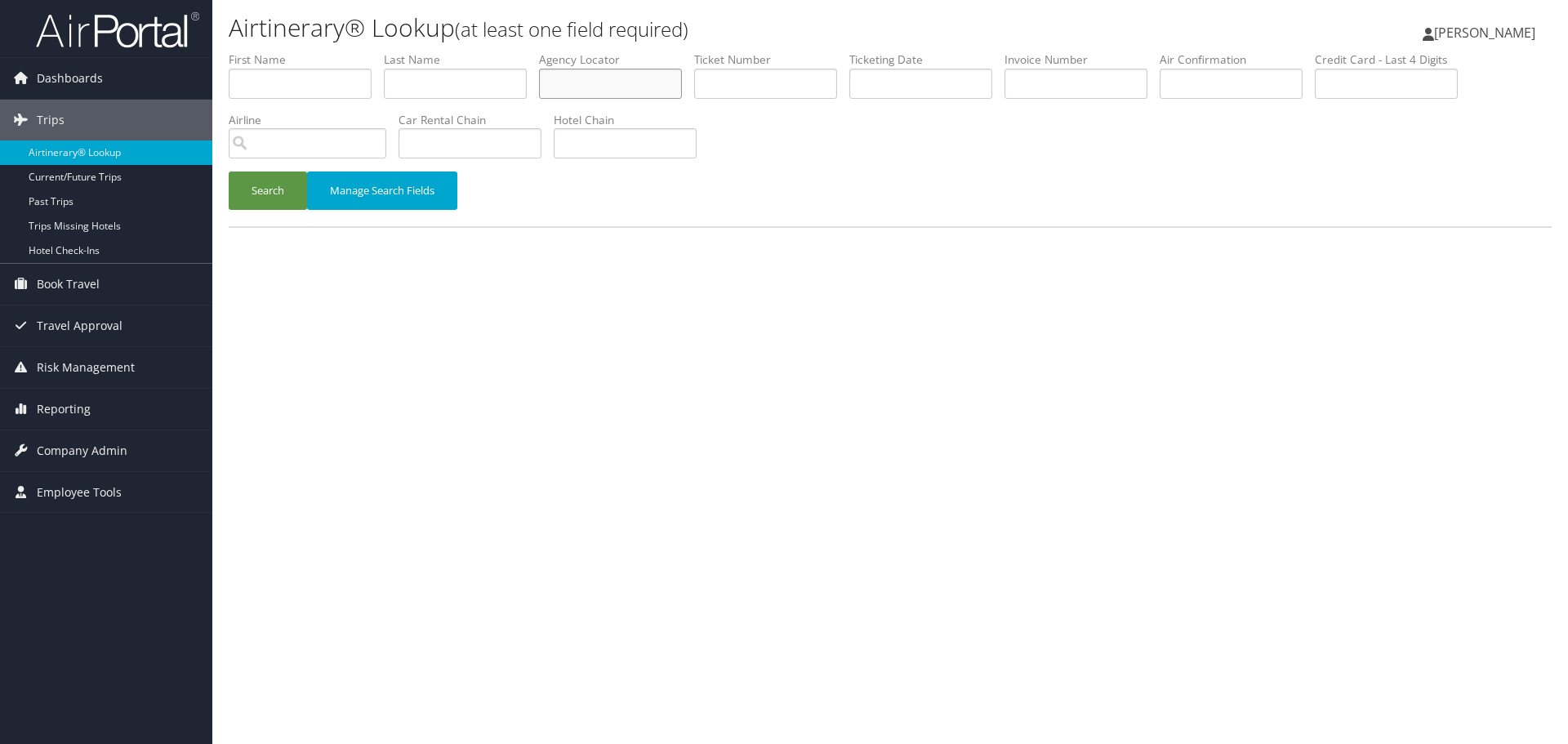
click at [591, 73] on input "text" at bounding box center [611, 83] width 143 height 30
paste input "DDCFIW"
type input "DDCFIW"
click at [280, 202] on button "Search" at bounding box center [268, 191] width 78 height 38
click at [123, 155] on link "Airtinerary® Lookup" at bounding box center [106, 152] width 212 height 24
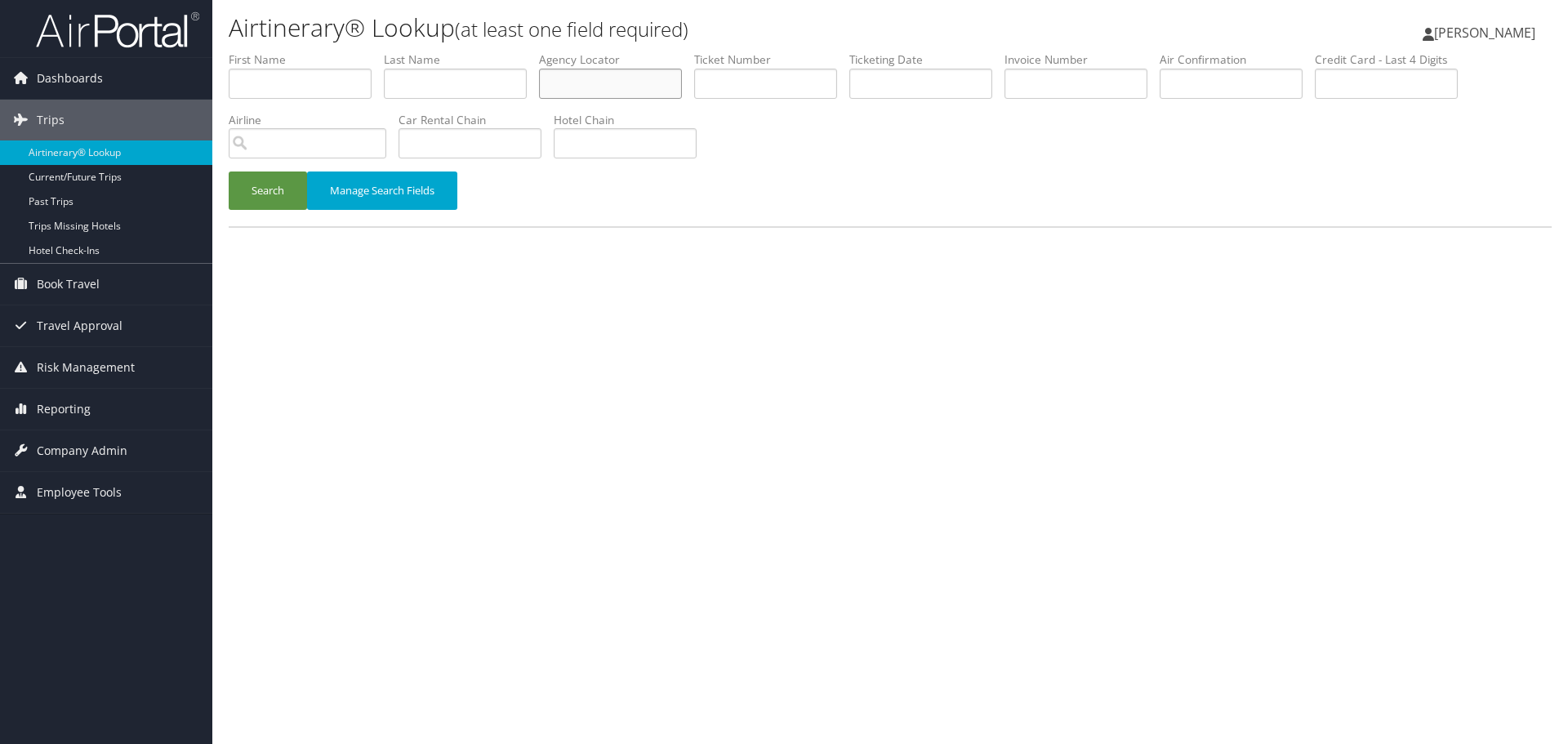
click at [592, 87] on input "text" at bounding box center [611, 83] width 143 height 30
paste input "MQJYOP"
type input "MQJYOP"
click at [268, 197] on button "Search" at bounding box center [268, 191] width 78 height 38
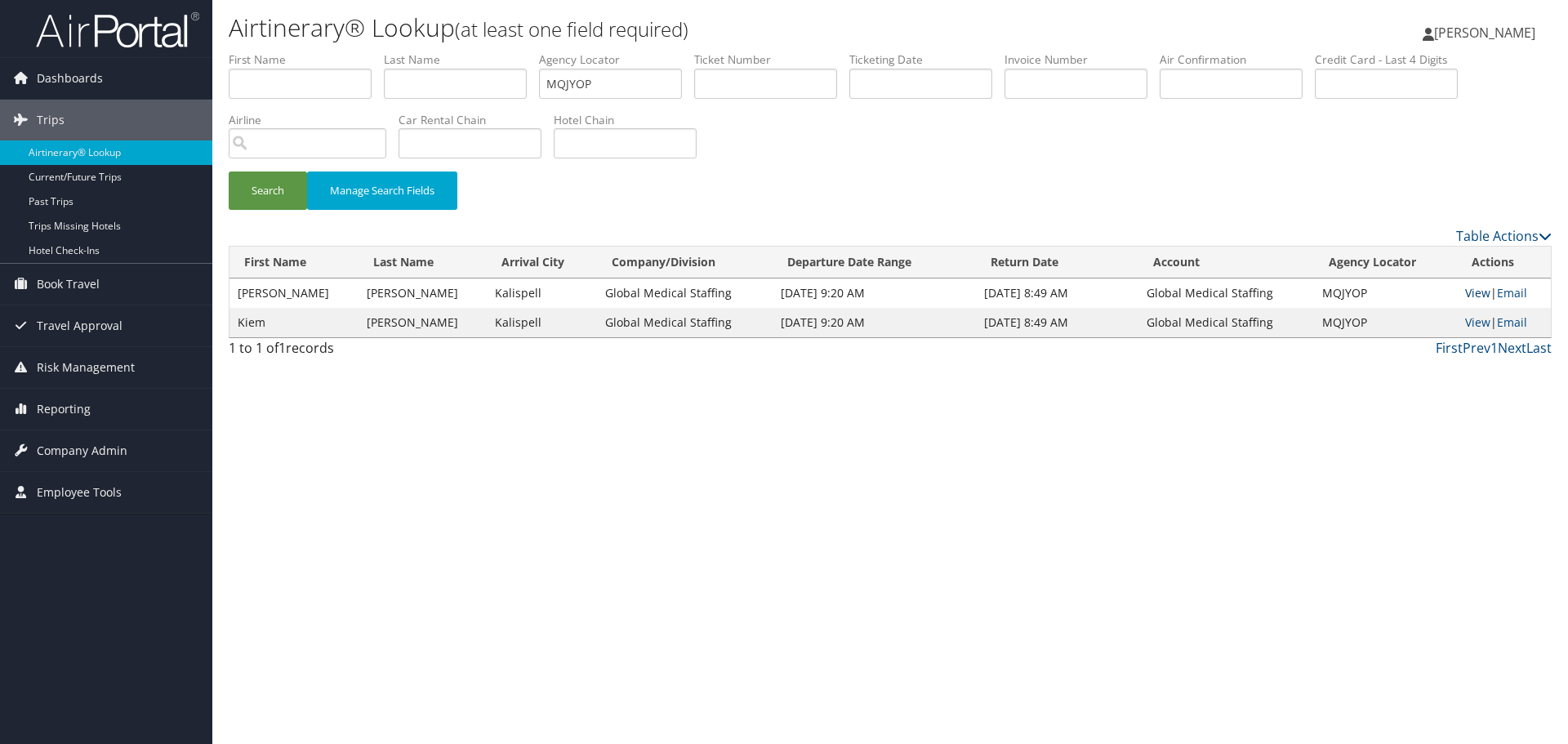
click at [1466, 292] on link "View" at bounding box center [1478, 292] width 25 height 16
click at [96, 155] on link "Airtinerary® Lookup" at bounding box center [106, 152] width 212 height 24
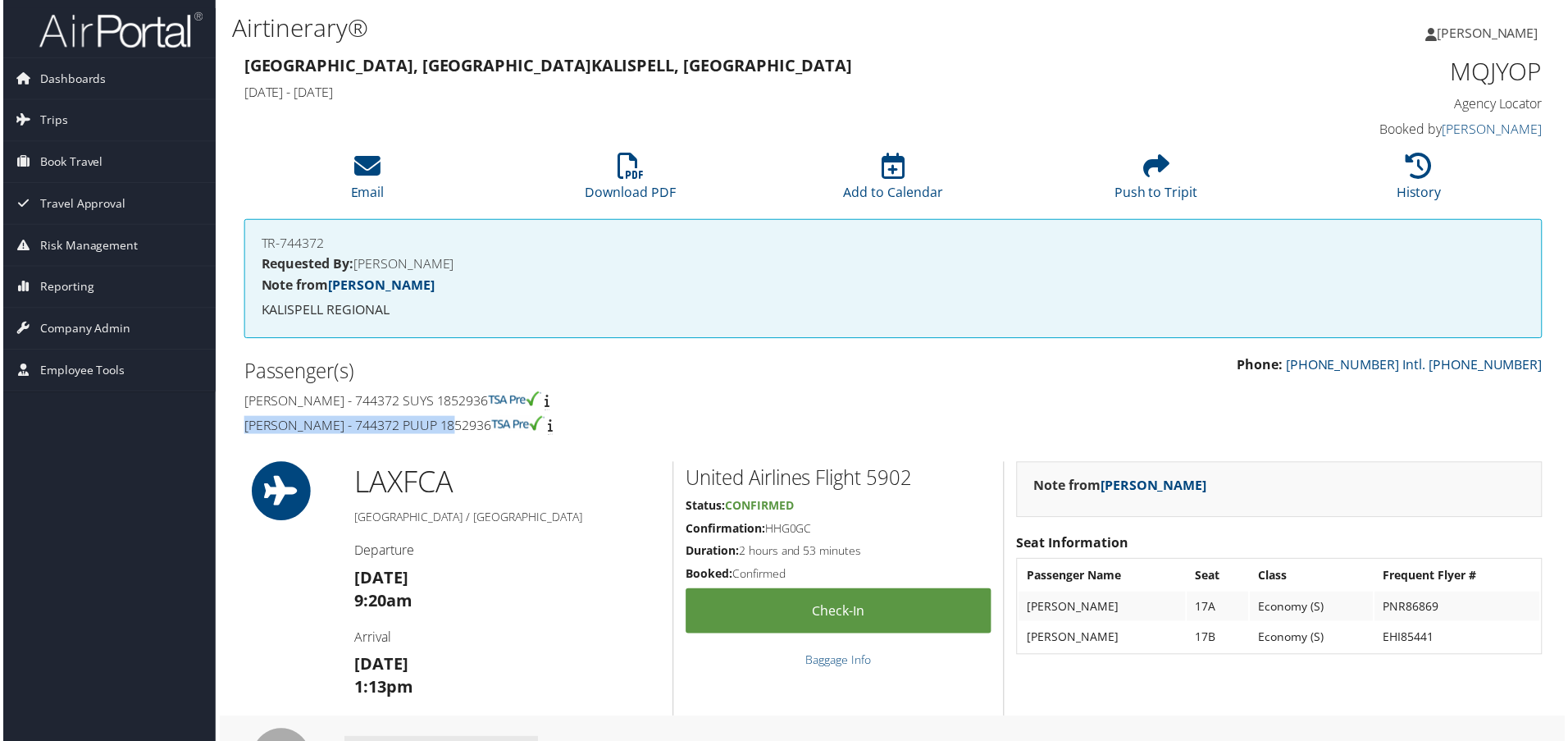
drag, startPoint x: 458, startPoint y: 429, endPoint x: 228, endPoint y: 429, distance: 230.0
copy h4 "Karen Wu - 744372 PUUP 1852936"
click at [1501, 79] on h1 "MQJYOP" at bounding box center [1392, 71] width 308 height 34
drag, startPoint x: 1501, startPoint y: 79, endPoint x: 1415, endPoint y: 105, distance: 89.8
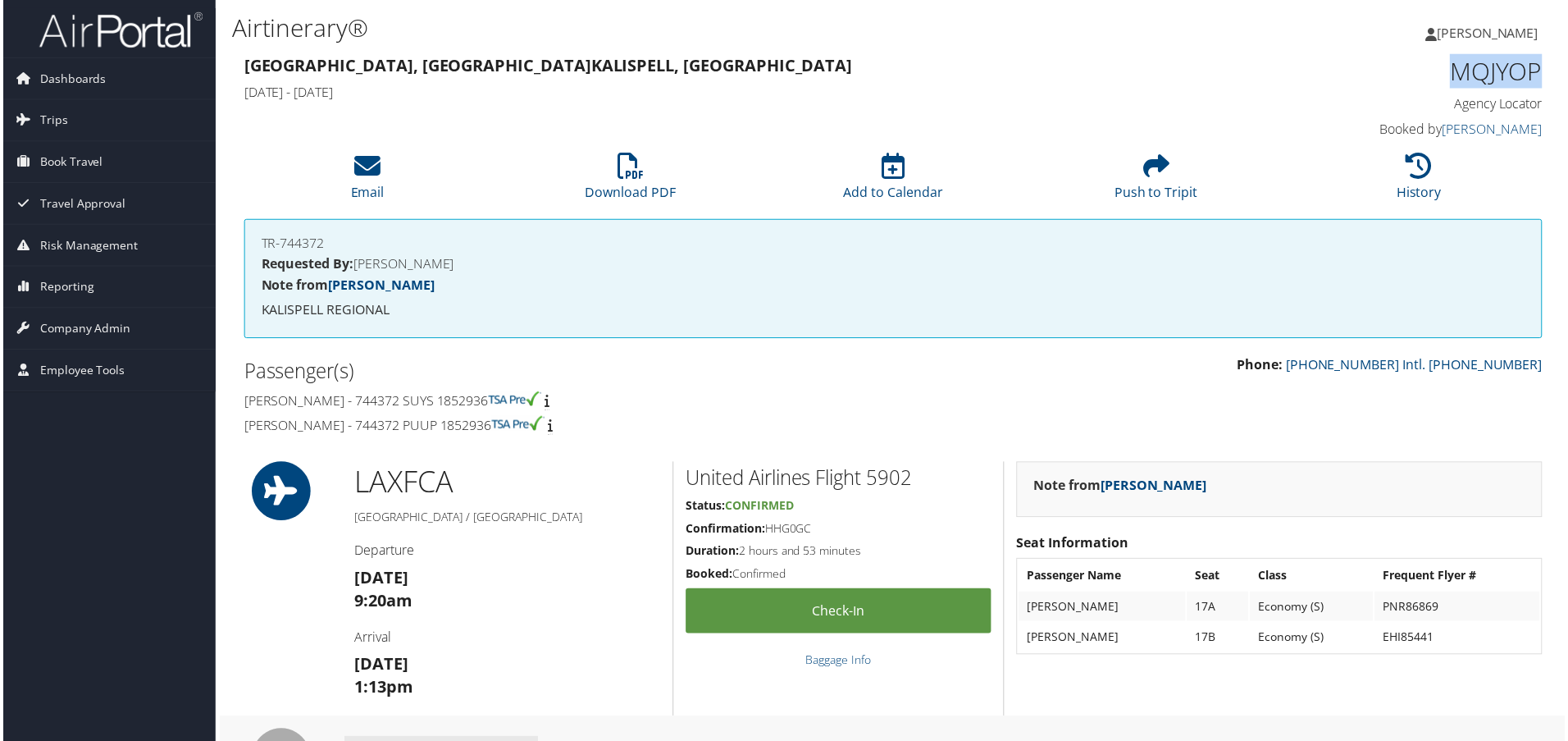
click at [1501, 78] on h1 "MQJYOP" at bounding box center [1392, 71] width 308 height 34
copy h1 "MQJYOP"
click at [295, 405] on h4 "Kiem Liem - 744372 SUYS 1852936" at bounding box center [561, 402] width 639 height 18
copy h4 "Liem"
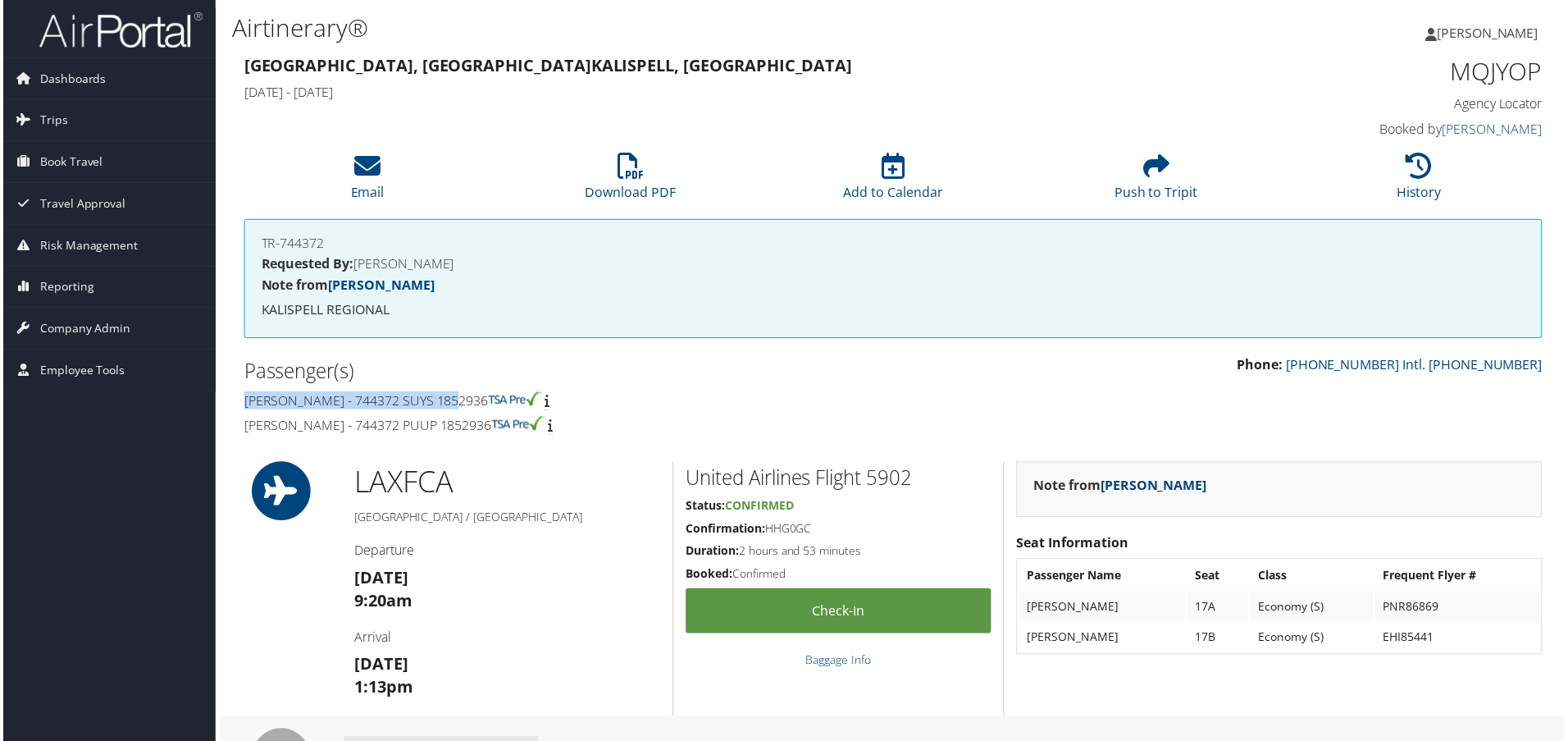
drag, startPoint x: 450, startPoint y: 403, endPoint x: 242, endPoint y: 402, distance: 208.0
click at [242, 402] on div "Passenger(s) Kiem Liem - 744372 SUYS 1852936 Karen Wu - 744372 PUUP 1852936" at bounding box center [562, 400] width 664 height 87
copy h4 "Kiem Liem - 744372 SUYS 1852936"
click at [1483, 71] on h1 "MQJYOP" at bounding box center [1392, 71] width 308 height 34
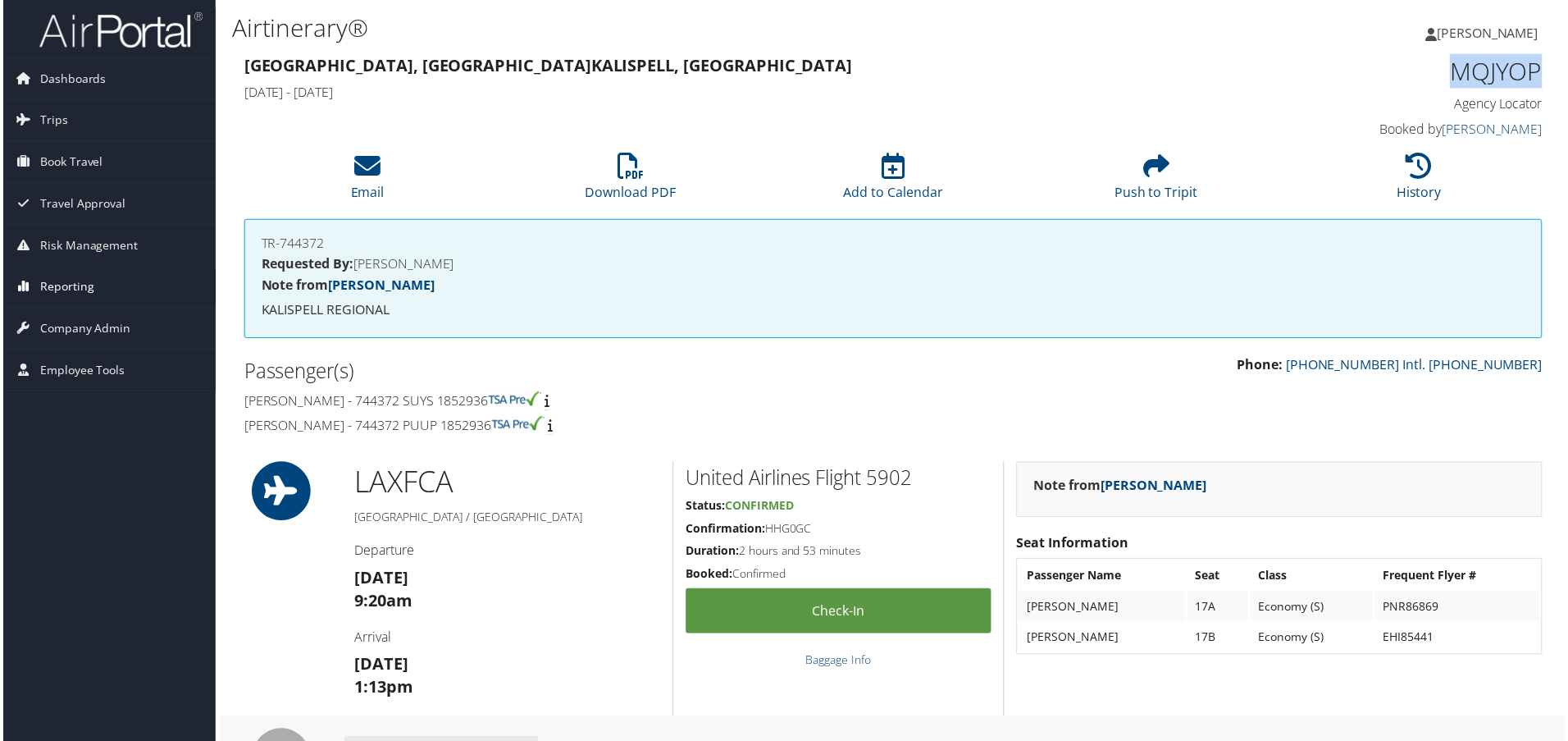
copy h1 "MQJYOP"
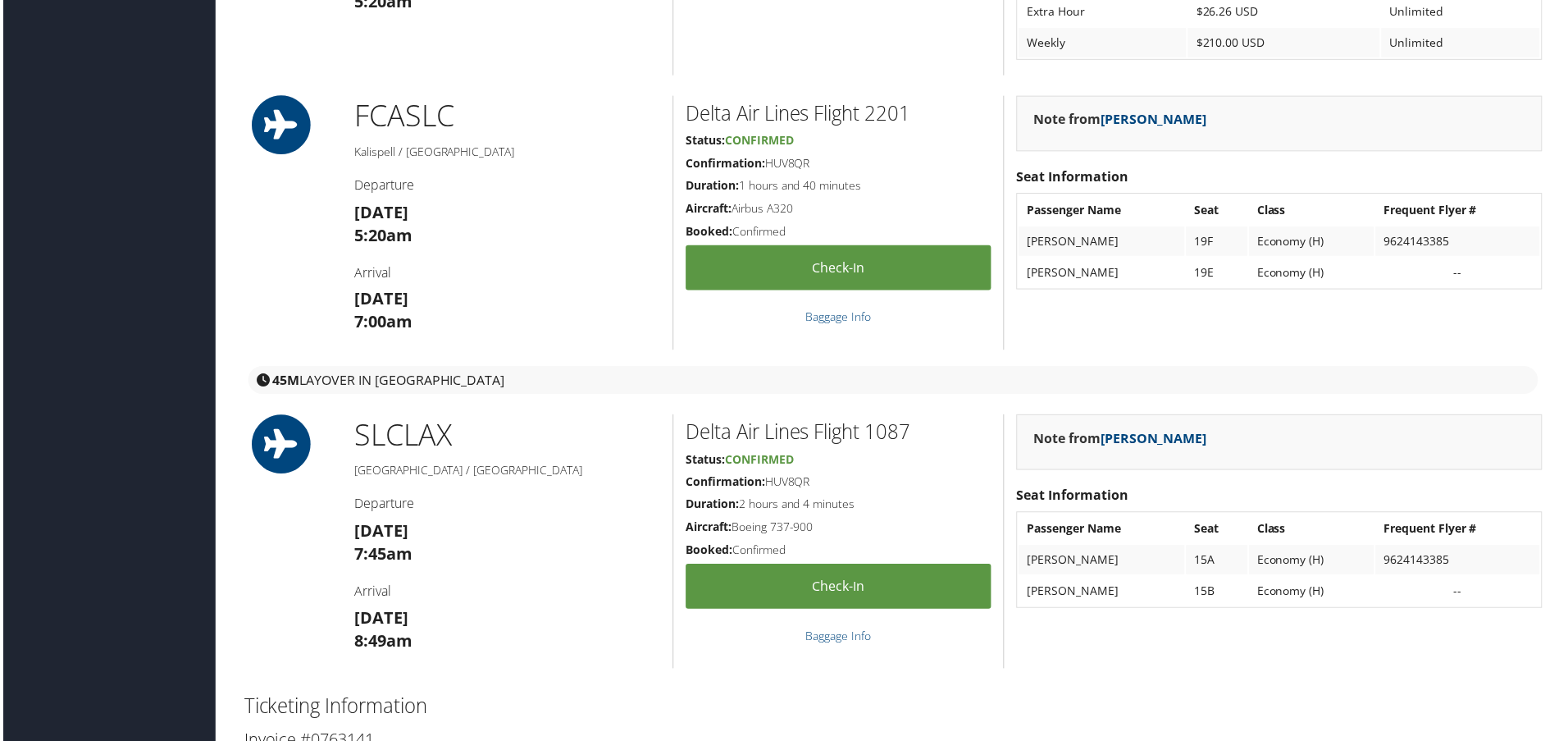
scroll to position [1149, 0]
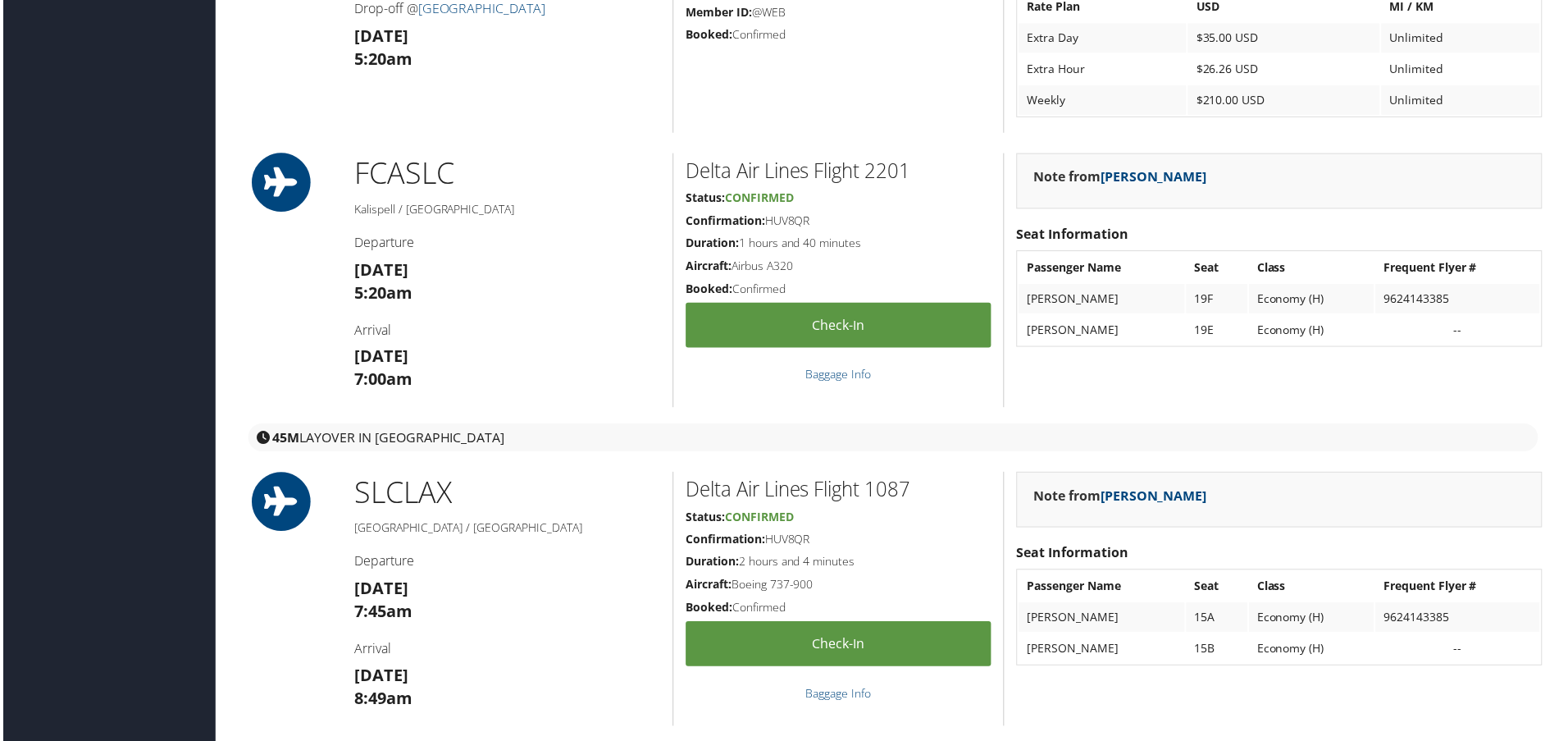
click at [890, 494] on h2 "Delta Air Lines Flight 1087" at bounding box center [838, 491] width 307 height 28
copy h2 "1087"
